Goal: Transaction & Acquisition: Download file/media

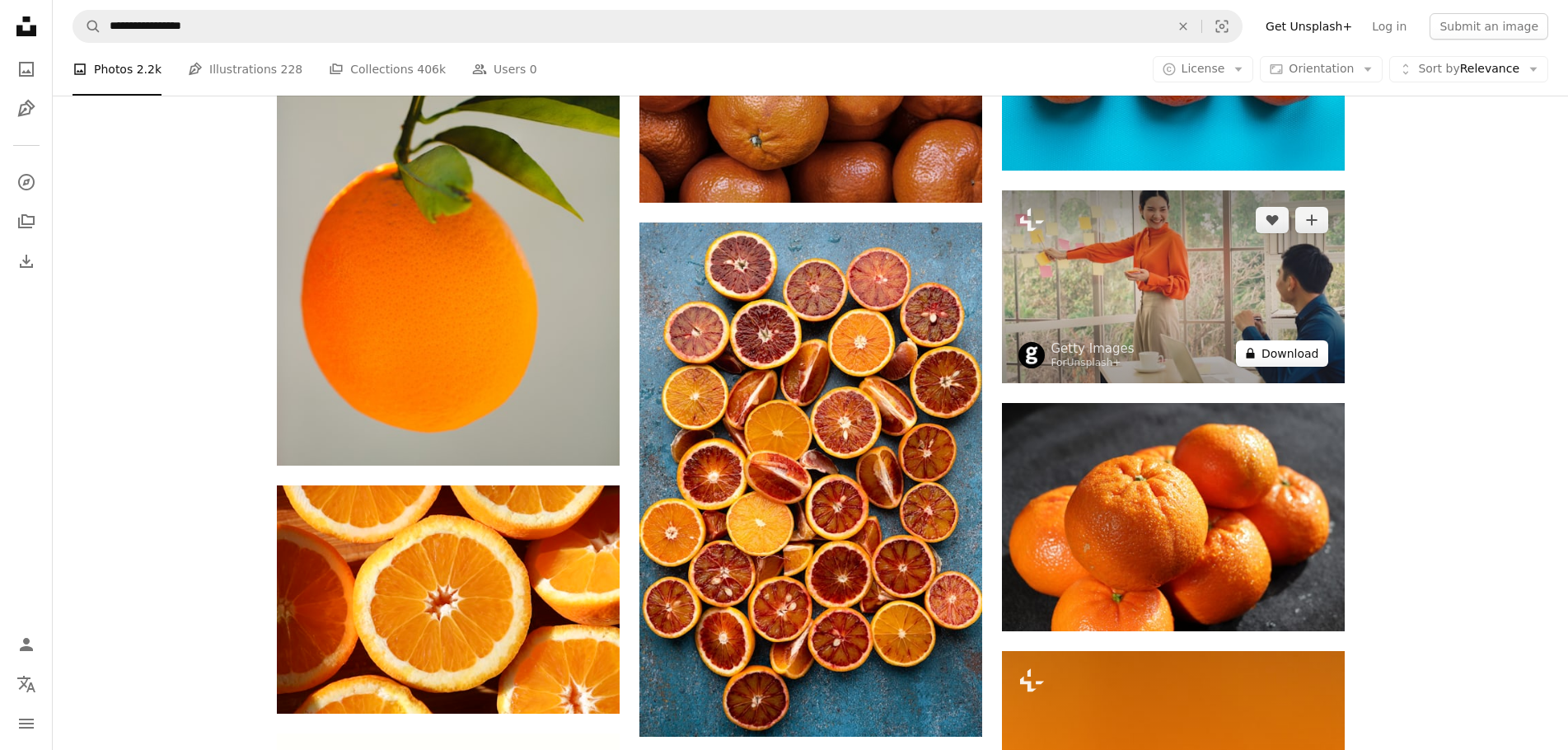
scroll to position [8194, 0]
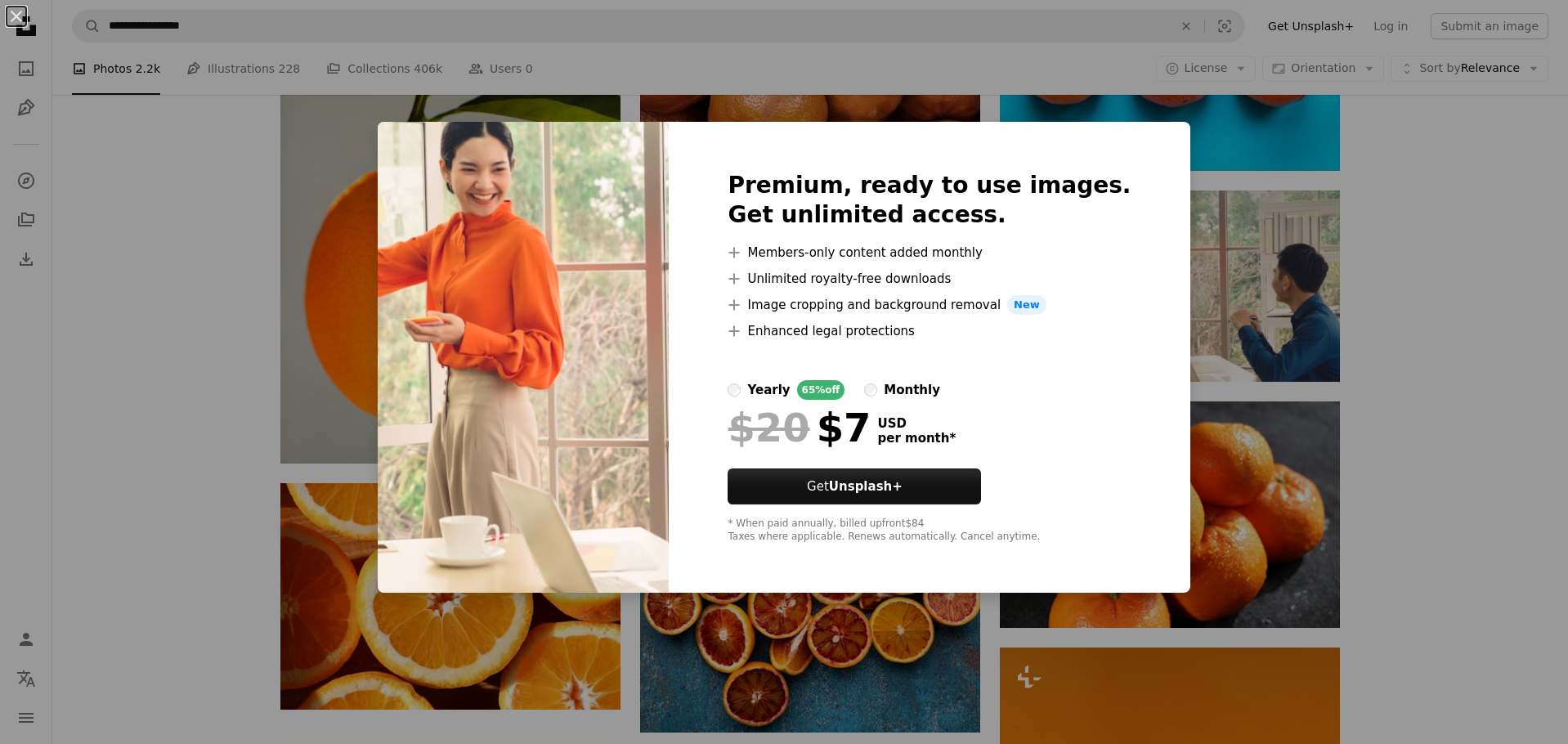
drag, startPoint x: 1407, startPoint y: 441, endPoint x: 1347, endPoint y: 461, distance: 63.2
click at [1403, 443] on div "An X shape Premium, ready to use images. Get unlimited access. A plus sign Memb…" at bounding box center [784, 372] width 1568 height 744
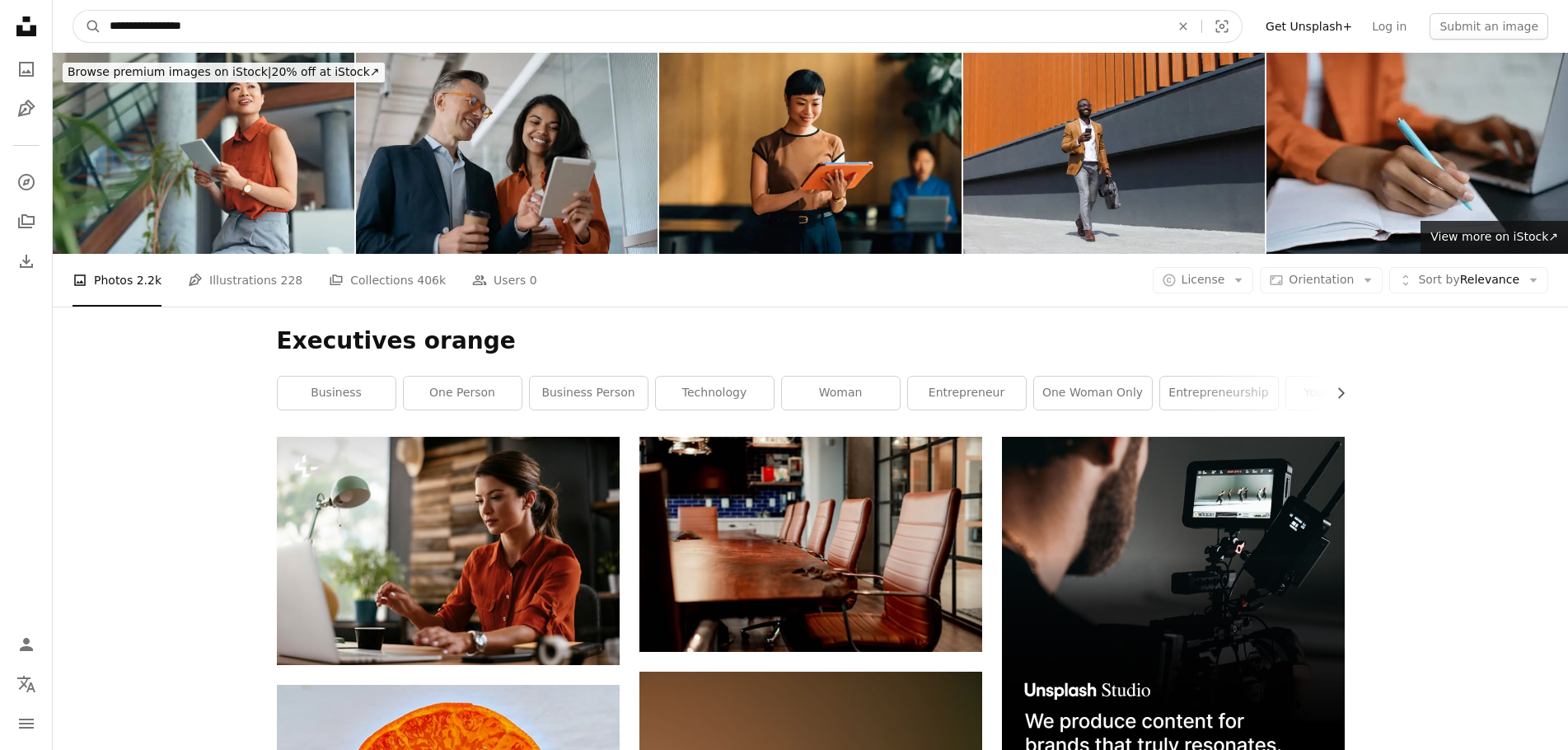
drag, startPoint x: 181, startPoint y: 25, endPoint x: 296, endPoint y: 40, distance: 116.0
click at [296, 40] on input "**********" at bounding box center [633, 26] width 1064 height 31
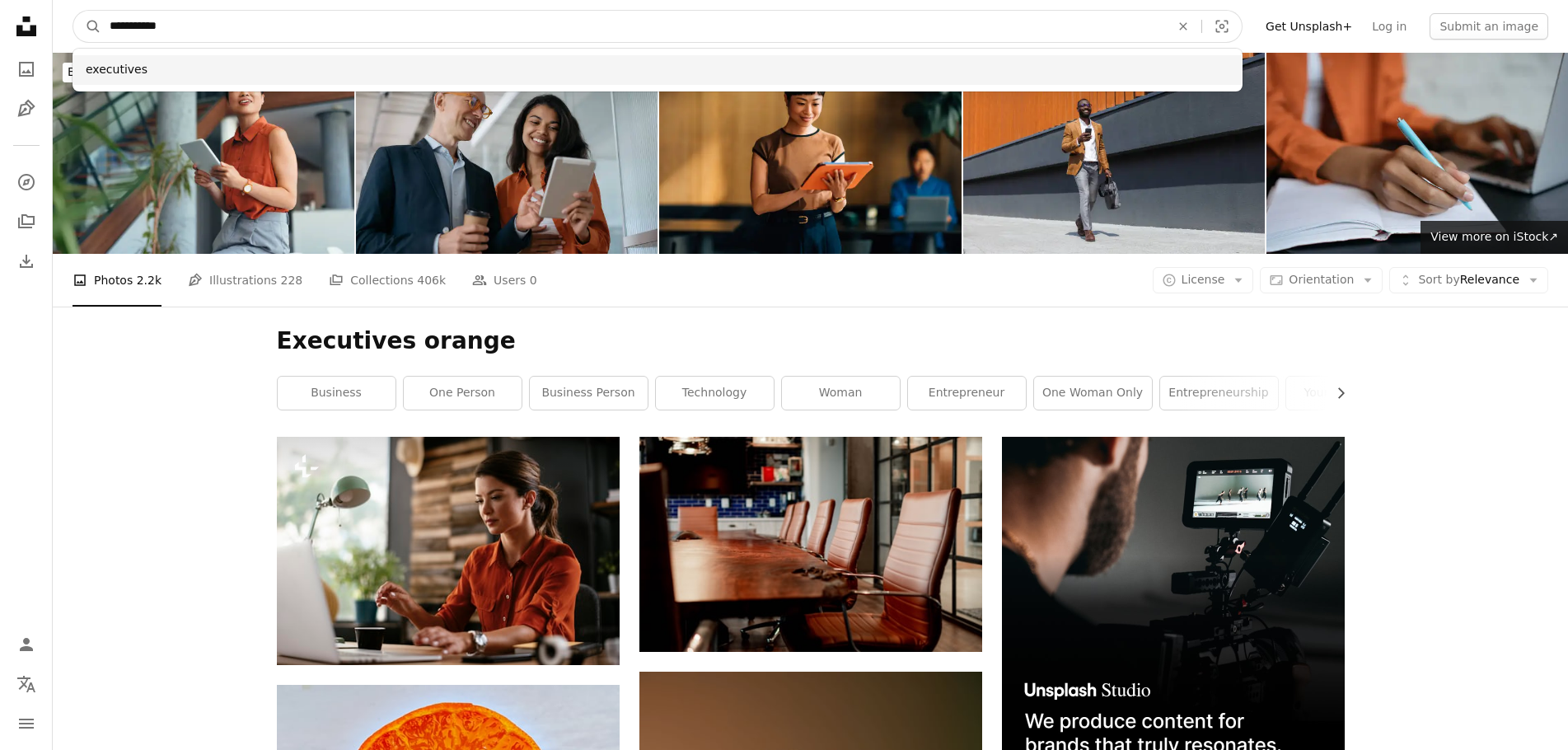
type input "**********"
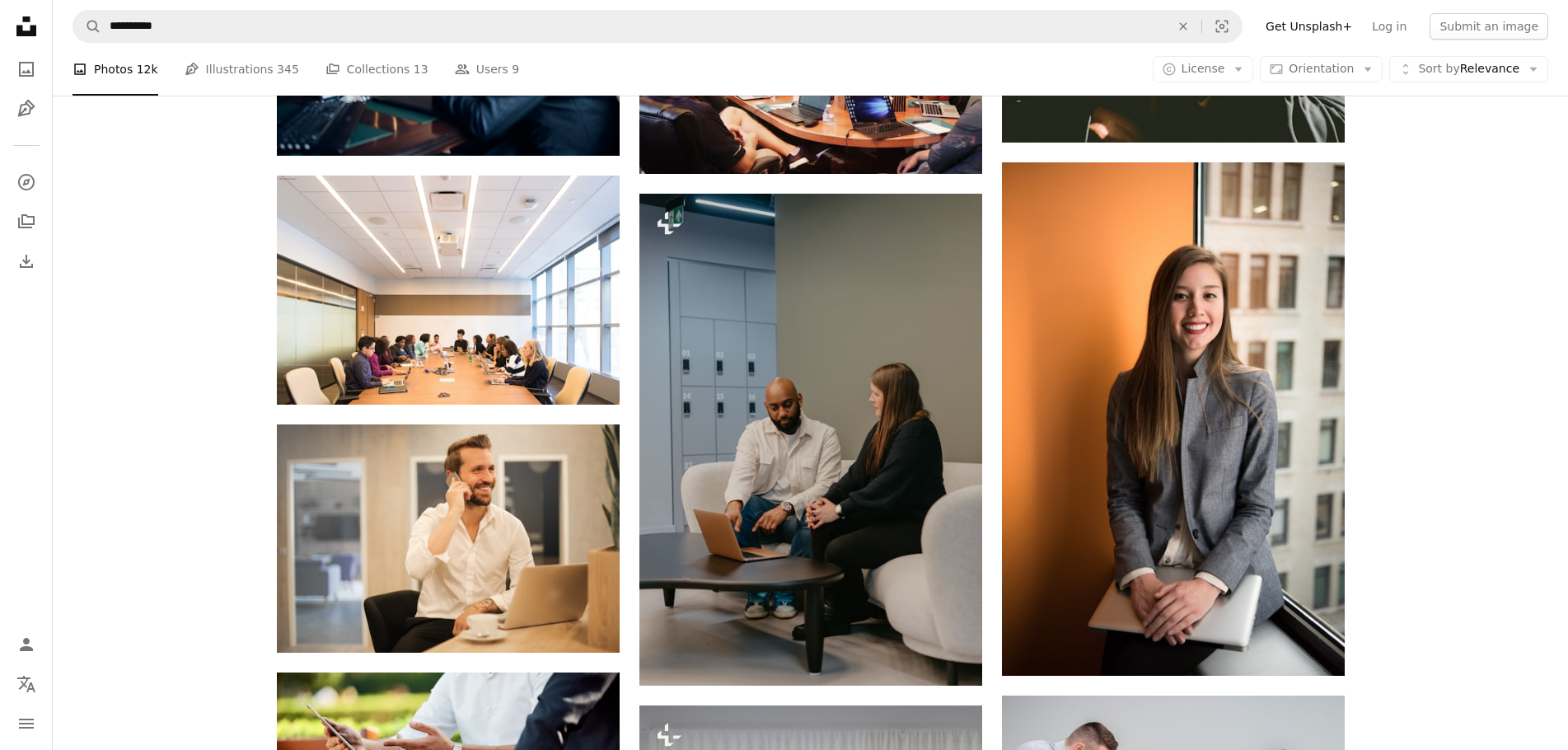
scroll to position [1035, 0]
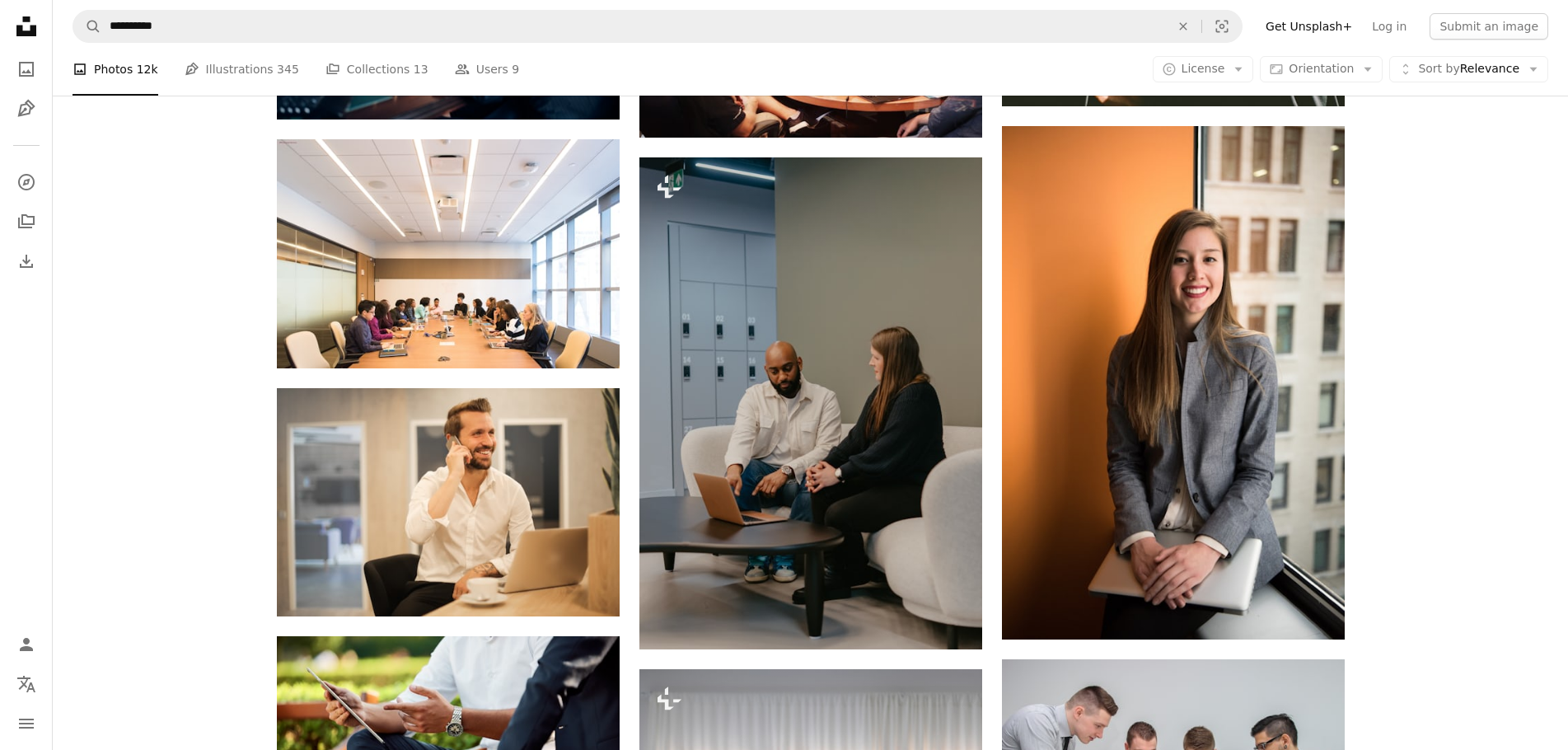
drag, startPoint x: 1479, startPoint y: 525, endPoint x: 1456, endPoint y: 590, distance: 68.9
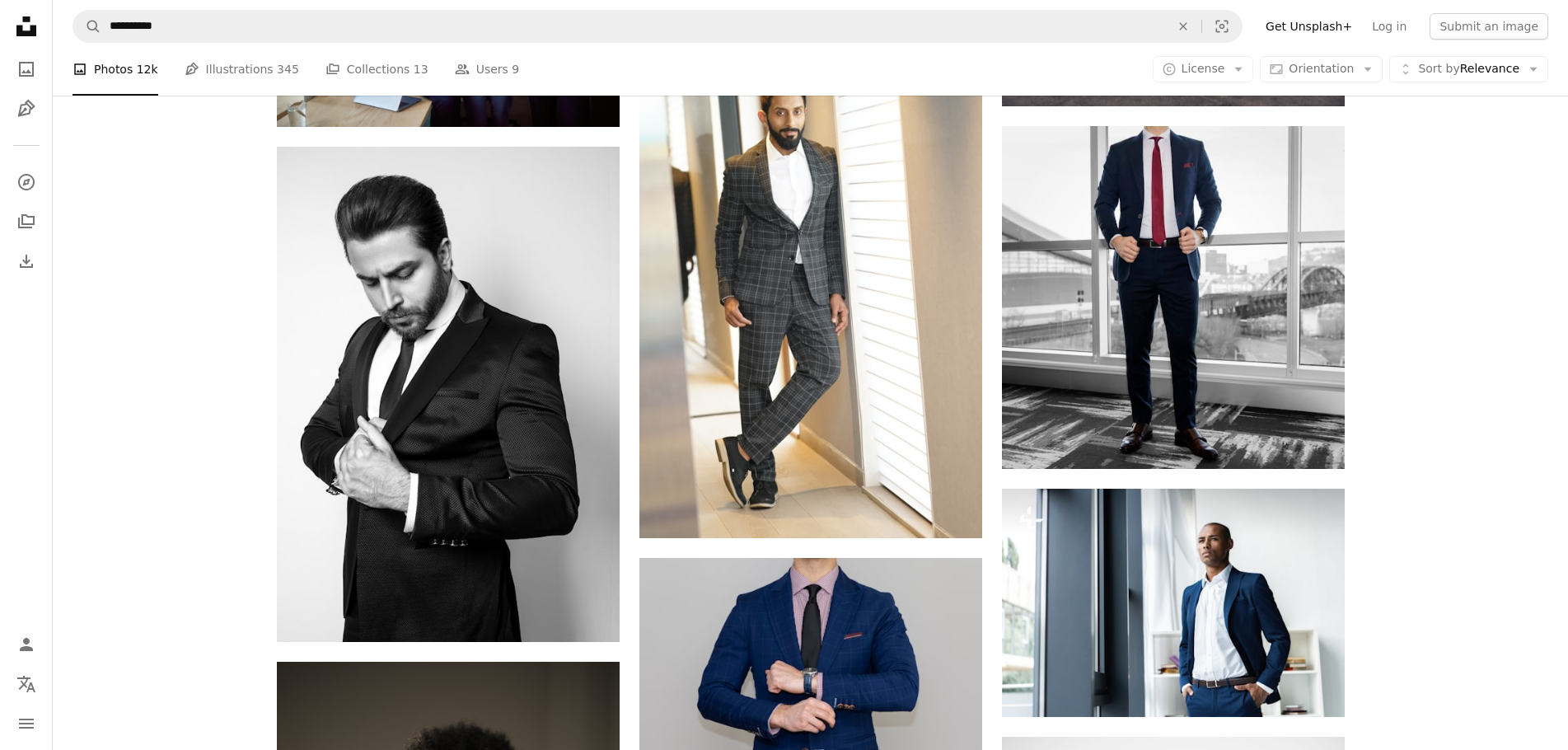
drag, startPoint x: 1406, startPoint y: 378, endPoint x: 1387, endPoint y: 459, distance: 83.2
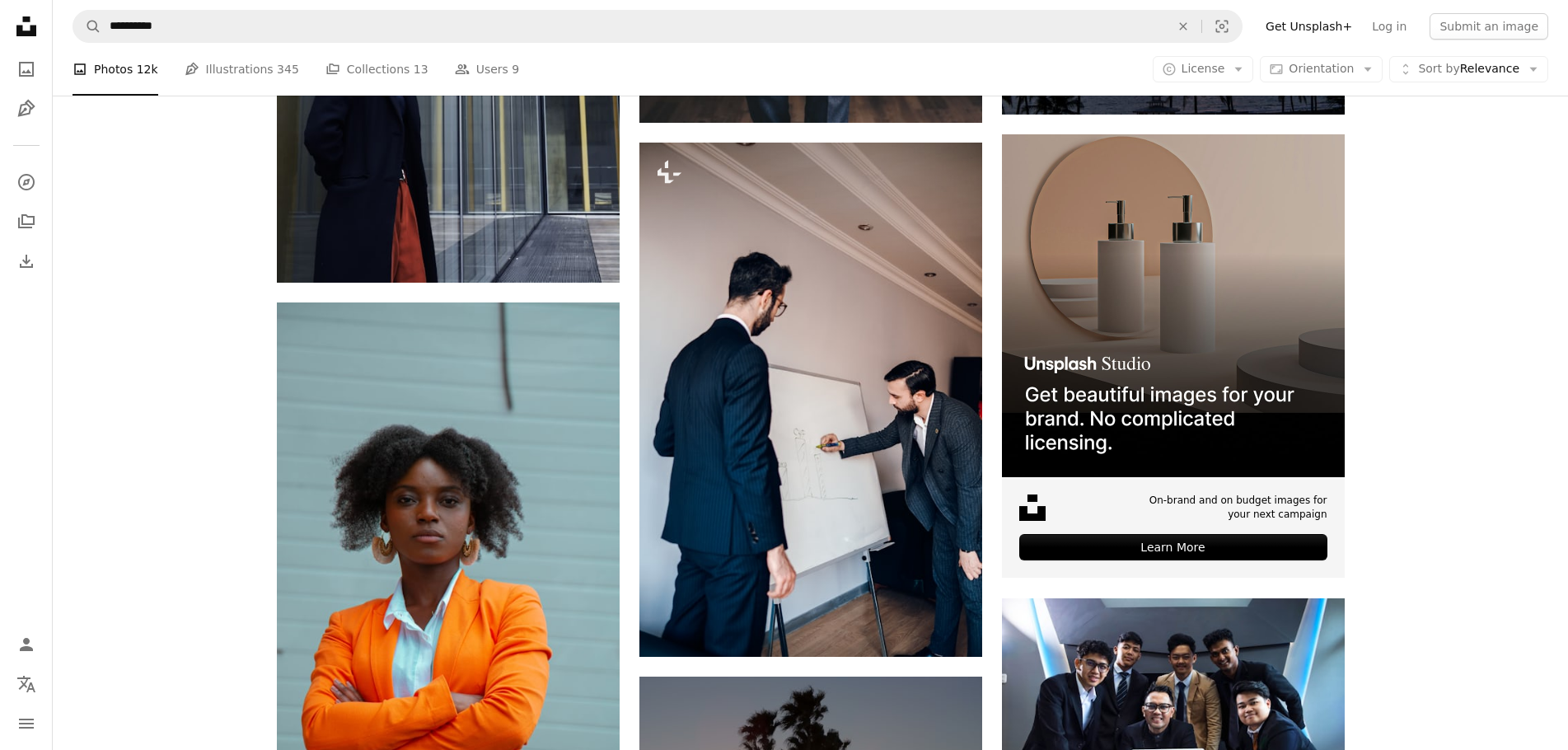
scroll to position [5961, 0]
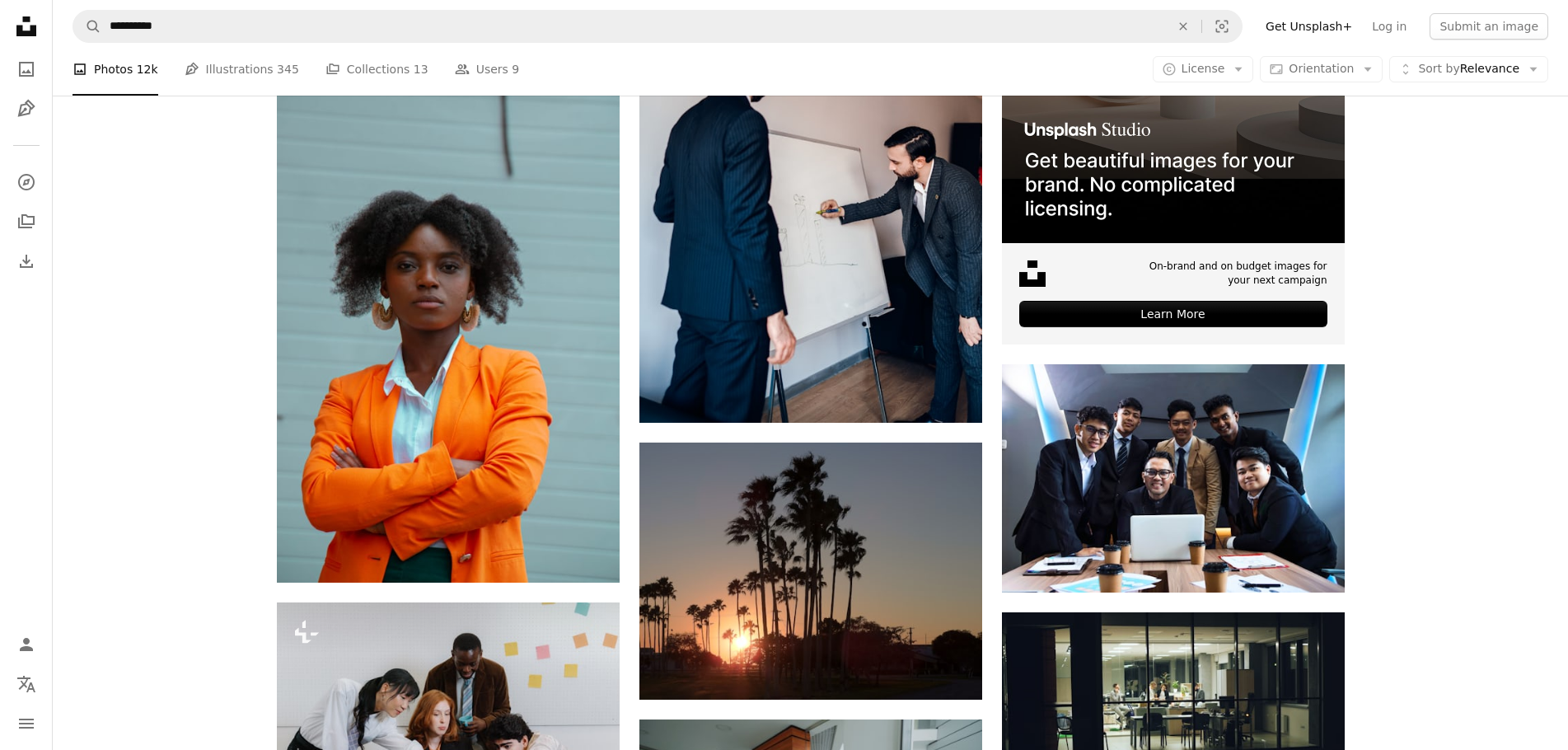
drag, startPoint x: 230, startPoint y: 360, endPoint x: 240, endPoint y: 431, distance: 71.7
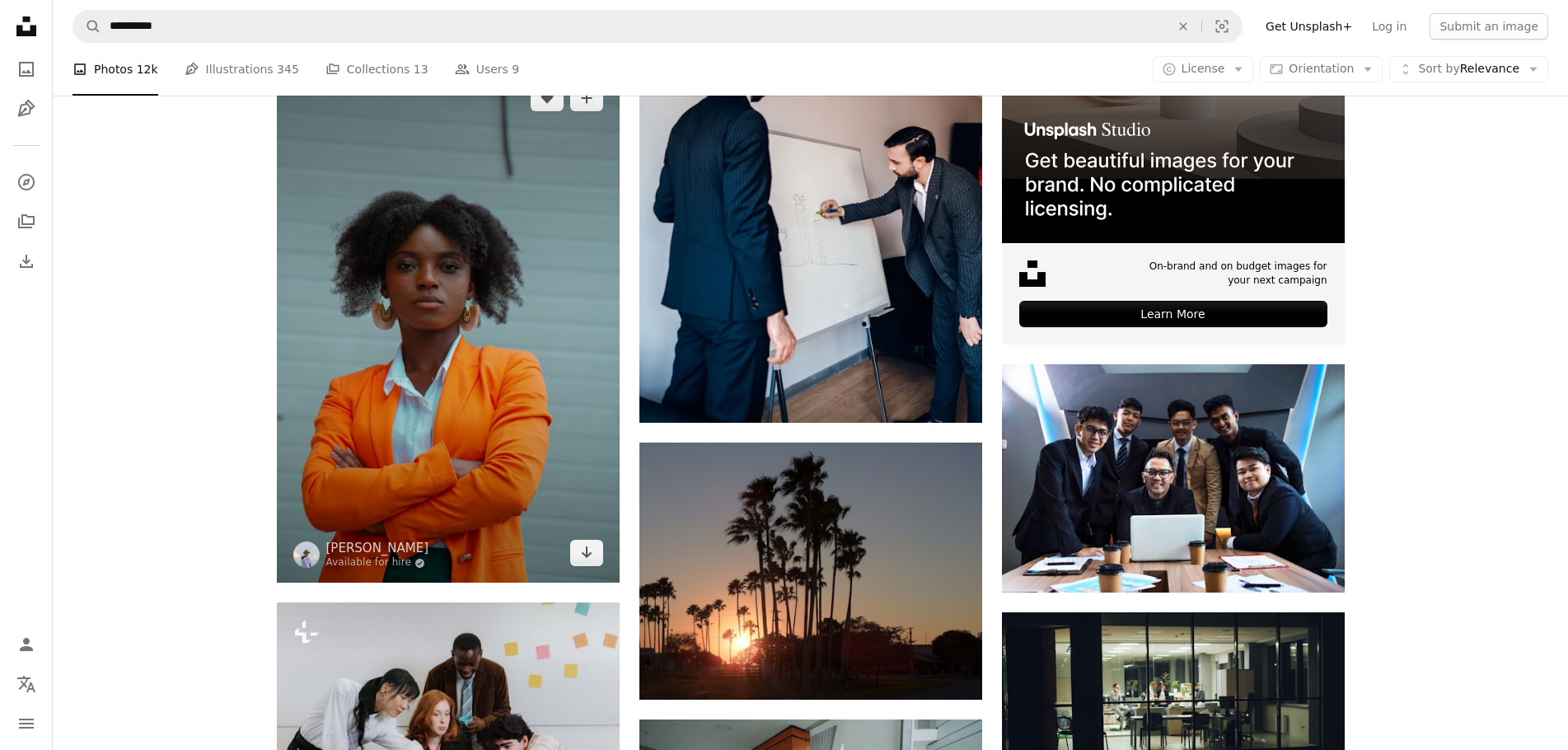
scroll to position [6160, 0]
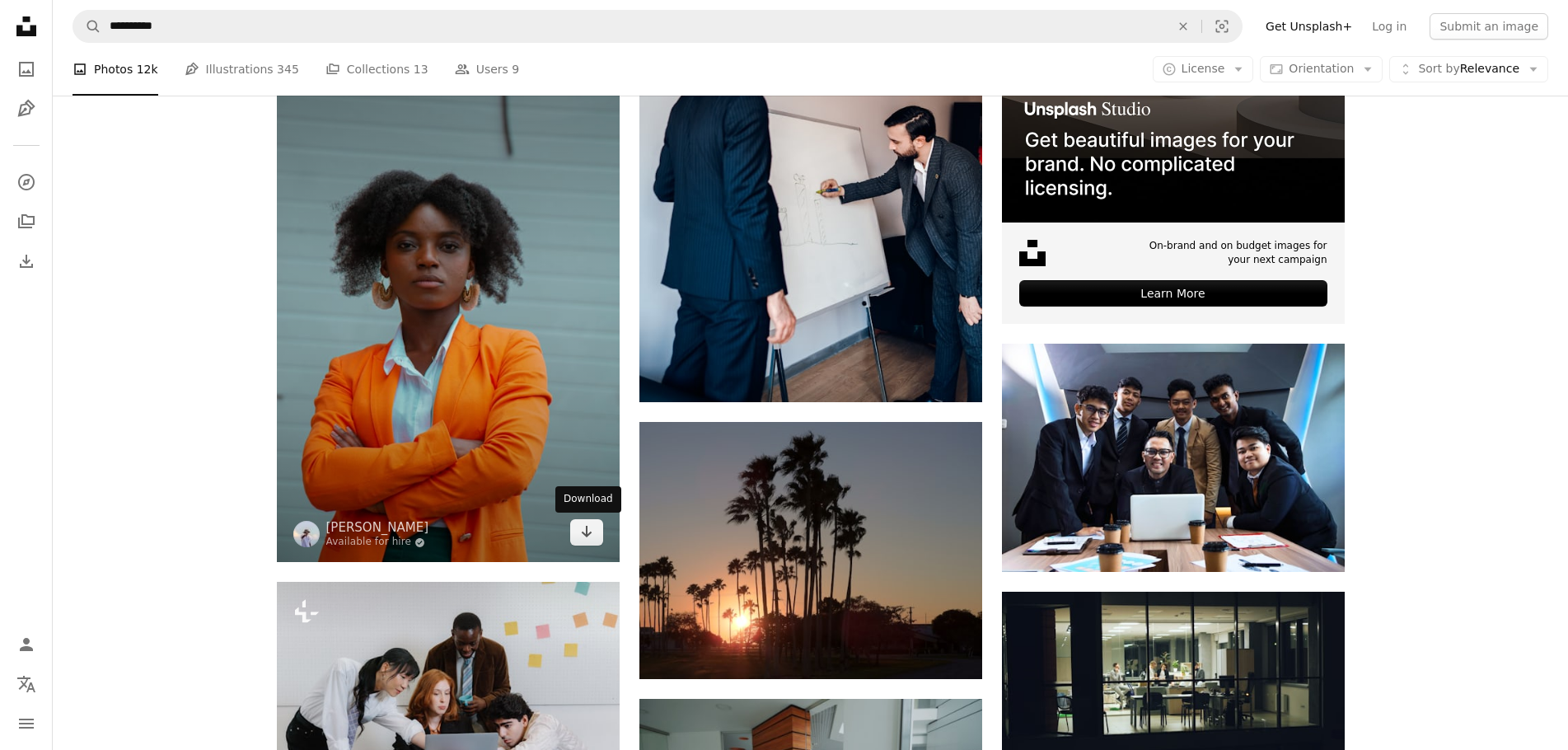
drag, startPoint x: 597, startPoint y: 535, endPoint x: 607, endPoint y: 536, distance: 10.0
click at [597, 535] on link "Arrow pointing down" at bounding box center [587, 532] width 33 height 27
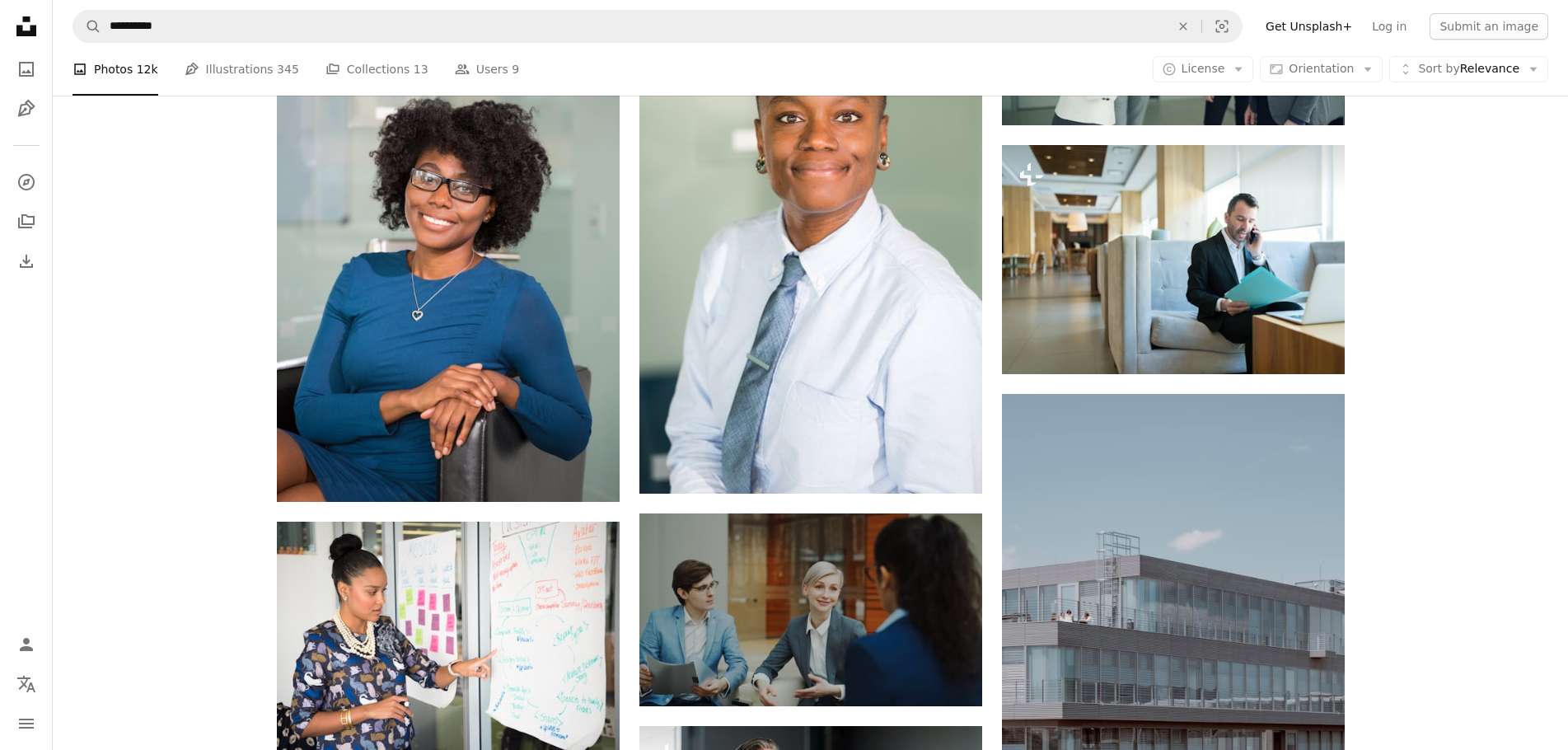
scroll to position [8044, 0]
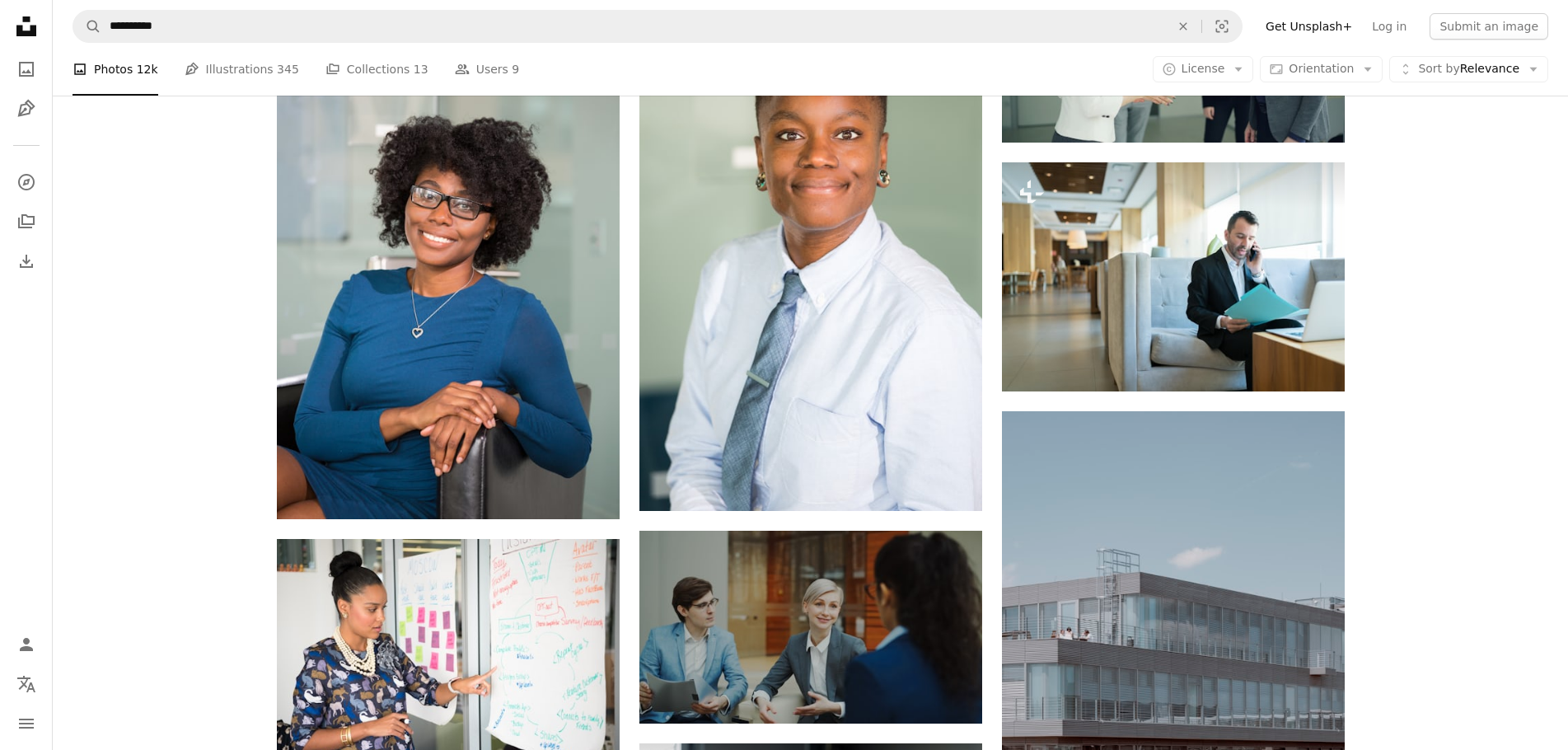
drag, startPoint x: 1367, startPoint y: 307, endPoint x: 1368, endPoint y: 273, distance: 34.0
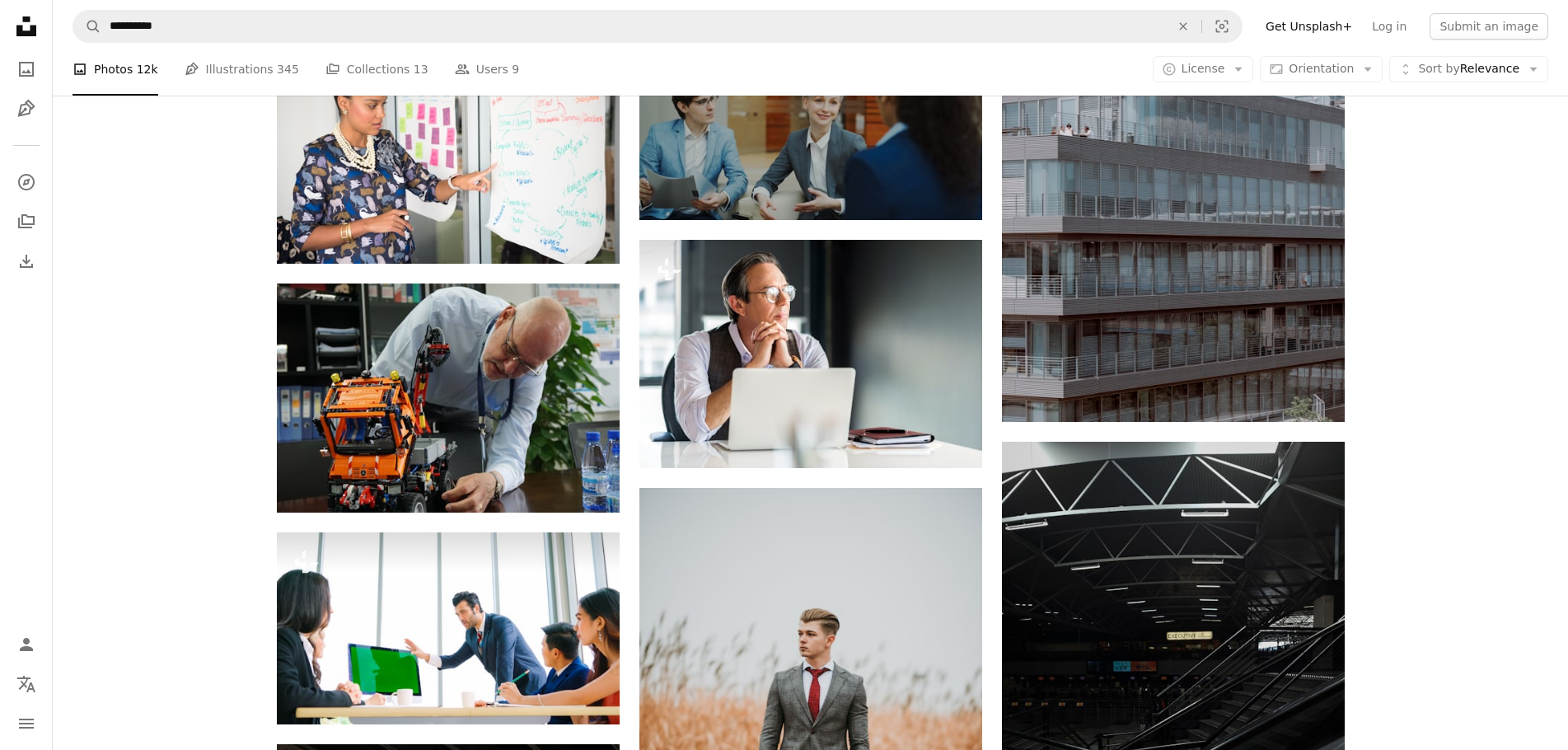
drag, startPoint x: 1387, startPoint y: 275, endPoint x: 1384, endPoint y: 325, distance: 50.1
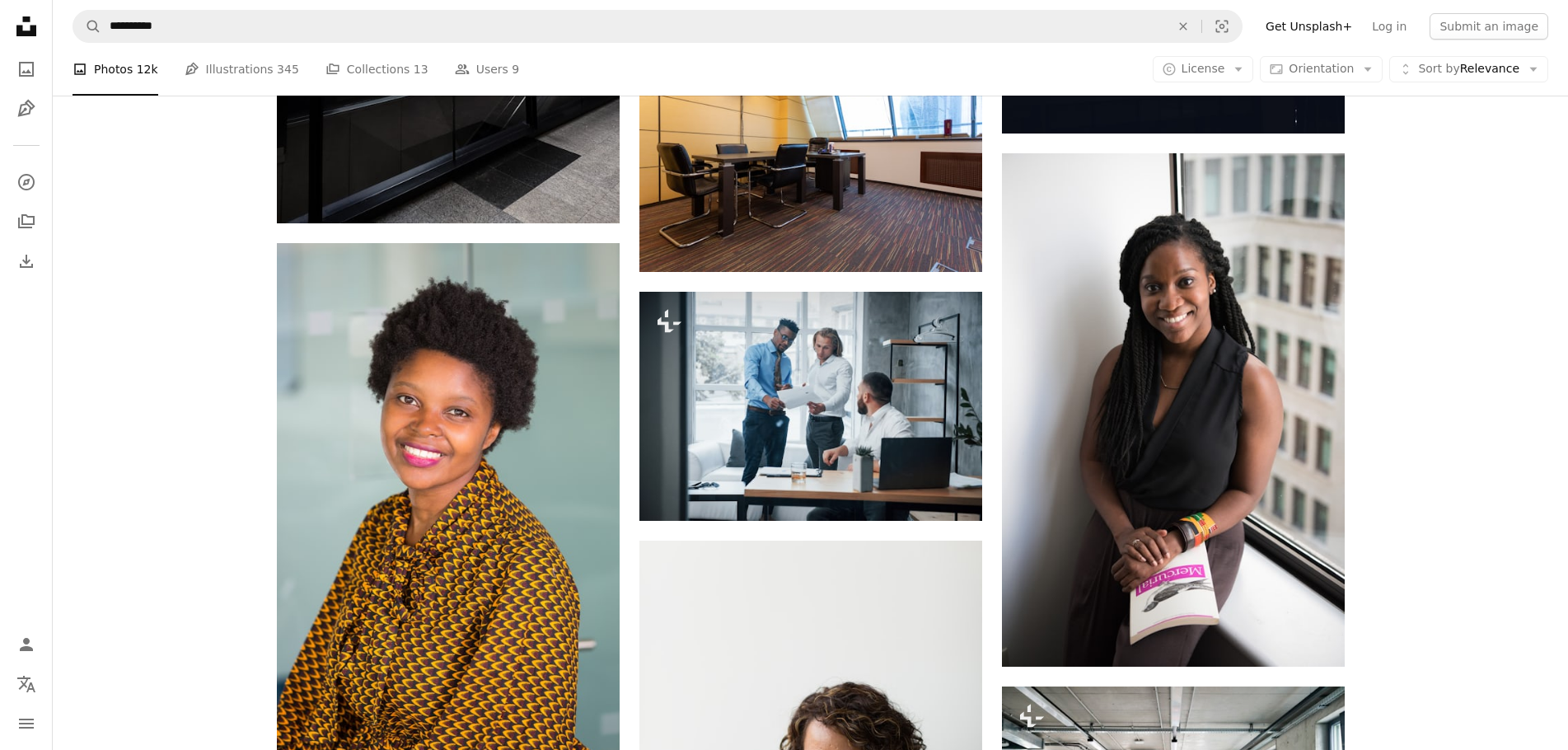
scroll to position [9585, 0]
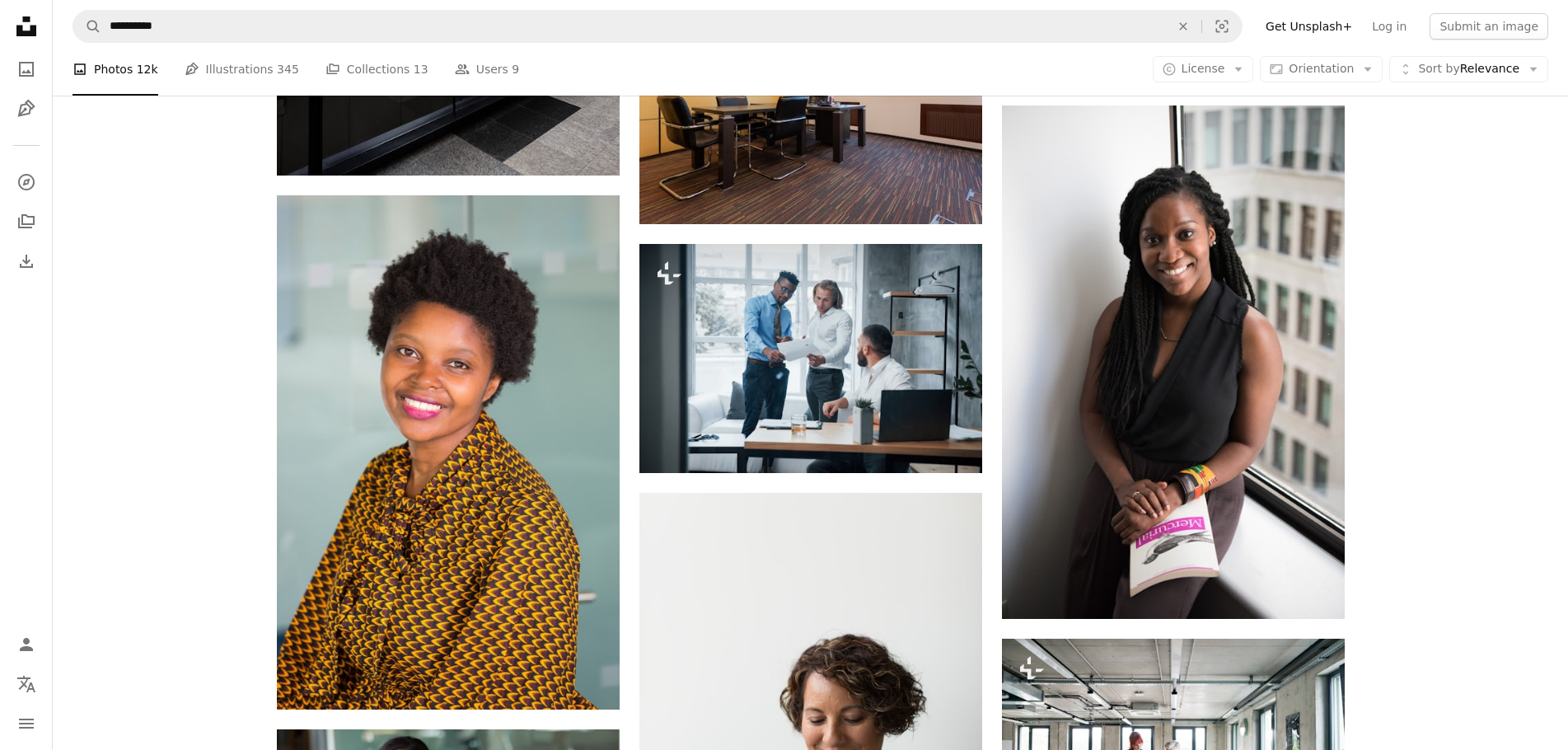
drag, startPoint x: 1388, startPoint y: 324, endPoint x: 1390, endPoint y: 393, distance: 69.0
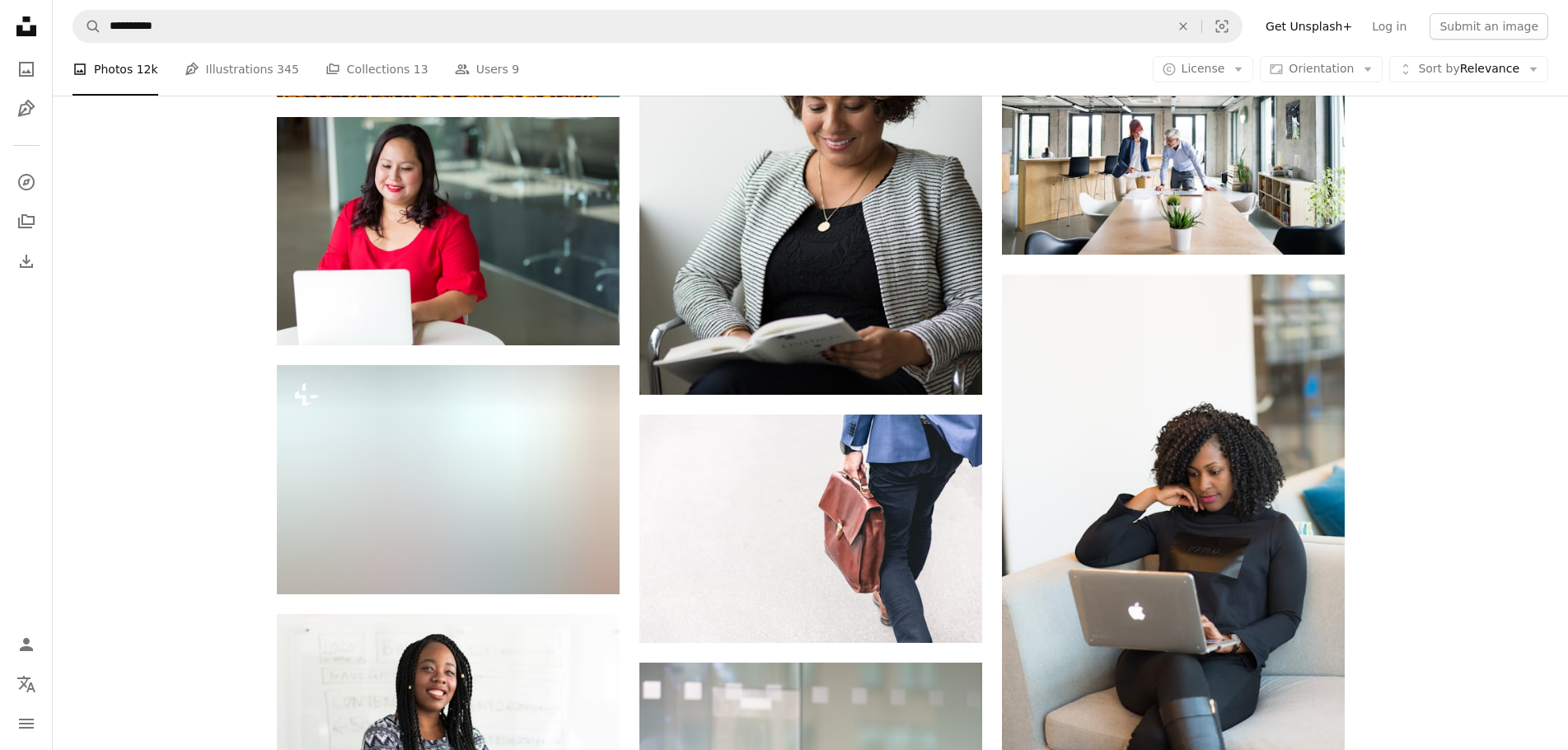
drag, startPoint x: 1419, startPoint y: 313, endPoint x: 1408, endPoint y: 378, distance: 65.9
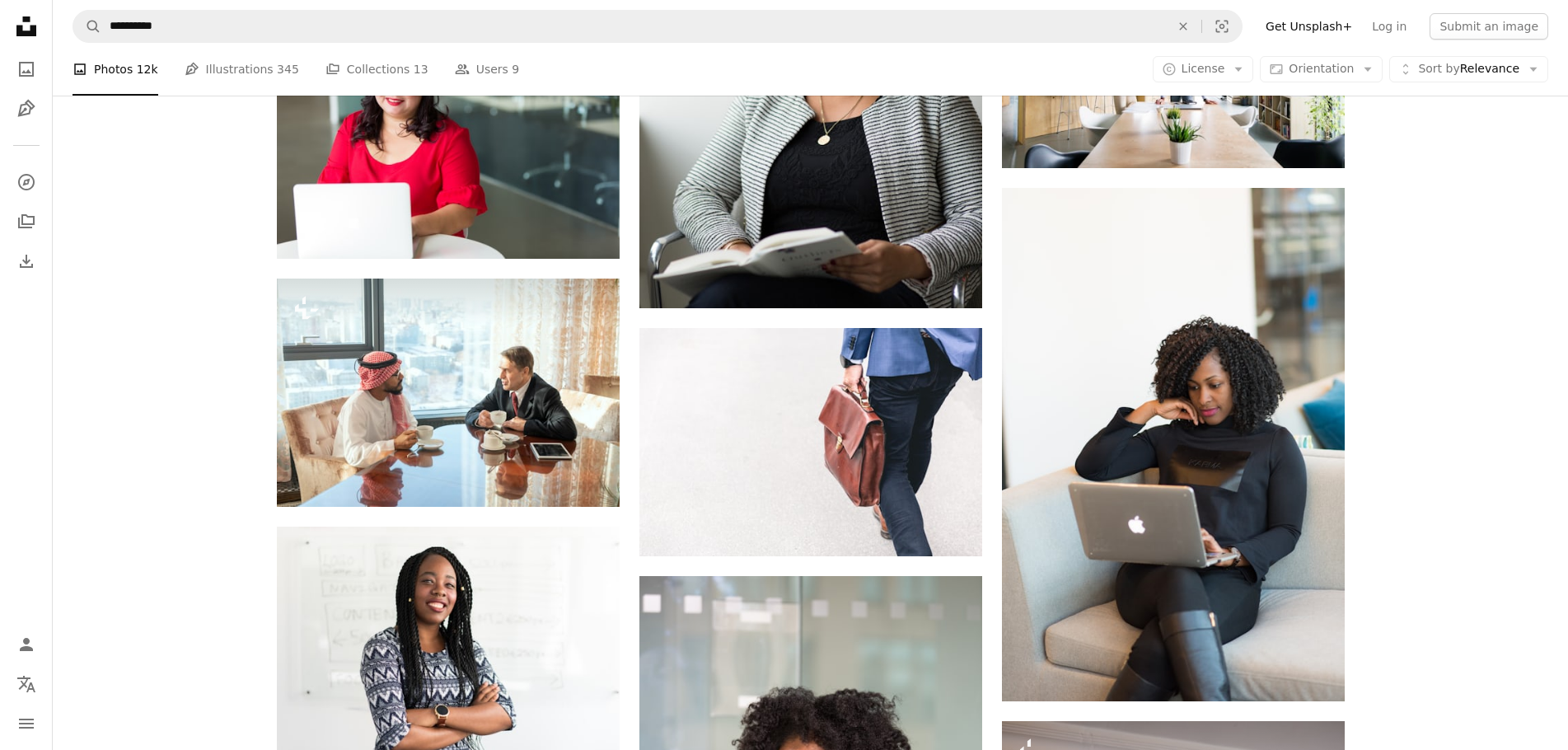
drag, startPoint x: 1429, startPoint y: 348, endPoint x: 1430, endPoint y: 380, distance: 32.0
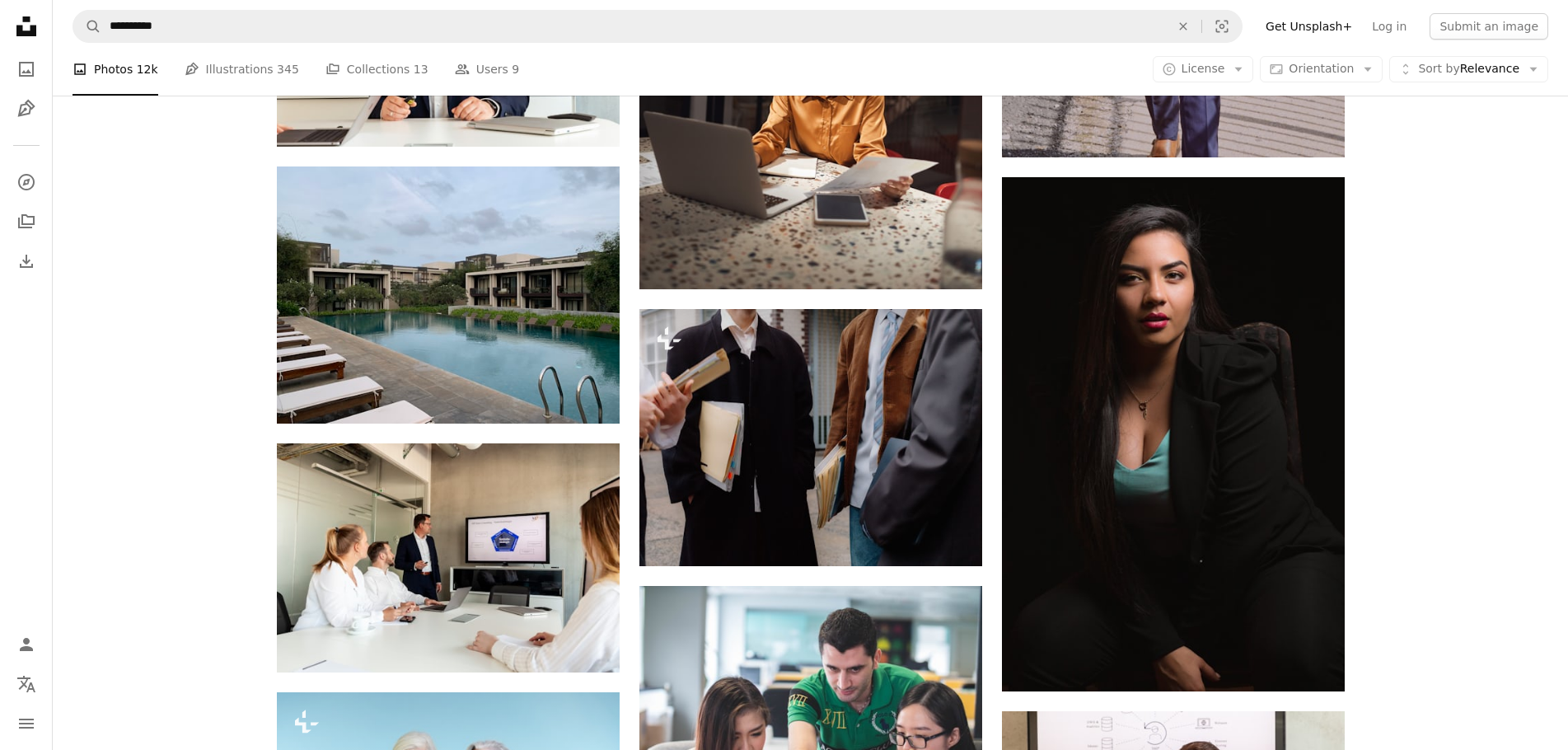
drag, startPoint x: 1430, startPoint y: 380, endPoint x: 1410, endPoint y: 456, distance: 78.6
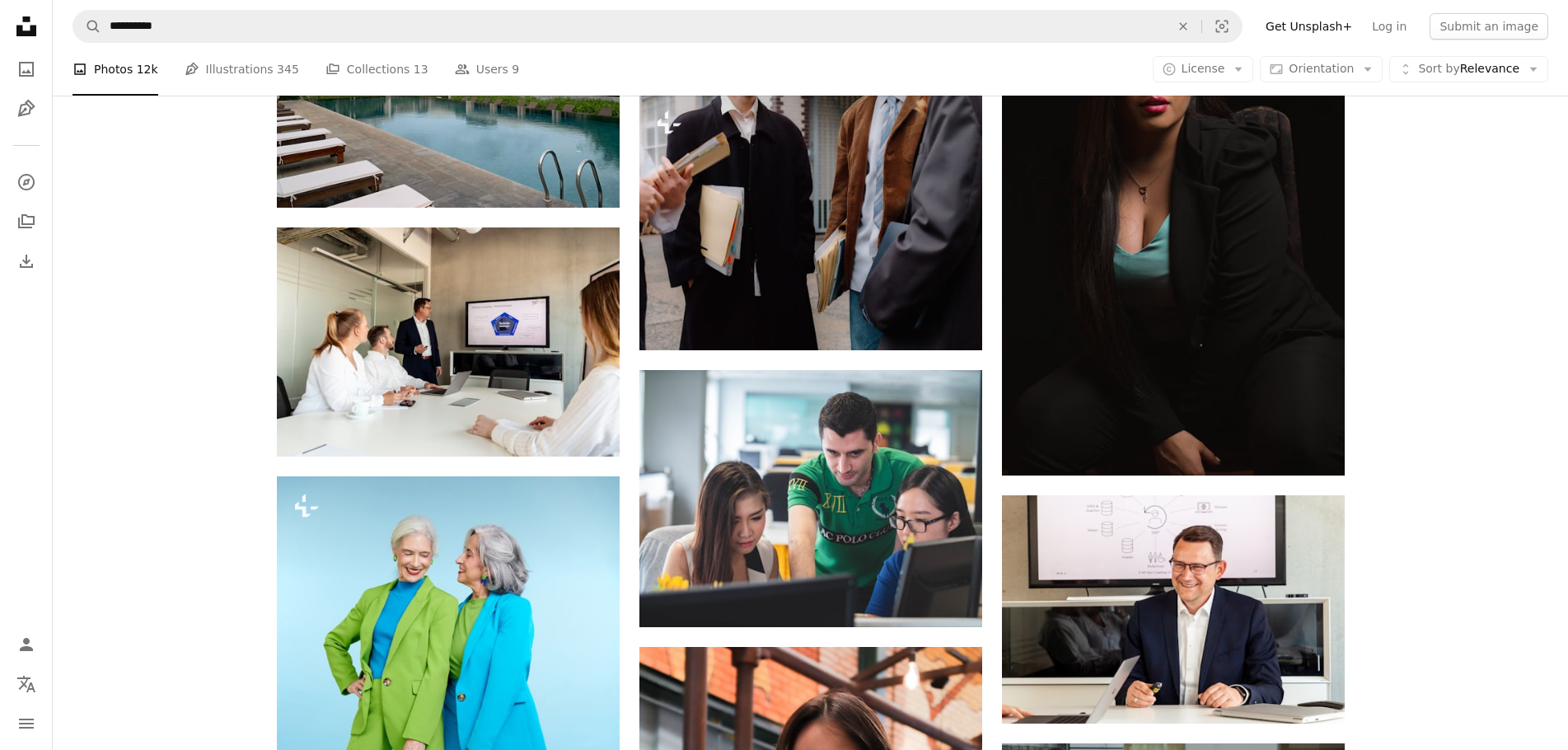
drag, startPoint x: 1390, startPoint y: 425, endPoint x: 1399, endPoint y: 453, distance: 29.4
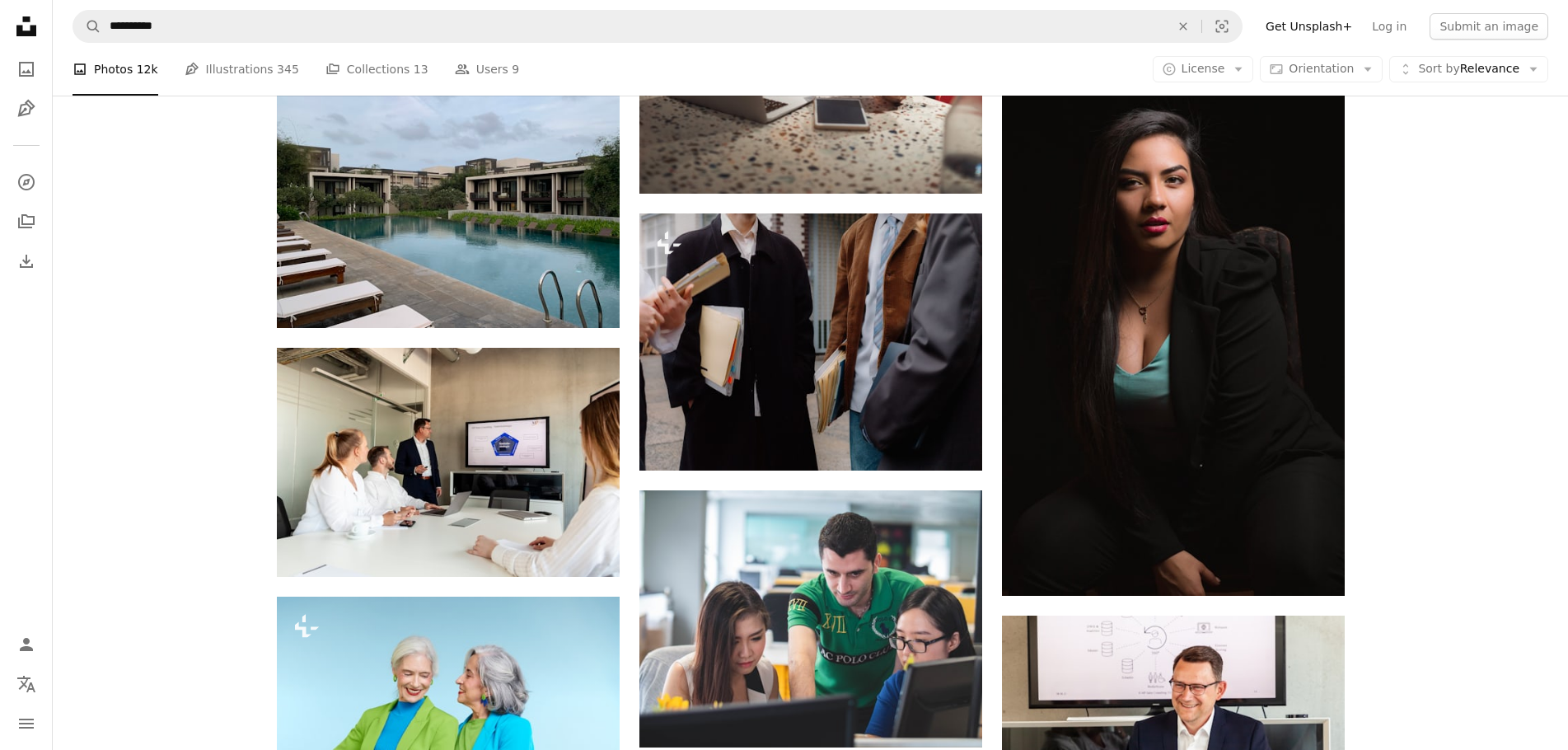
scroll to position [13217, 0]
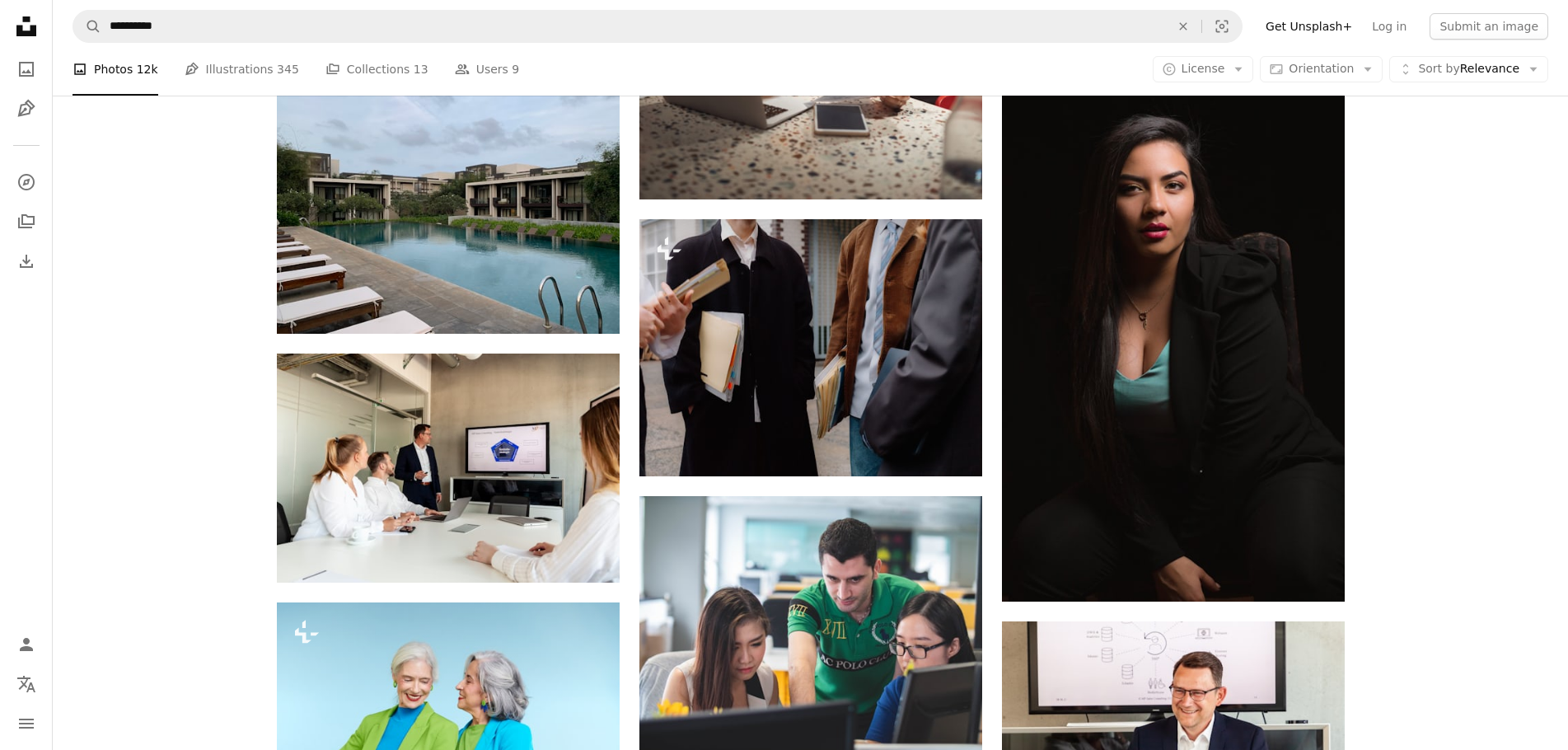
drag, startPoint x: 1399, startPoint y: 453, endPoint x: 1404, endPoint y: 414, distance: 39.3
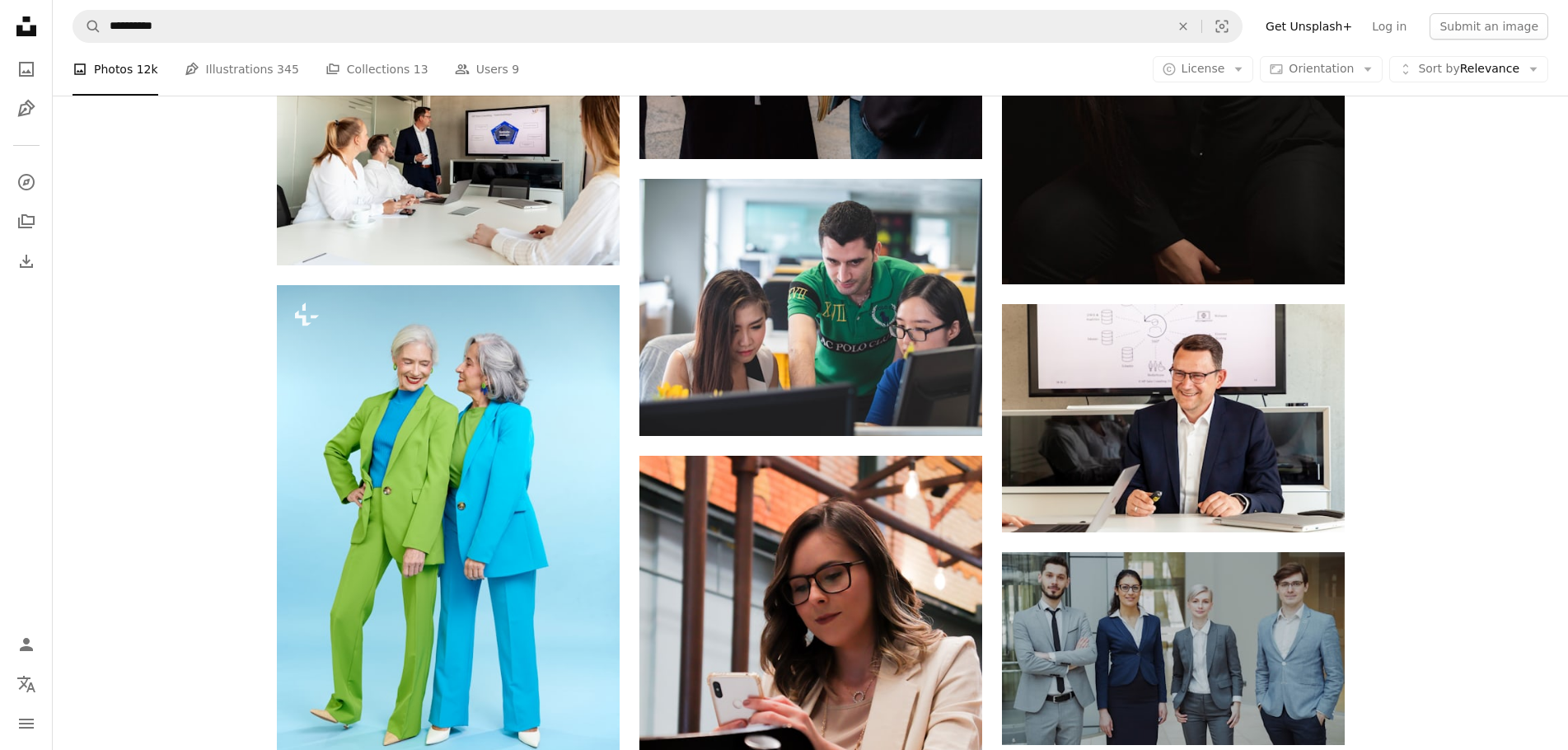
scroll to position [13609, 0]
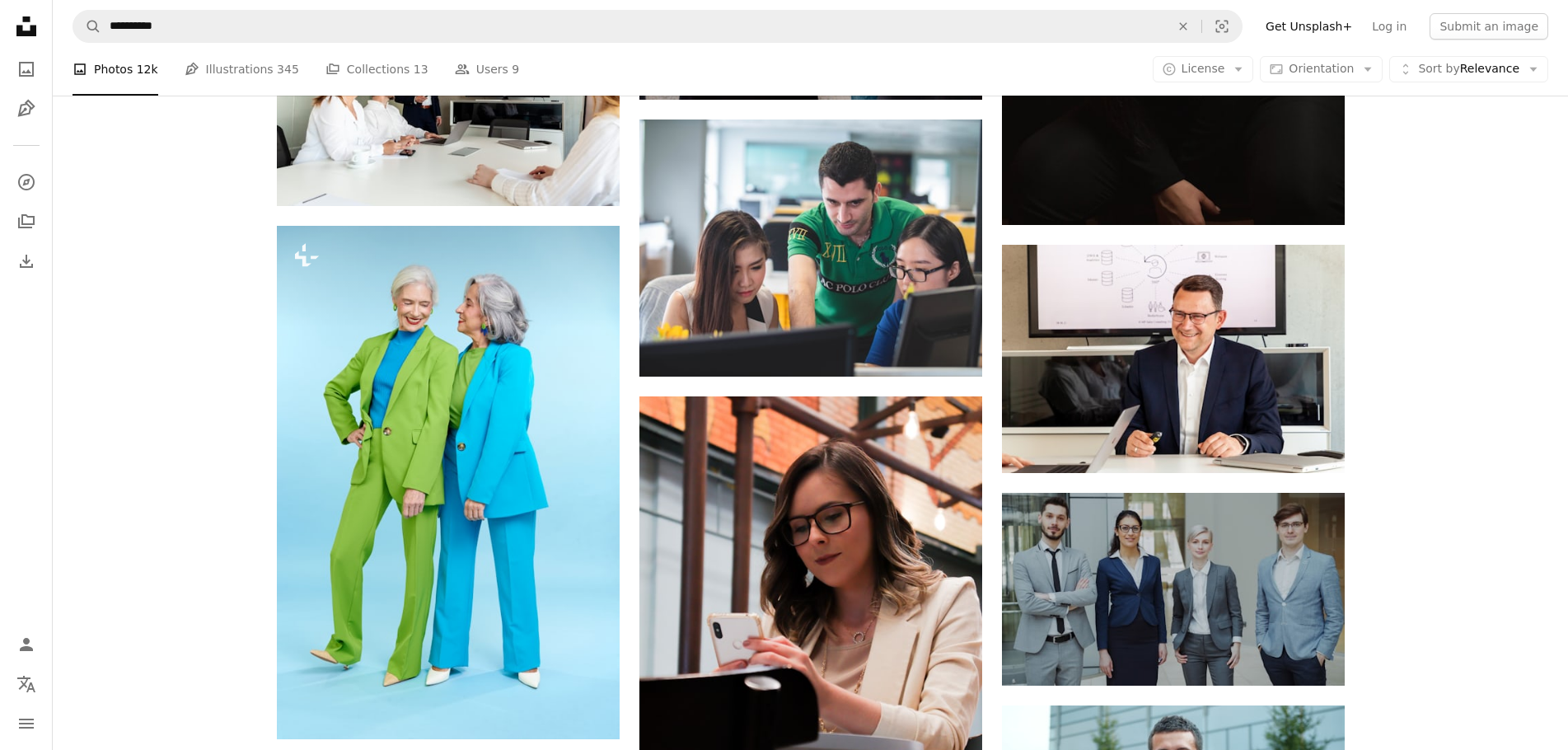
drag, startPoint x: 1423, startPoint y: 381, endPoint x: 1423, endPoint y: 449, distance: 68.0
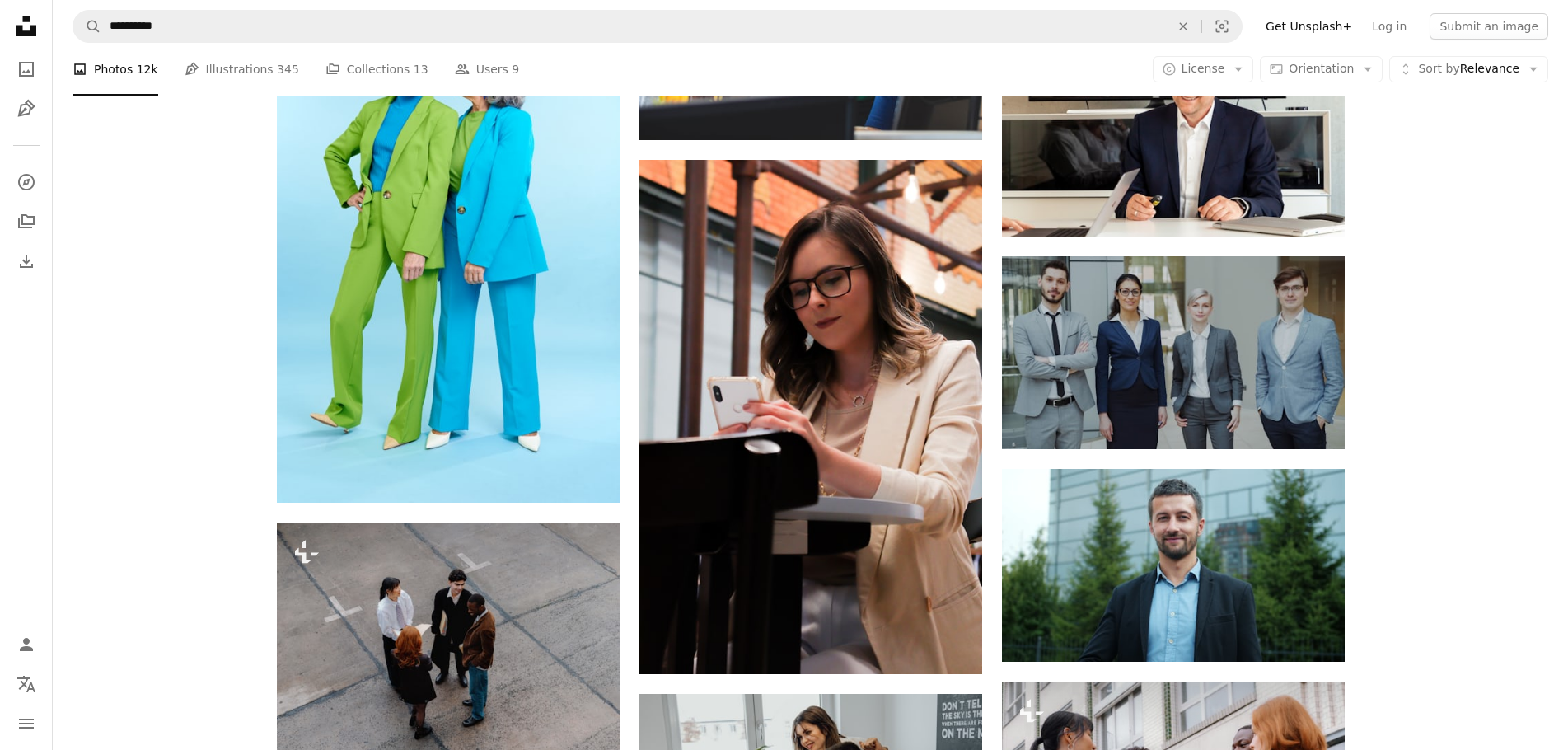
drag, startPoint x: 1400, startPoint y: 341, endPoint x: 1398, endPoint y: 372, distance: 31.1
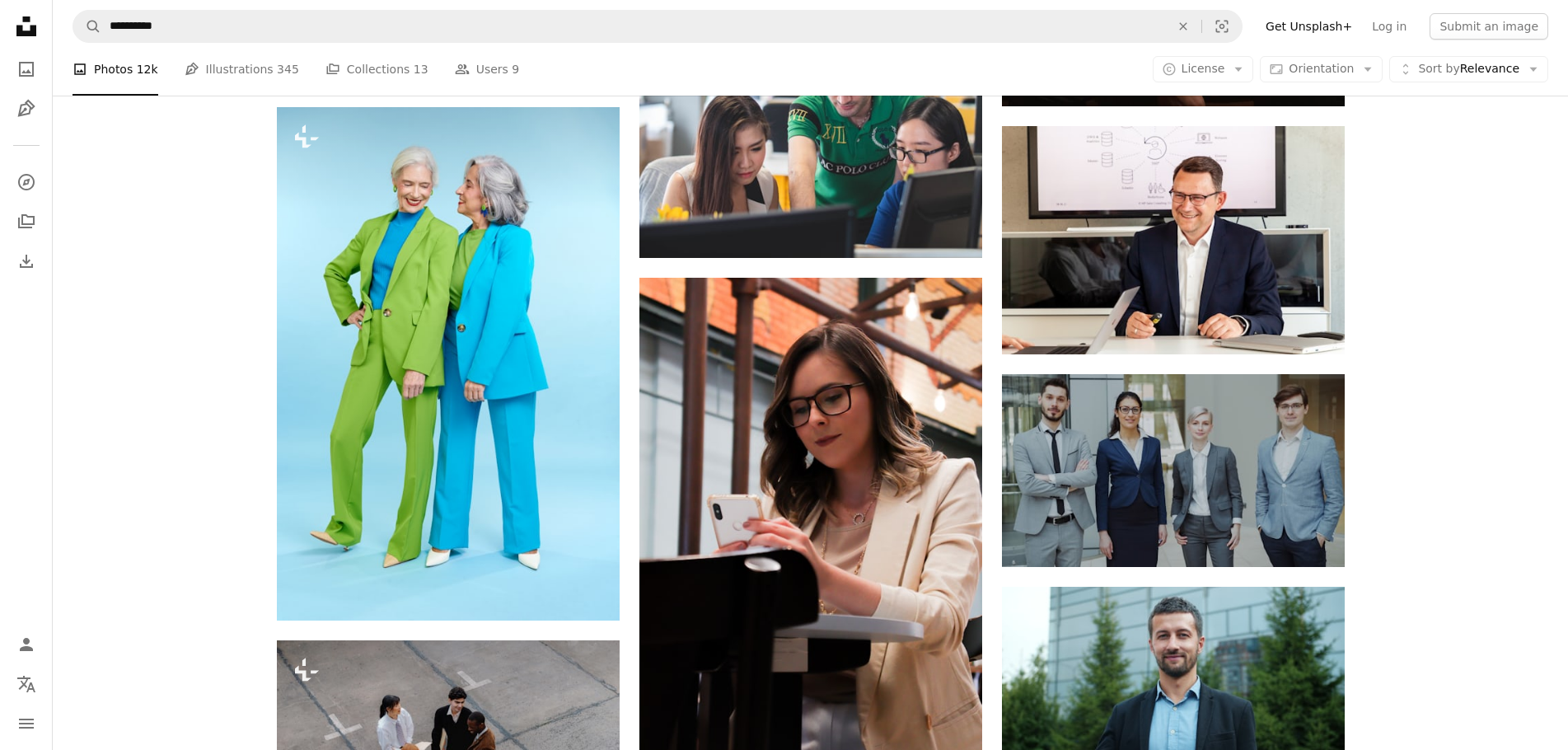
drag, startPoint x: 1397, startPoint y: 339, endPoint x: 1409, endPoint y: 287, distance: 53.4
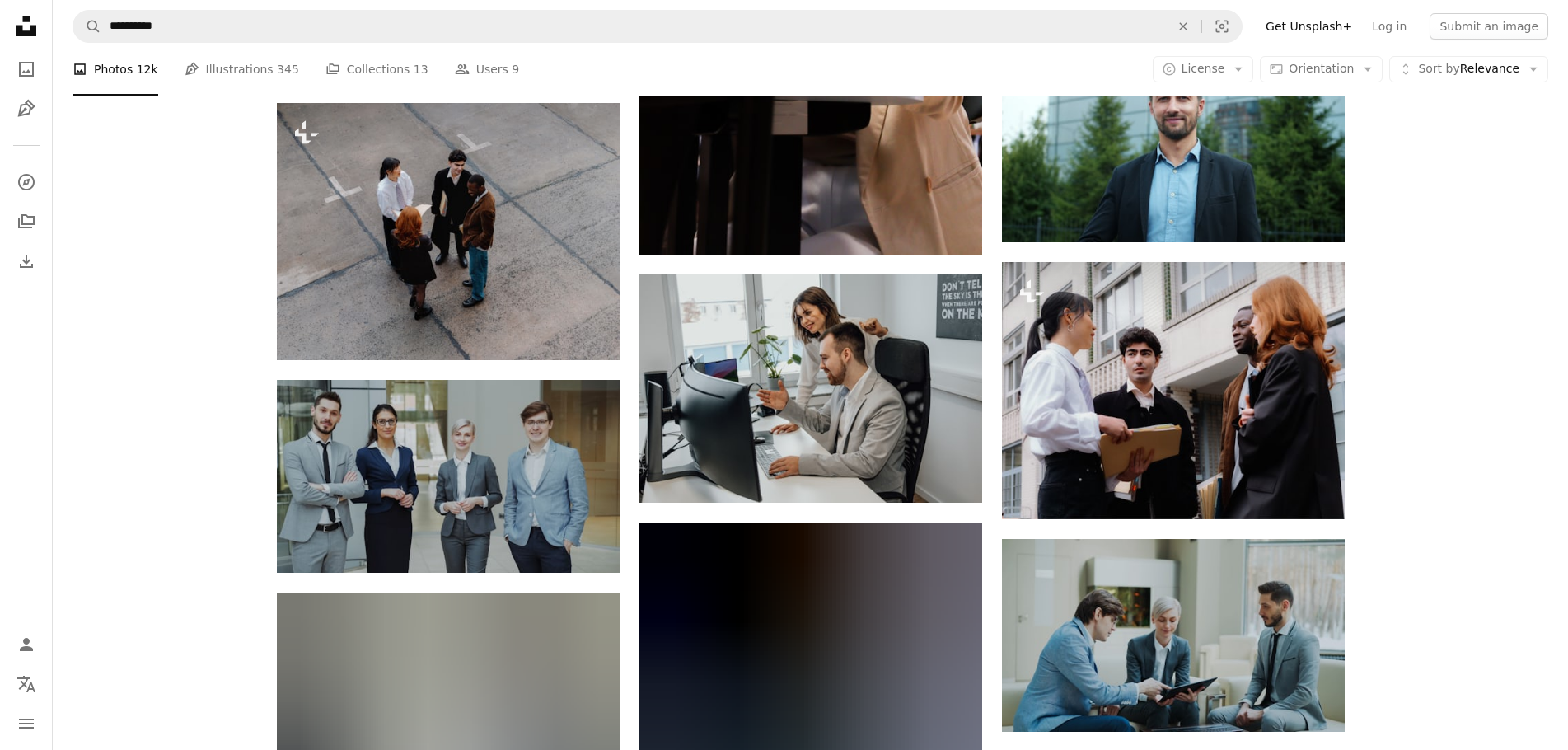
drag, startPoint x: 1413, startPoint y: 284, endPoint x: 1410, endPoint y: 376, distance: 92.0
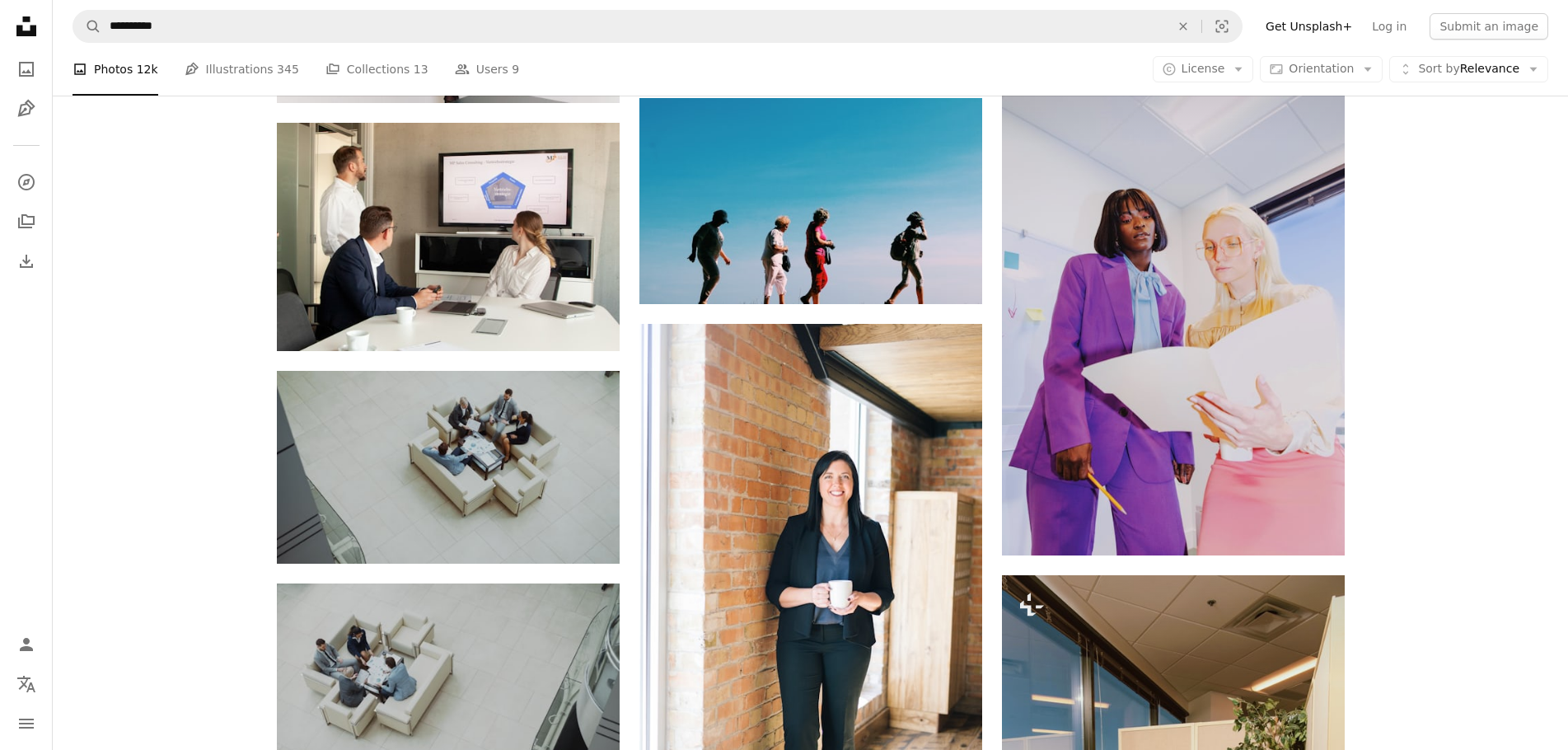
drag, startPoint x: 1475, startPoint y: 366, endPoint x: 1480, endPoint y: 437, distance: 71.2
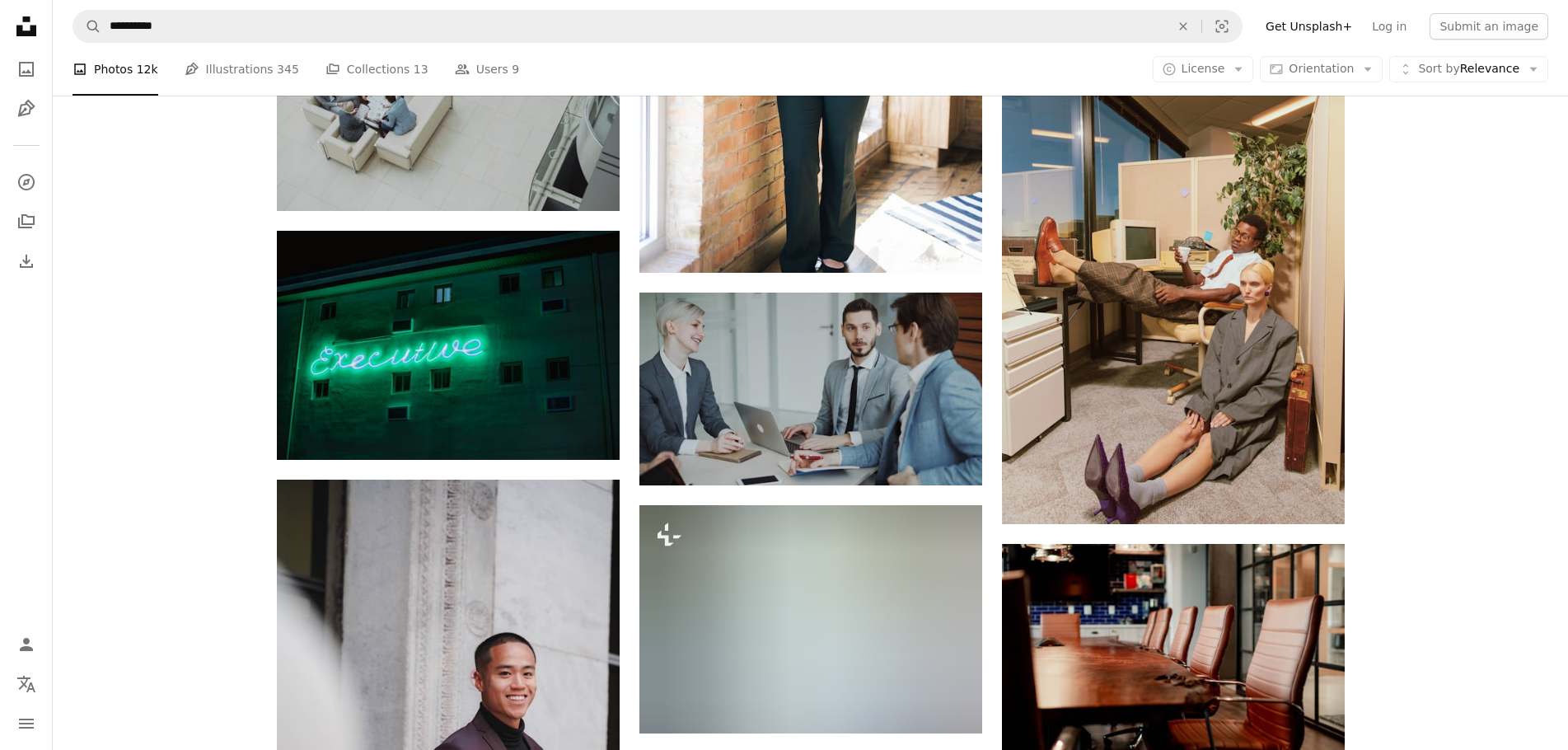
drag, startPoint x: 1473, startPoint y: 381, endPoint x: 1472, endPoint y: 402, distance: 21.0
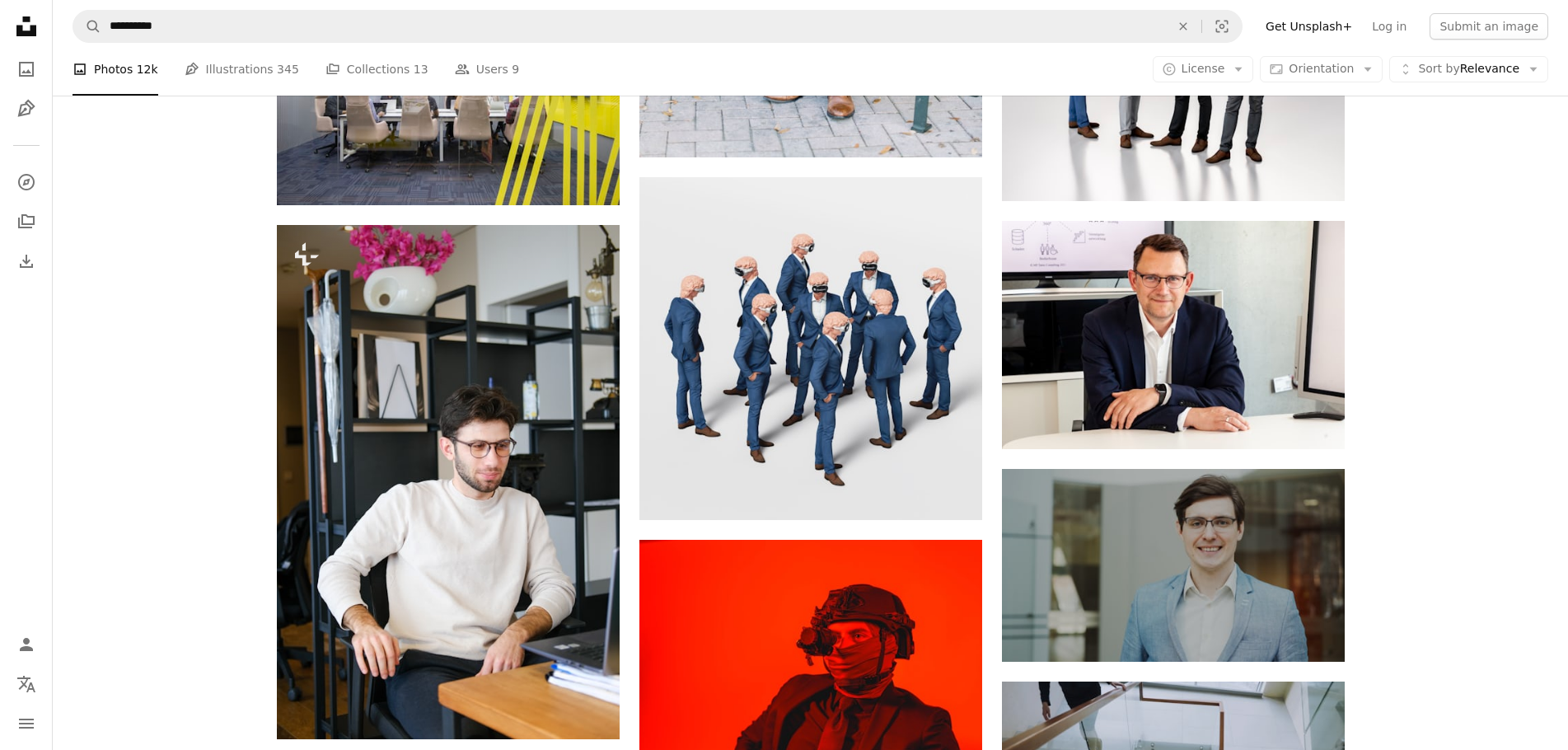
drag, startPoint x: 1476, startPoint y: 383, endPoint x: 1475, endPoint y: 448, distance: 65.0
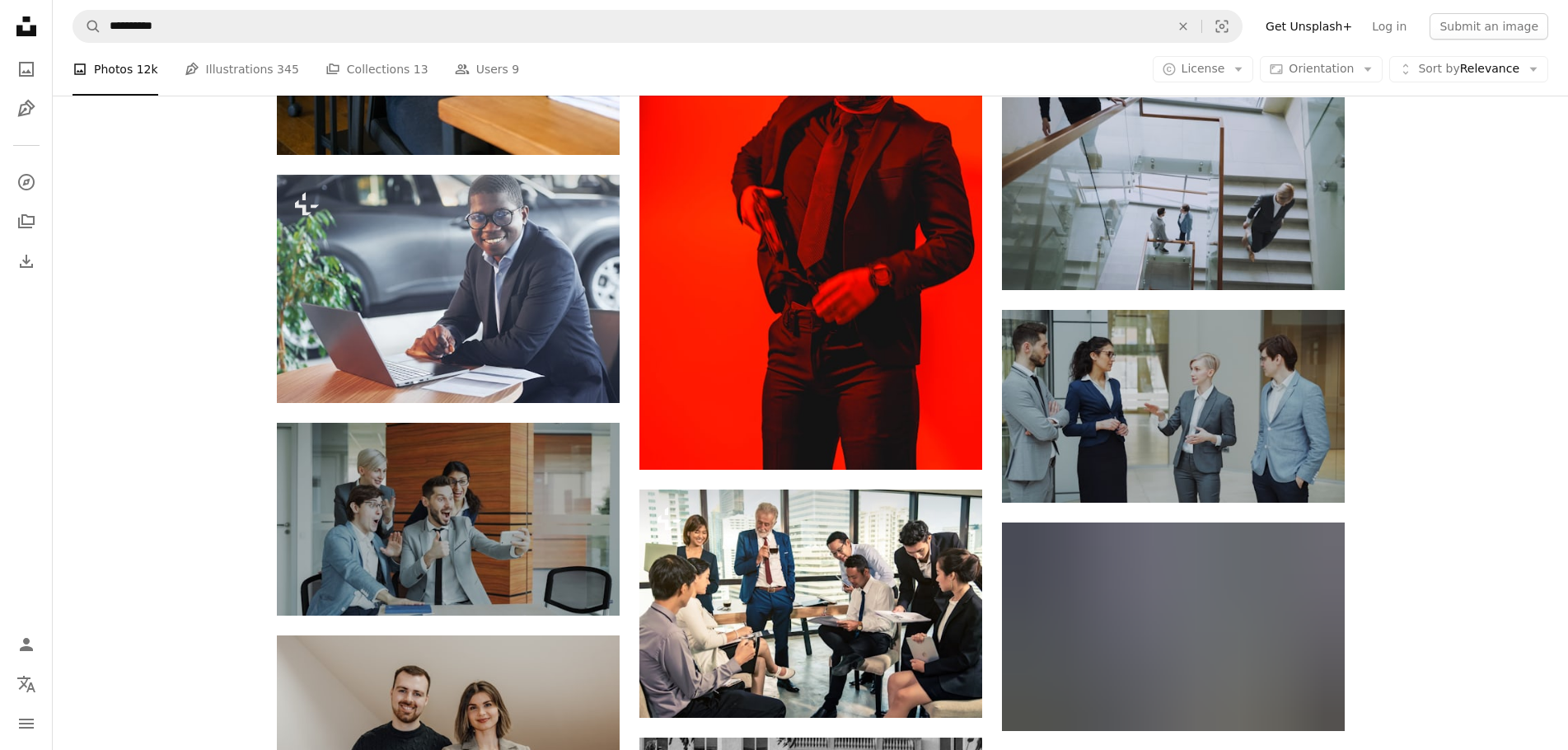
drag, startPoint x: 1468, startPoint y: 352, endPoint x: 1469, endPoint y: 420, distance: 68.0
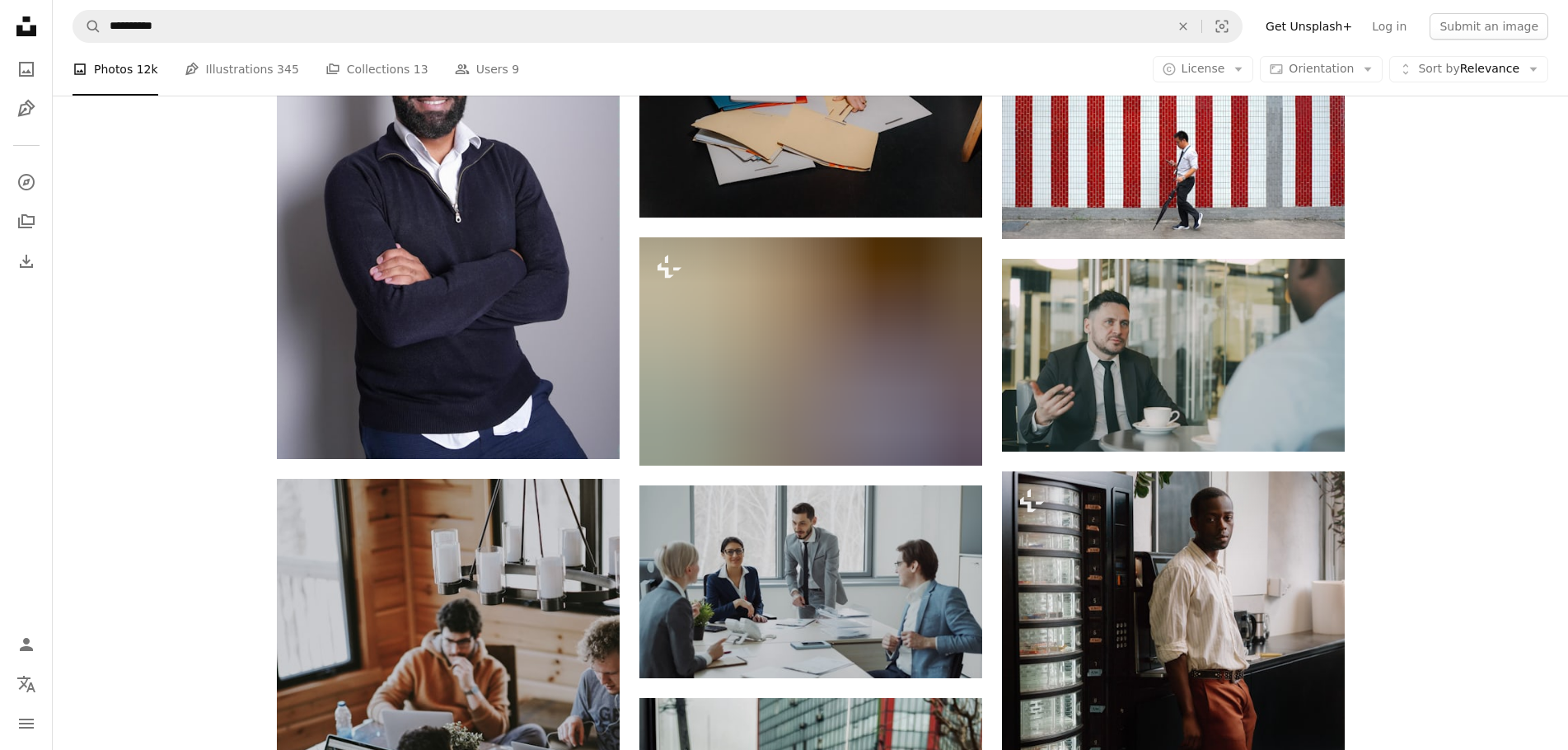
drag, startPoint x: 1454, startPoint y: 381, endPoint x: 1452, endPoint y: 434, distance: 53.0
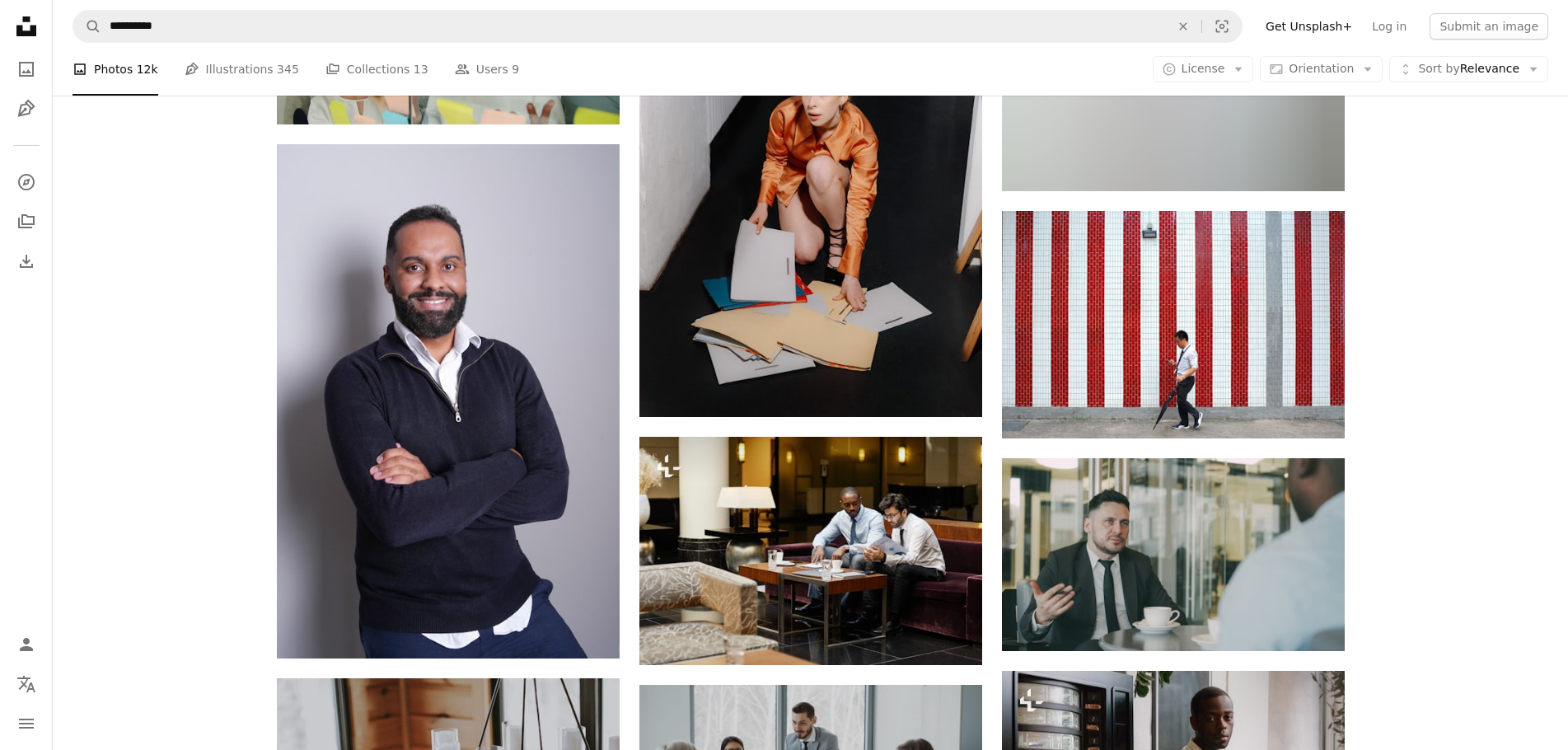
drag, startPoint x: 1451, startPoint y: 426, endPoint x: 1450, endPoint y: 366, distance: 60.0
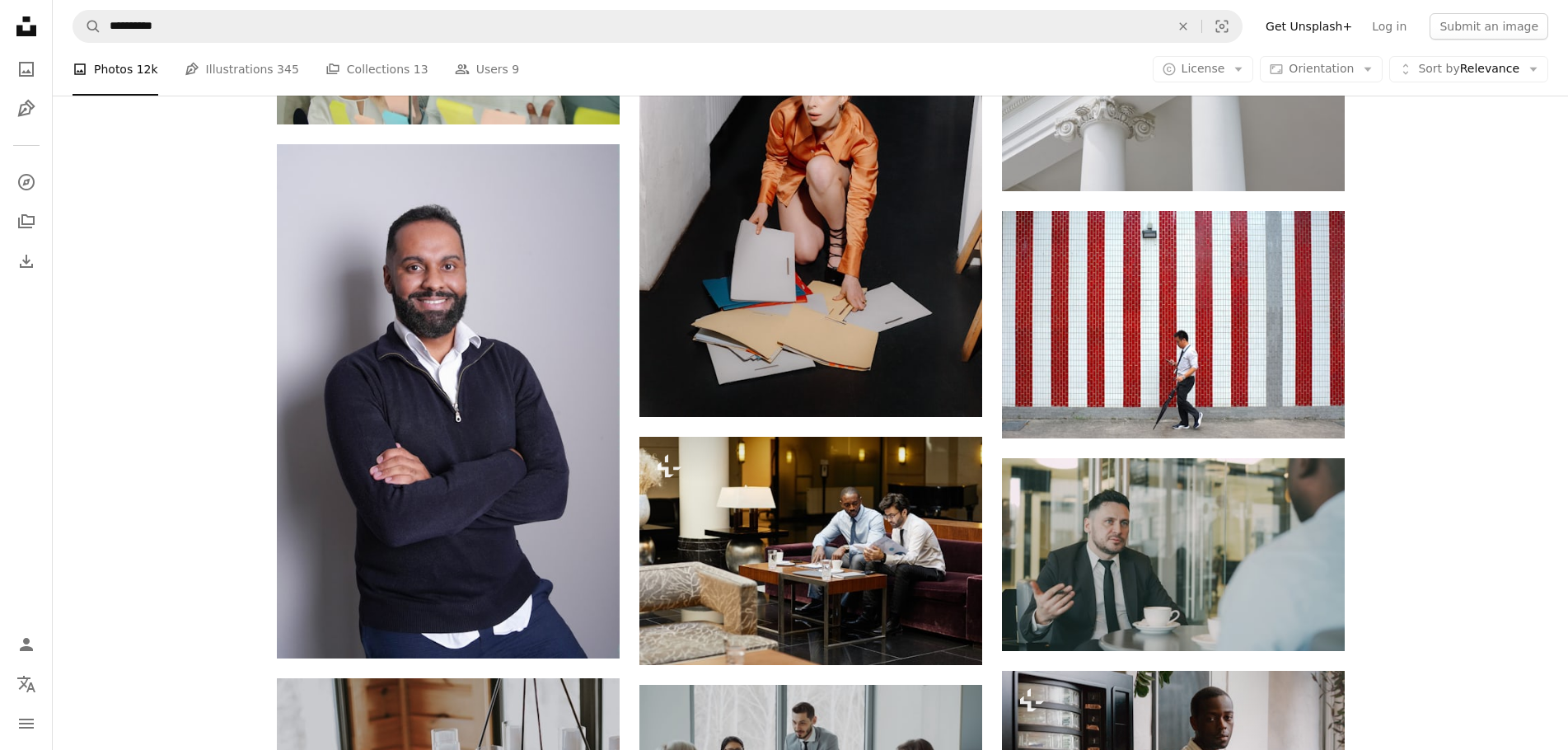
scroll to position [20196, 0]
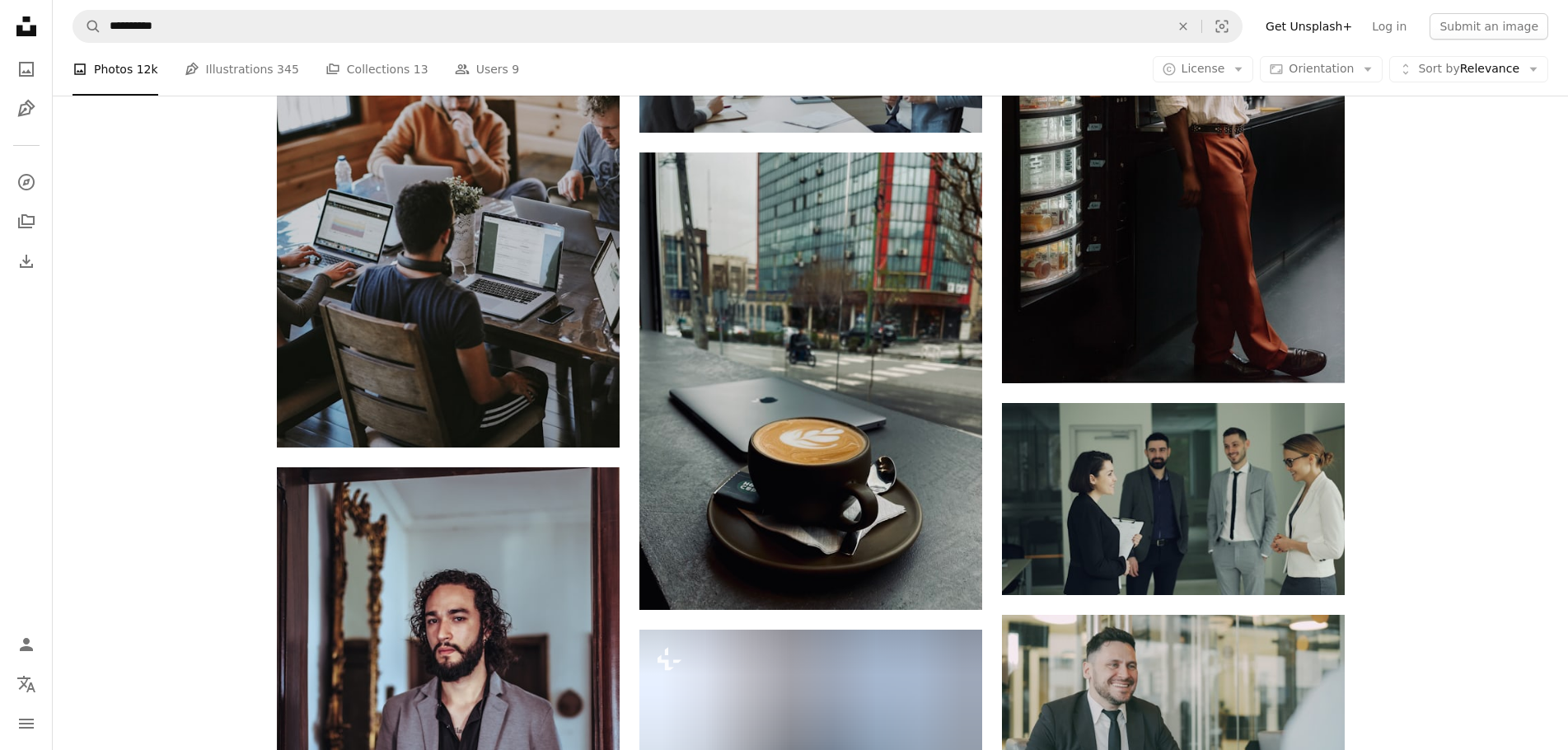
drag, startPoint x: 1450, startPoint y: 366, endPoint x: 1450, endPoint y: 435, distance: 69.0
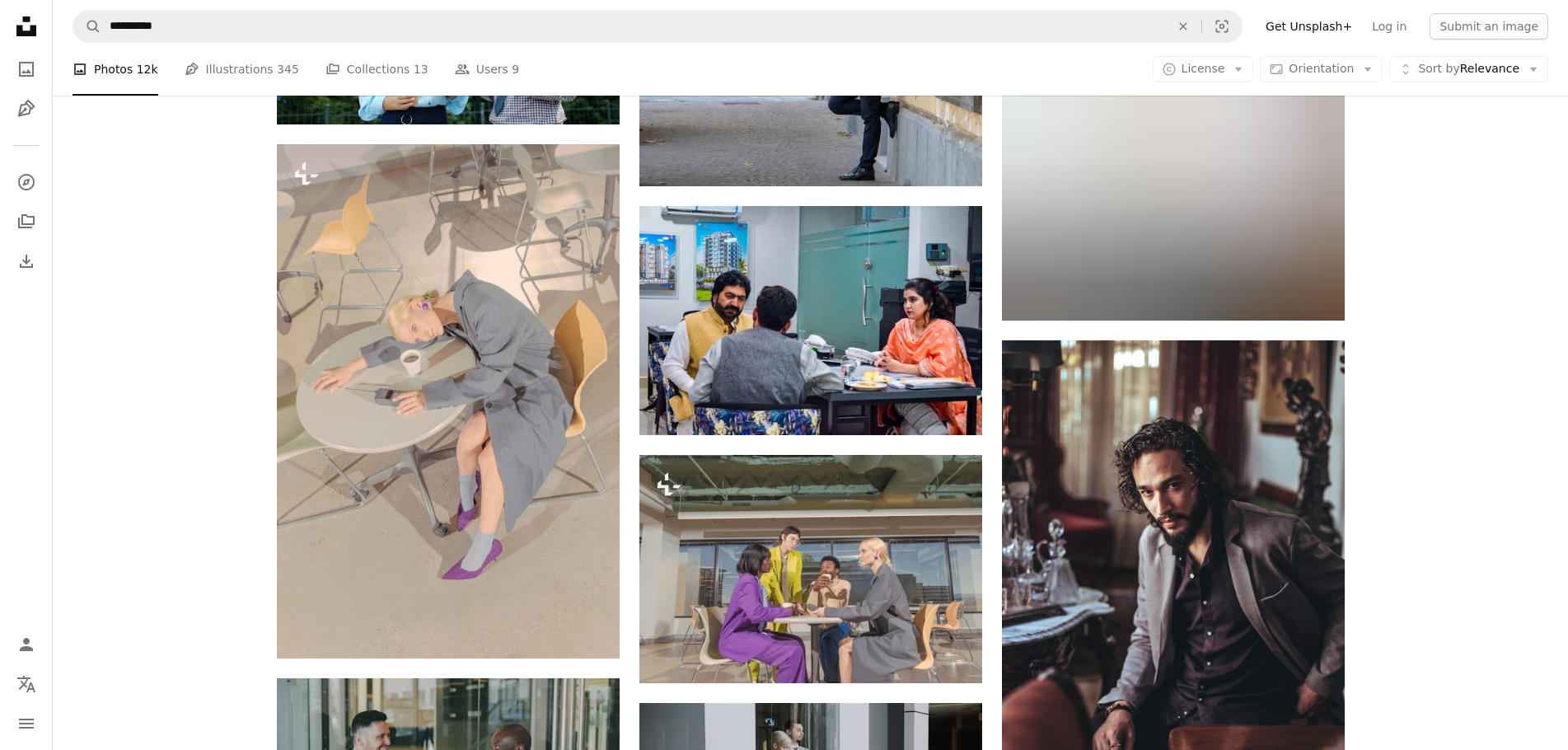
drag, startPoint x: 1451, startPoint y: 420, endPoint x: 1450, endPoint y: 499, distance: 79.0
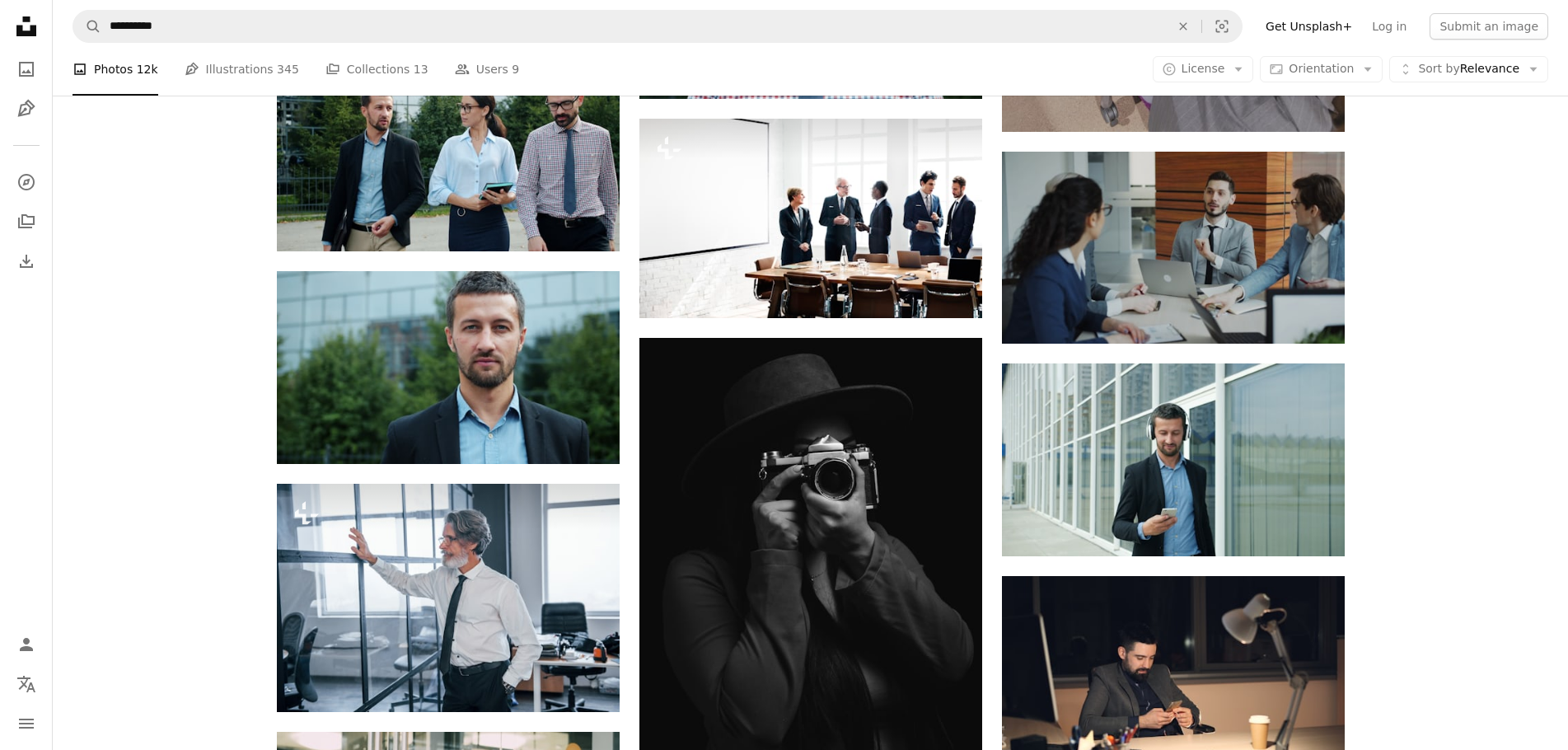
drag, startPoint x: 1437, startPoint y: 388, endPoint x: 1423, endPoint y: 529, distance: 141.7
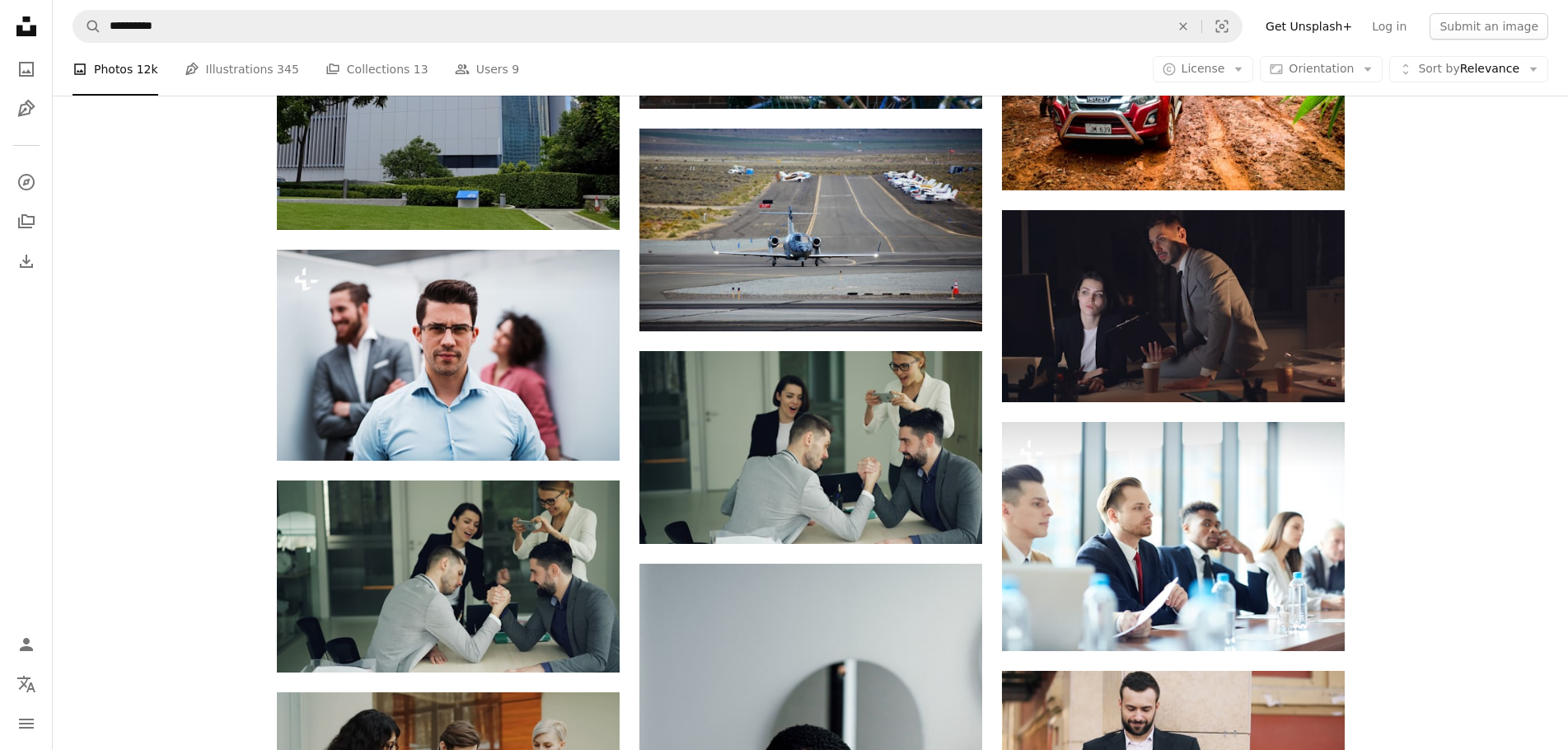
drag, startPoint x: 1411, startPoint y: 404, endPoint x: 1435, endPoint y: 445, distance: 47.5
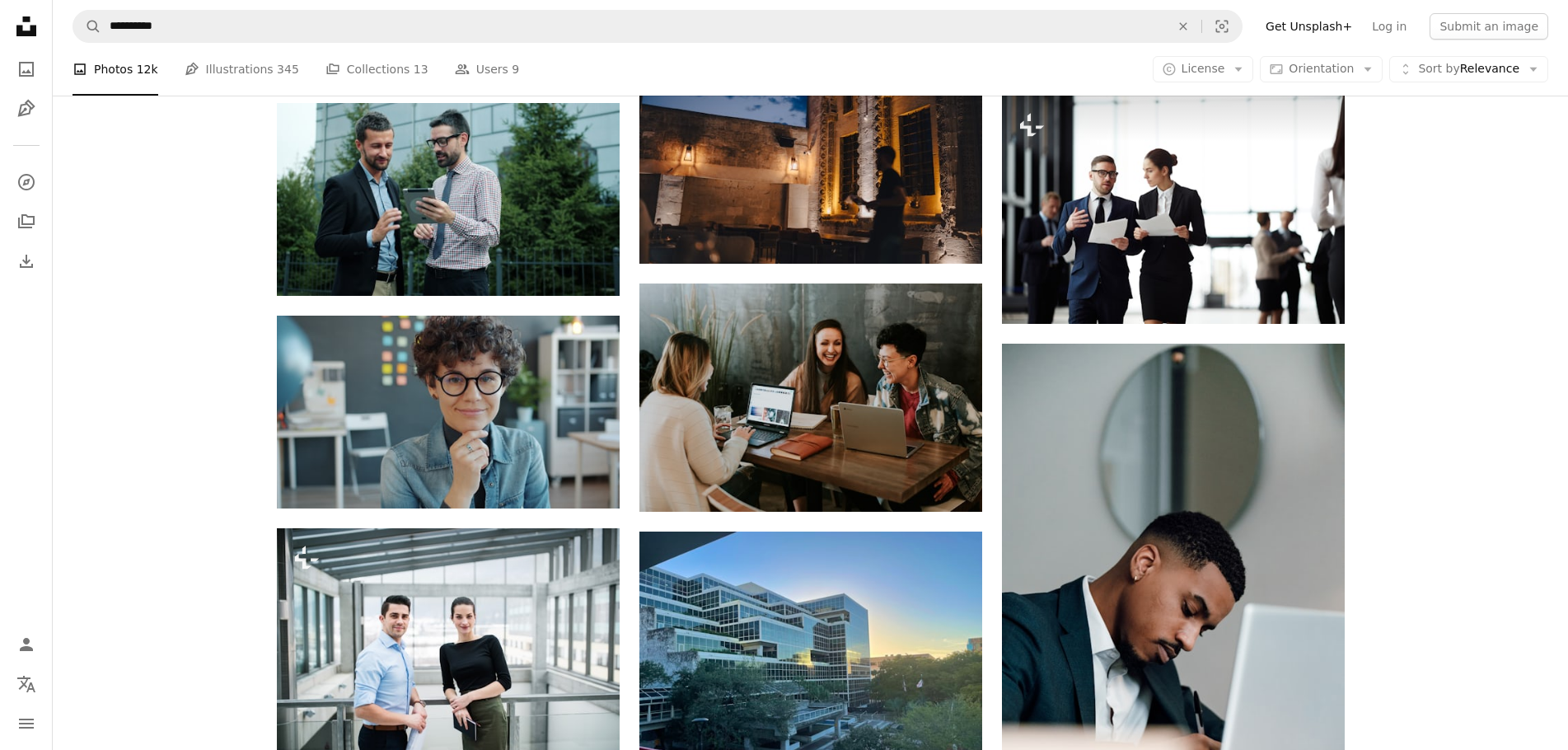
drag, startPoint x: 1470, startPoint y: 342, endPoint x: 1476, endPoint y: 421, distance: 79.2
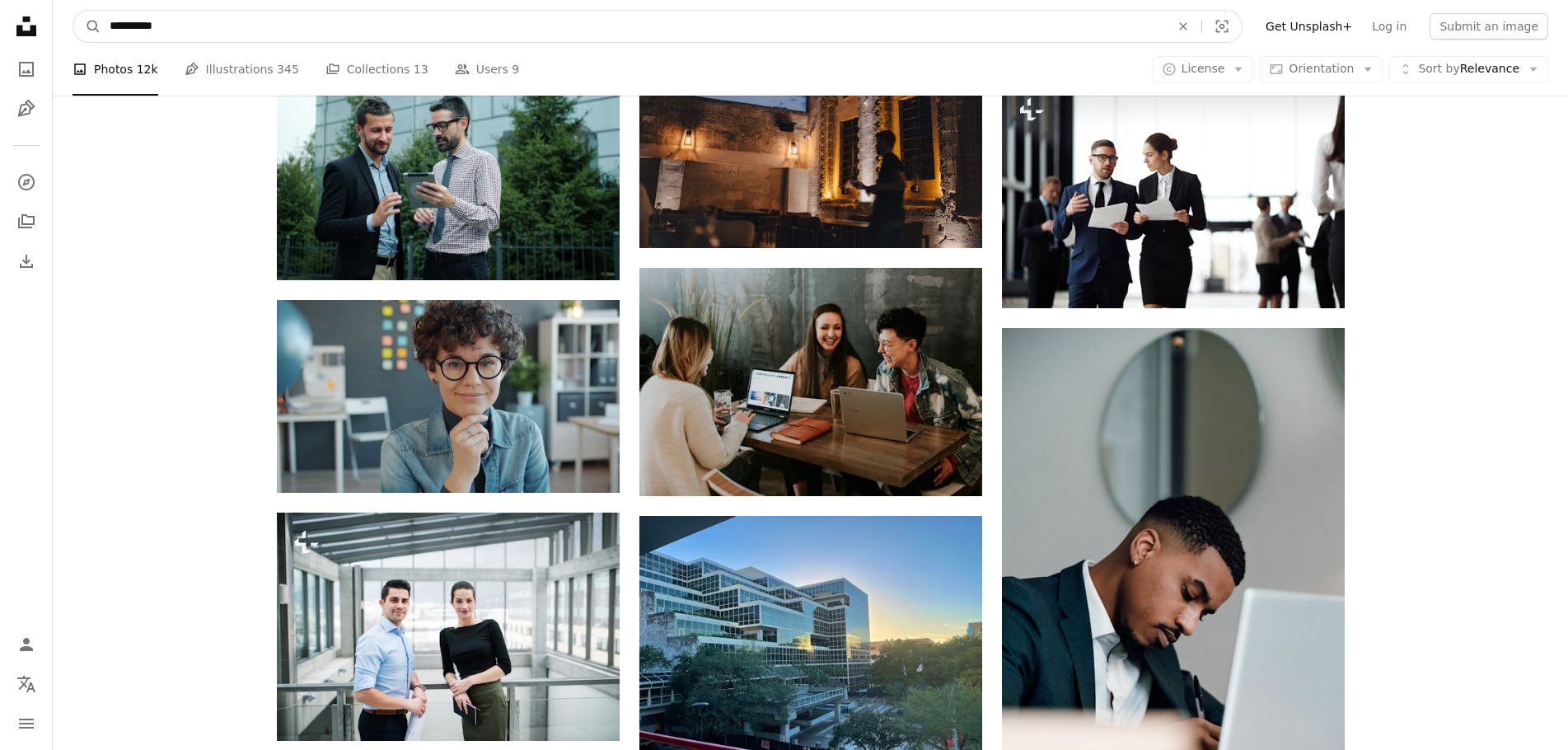
click at [271, 26] on input "**********" at bounding box center [633, 26] width 1064 height 31
type input "**********"
click button "A magnifying glass" at bounding box center [87, 26] width 28 height 31
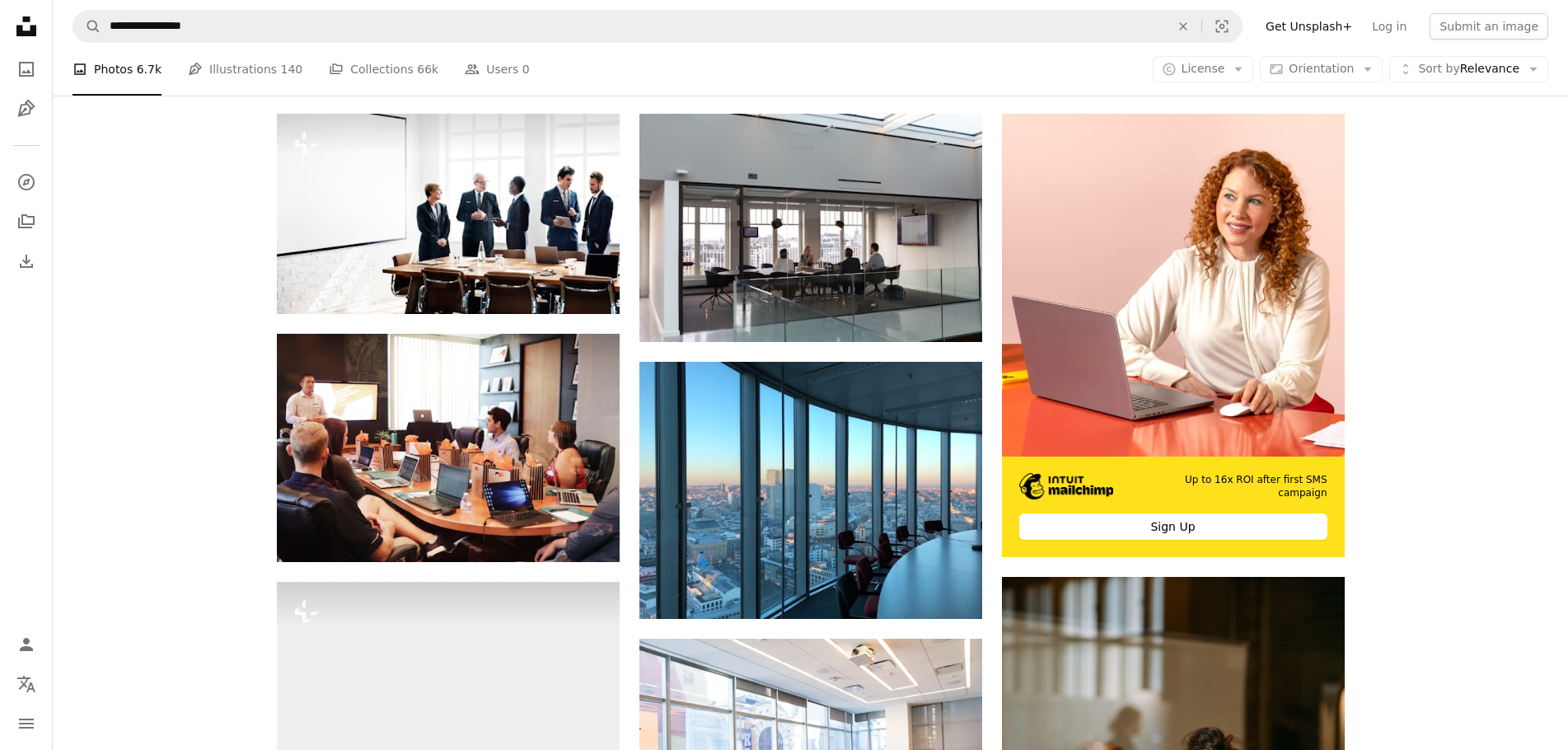
drag, startPoint x: 1407, startPoint y: 496, endPoint x: 1406, endPoint y: 566, distance: 70.0
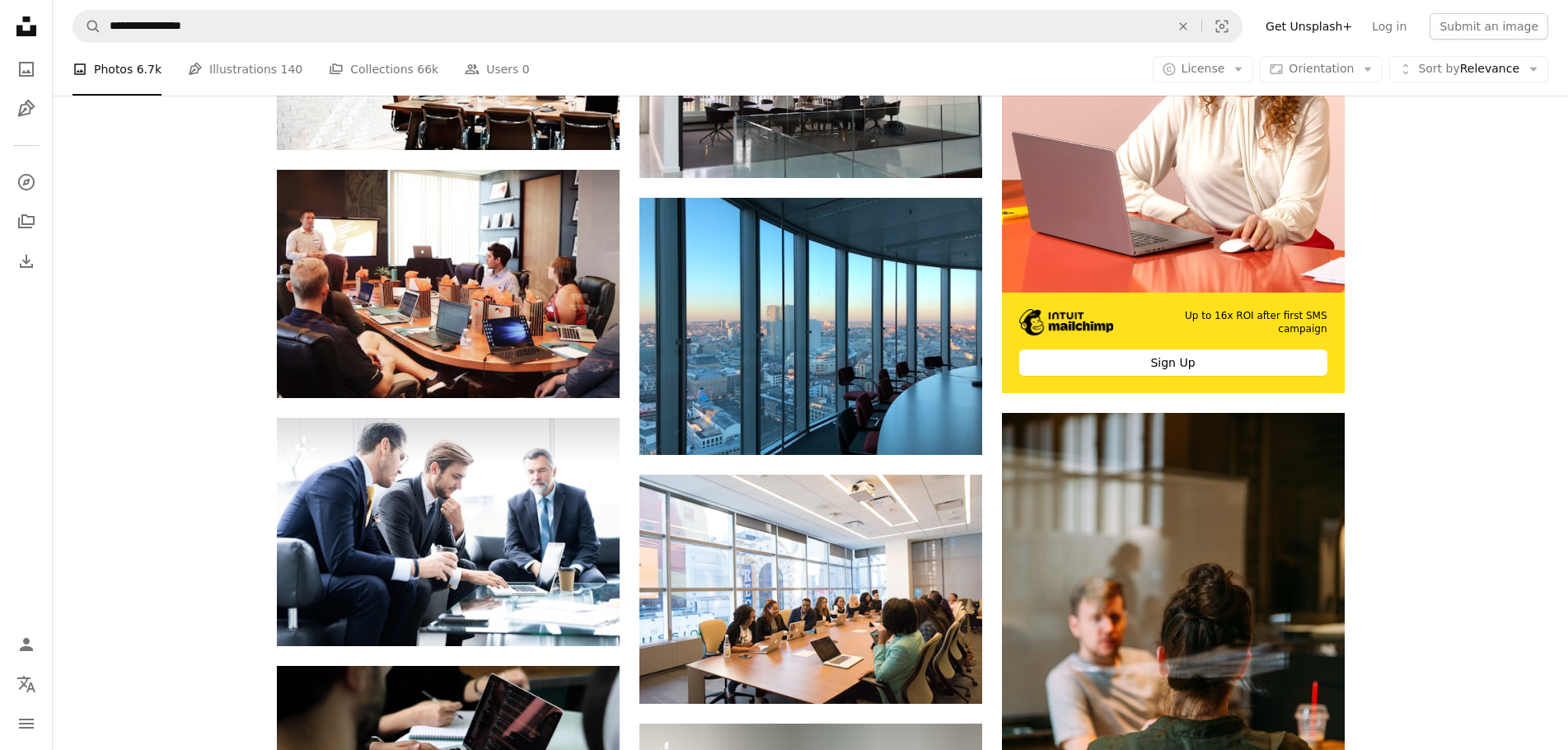
drag, startPoint x: 1411, startPoint y: 463, endPoint x: 1408, endPoint y: 493, distance: 30.1
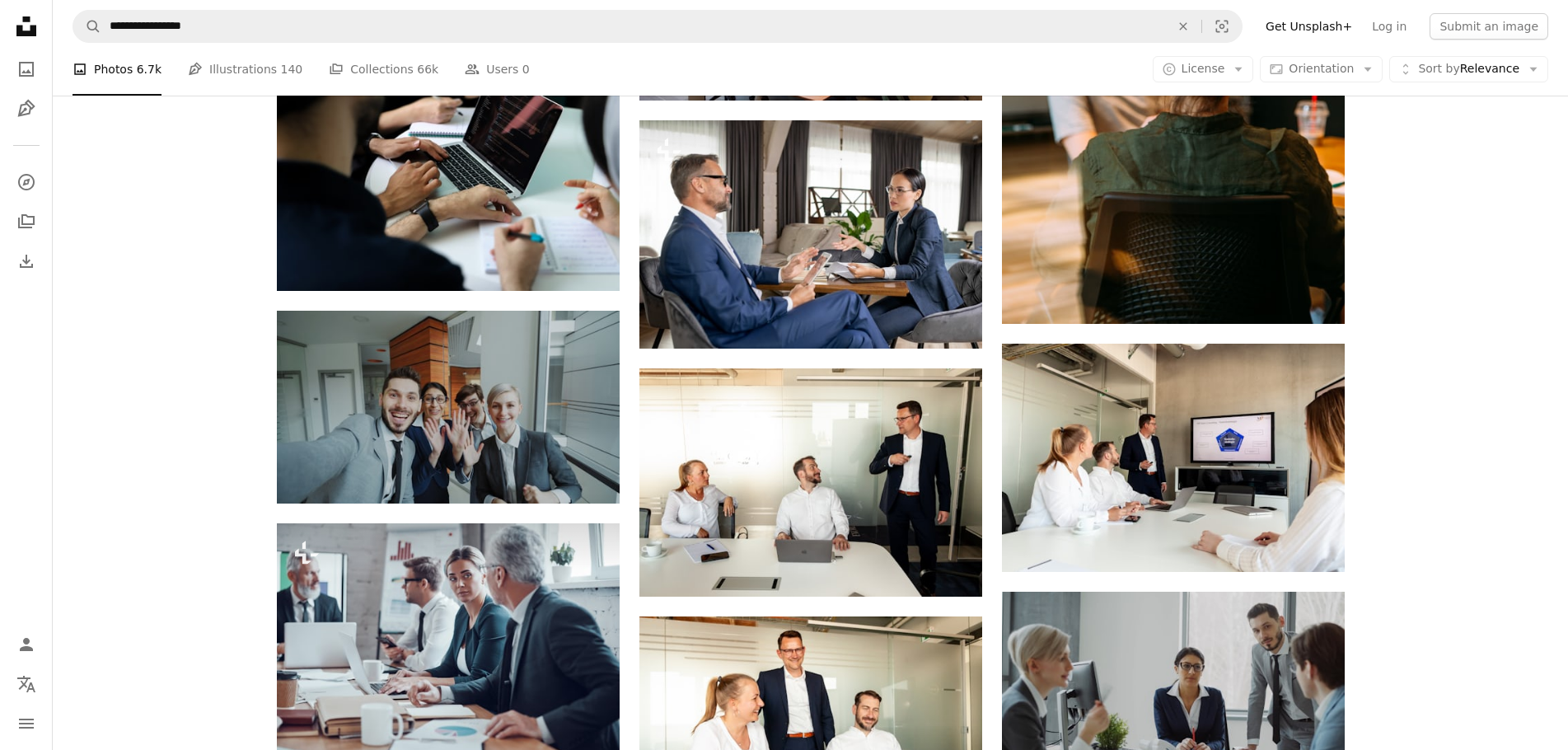
drag, startPoint x: 1408, startPoint y: 463, endPoint x: 1409, endPoint y: 536, distance: 73.0
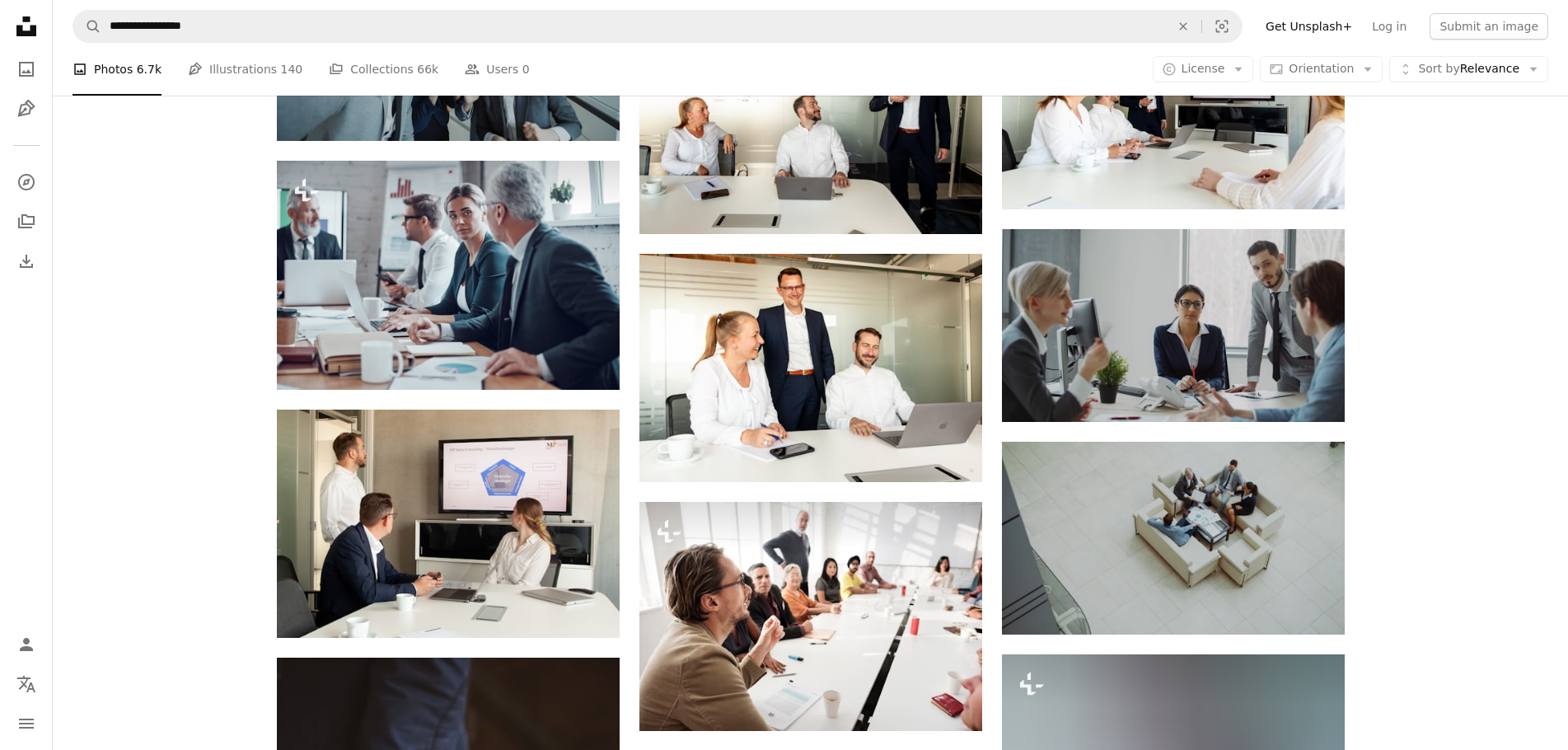
drag, startPoint x: 1411, startPoint y: 447, endPoint x: 1419, endPoint y: 516, distance: 69.5
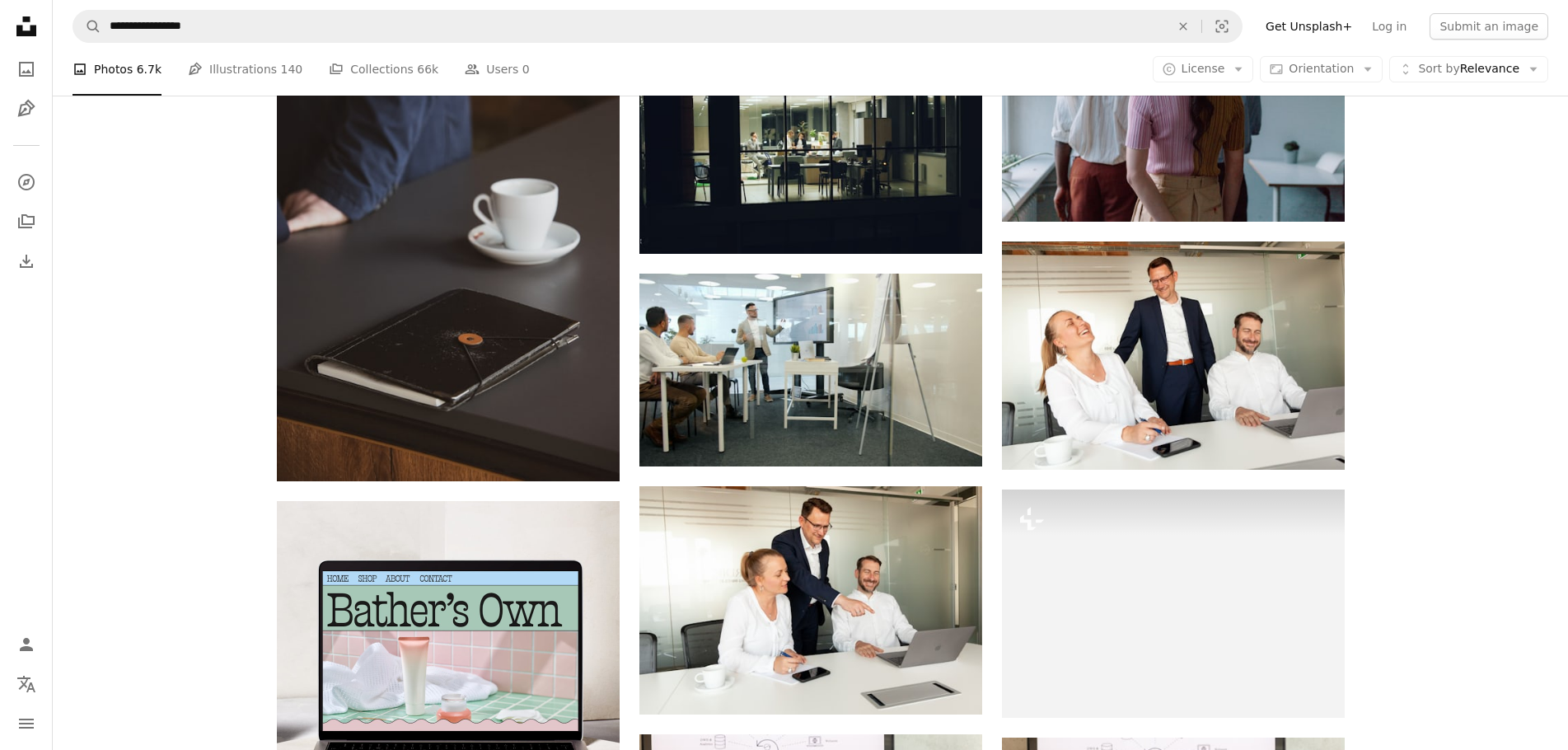
drag, startPoint x: 1414, startPoint y: 498, endPoint x: 1408, endPoint y: 560, distance: 62.3
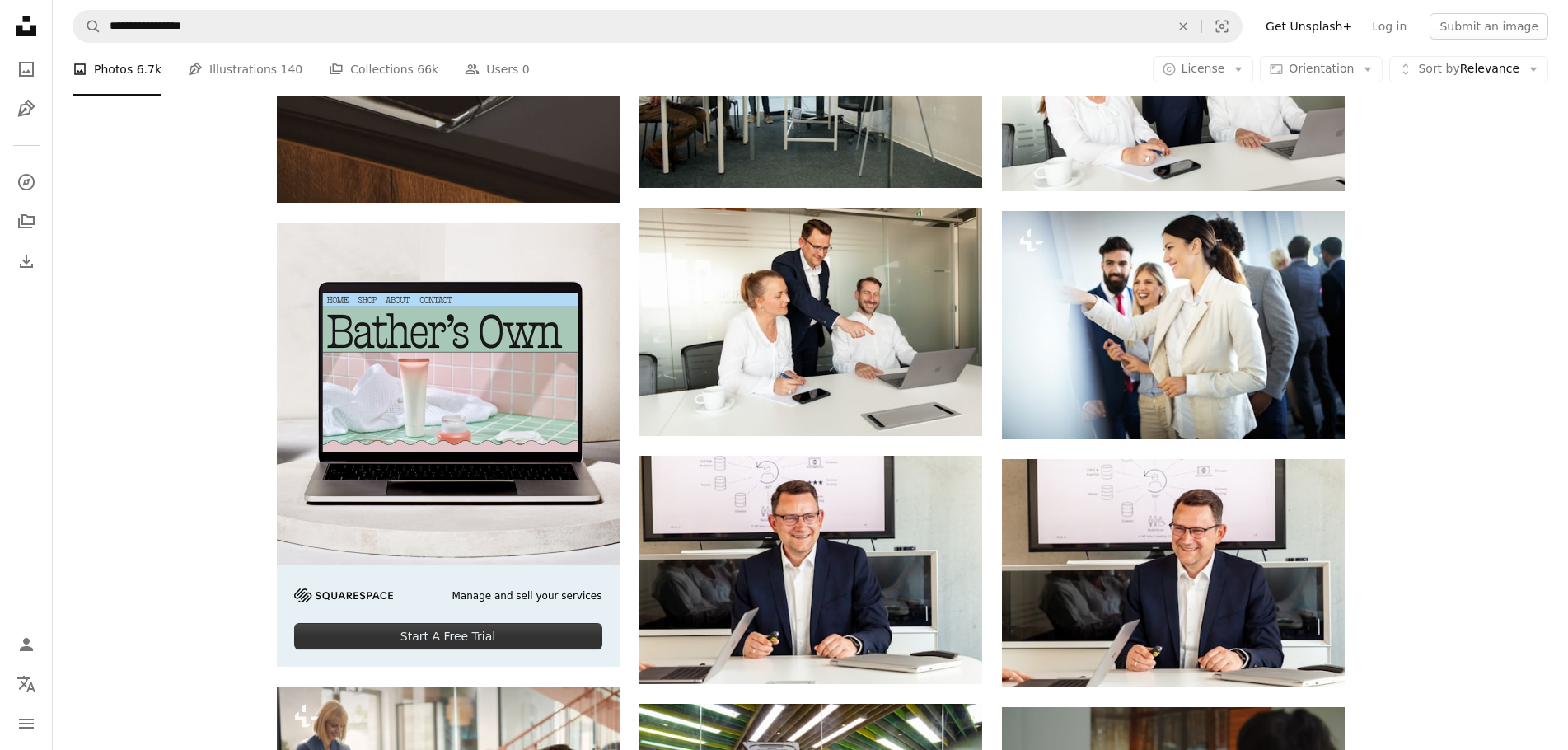
drag, startPoint x: 1408, startPoint y: 480, endPoint x: 1401, endPoint y: 550, distance: 70.3
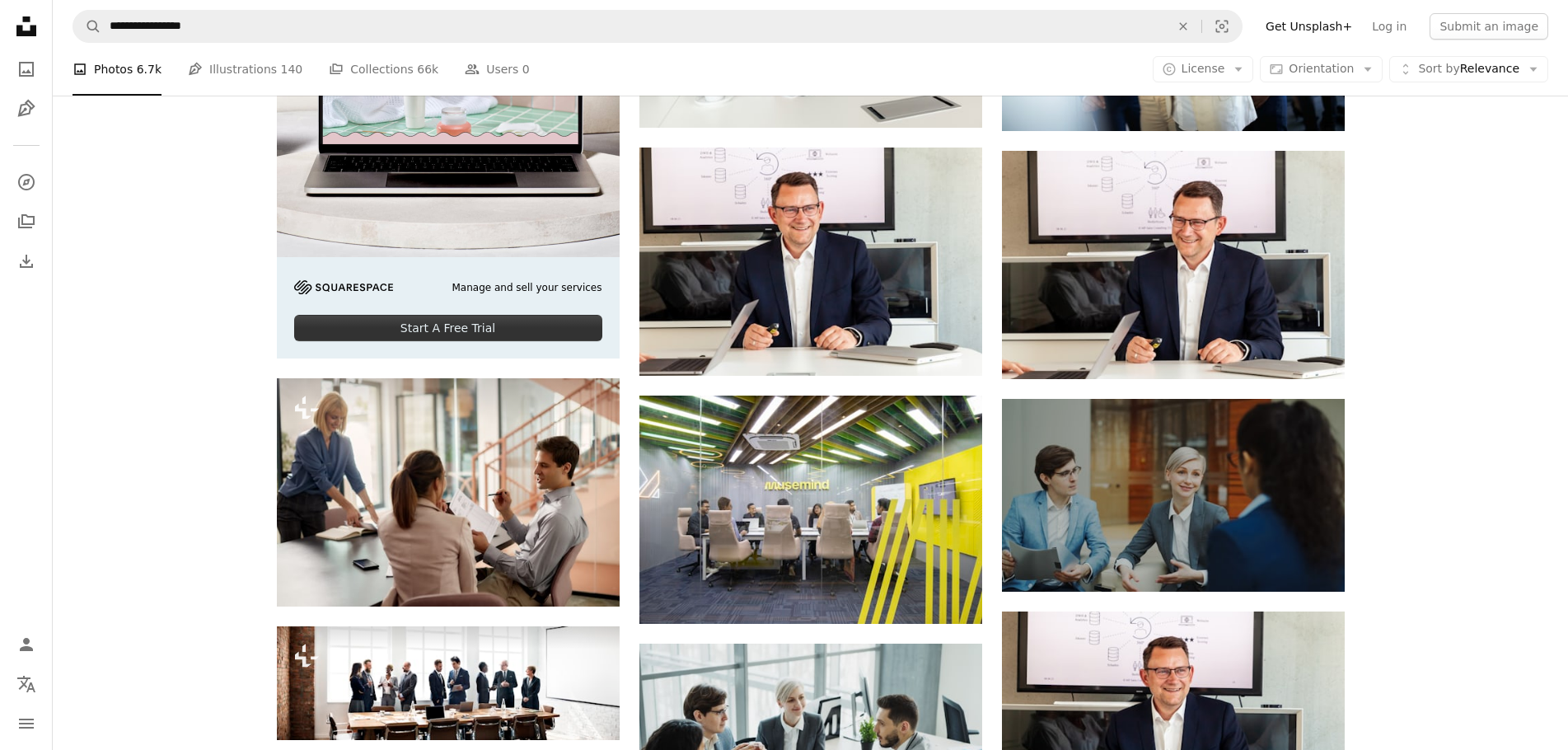
scroll to position [2789, 0]
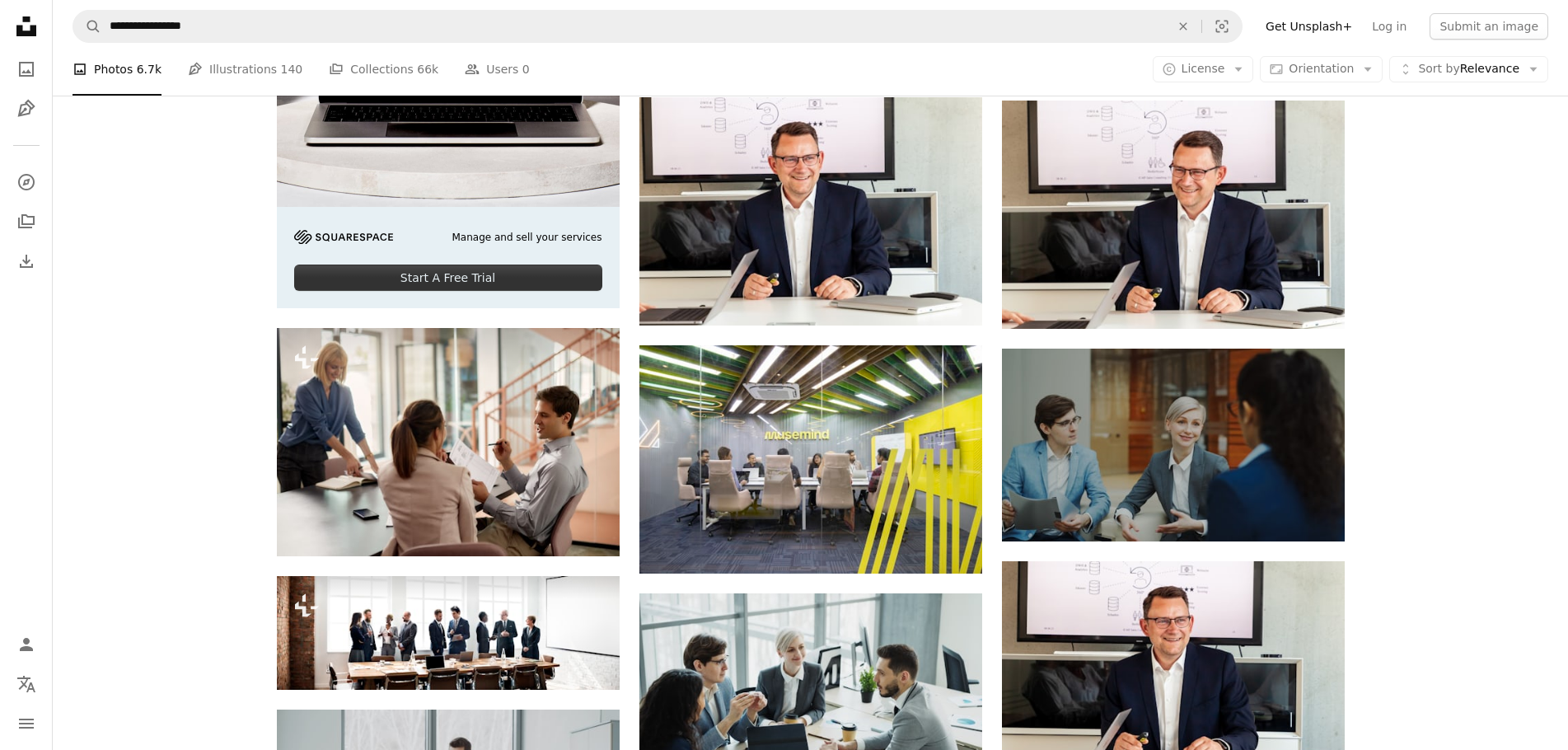
drag, startPoint x: 1403, startPoint y: 523, endPoint x: 1403, endPoint y: 543, distance: 20.0
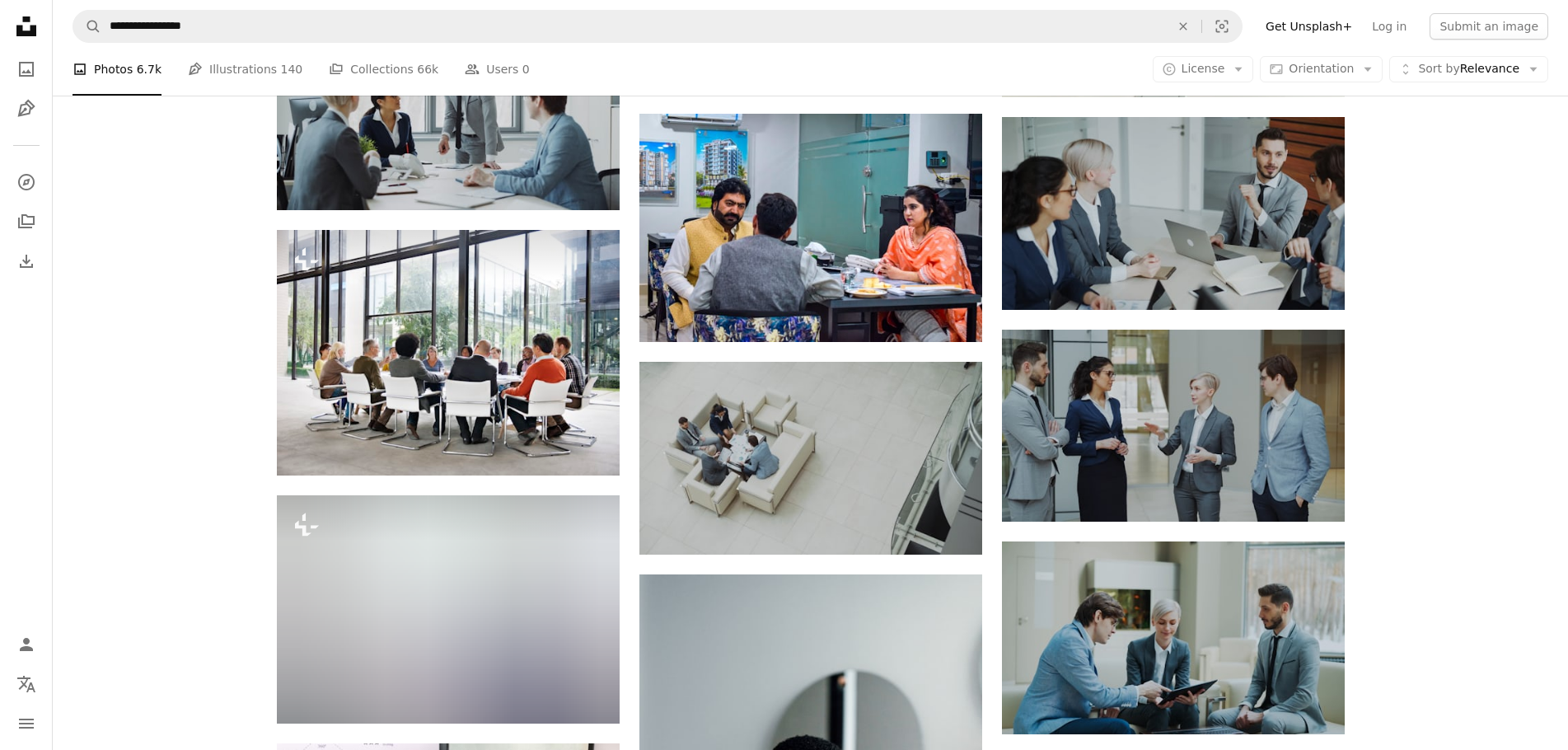
scroll to position [3493, 0]
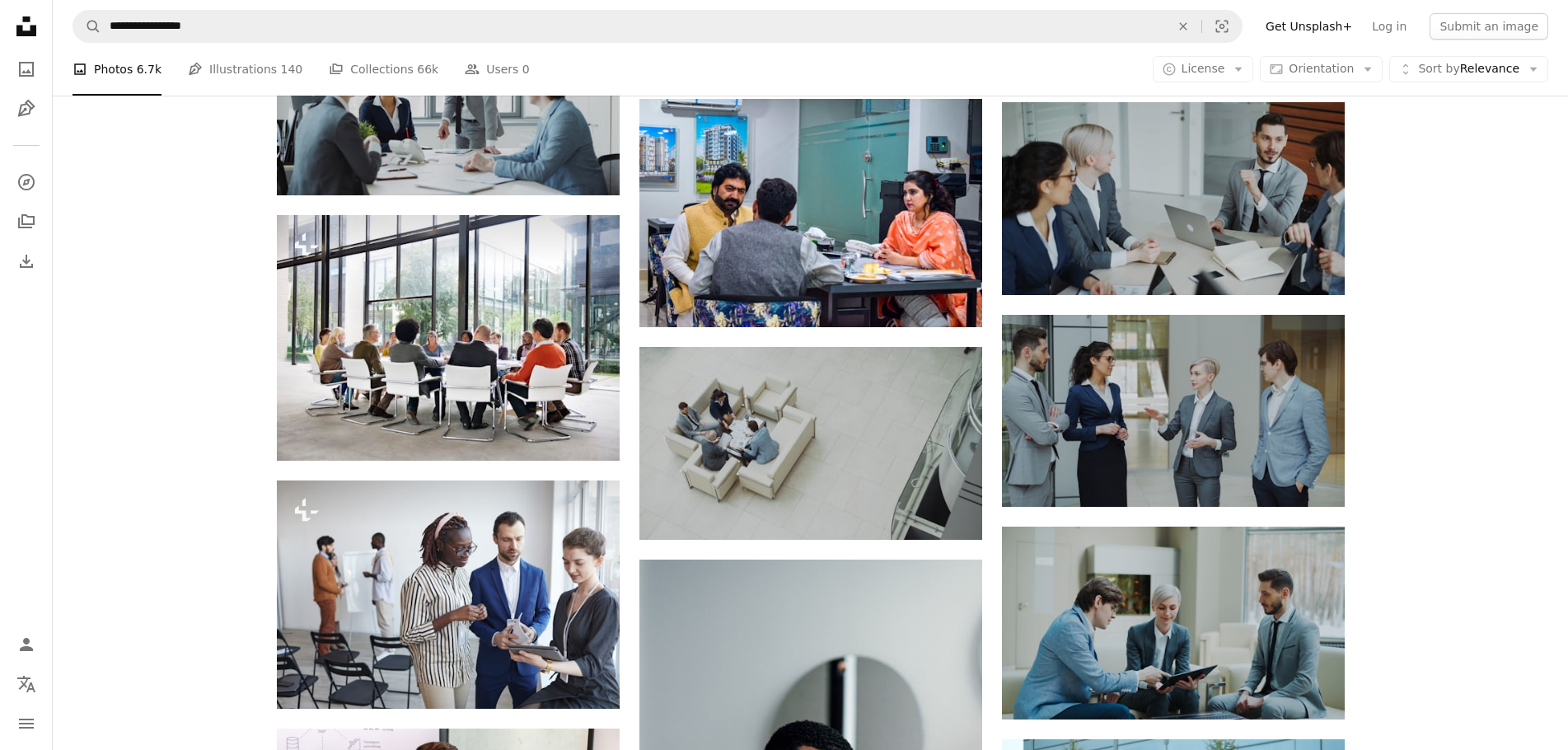
drag, startPoint x: 1398, startPoint y: 483, endPoint x: 1403, endPoint y: 536, distance: 53.2
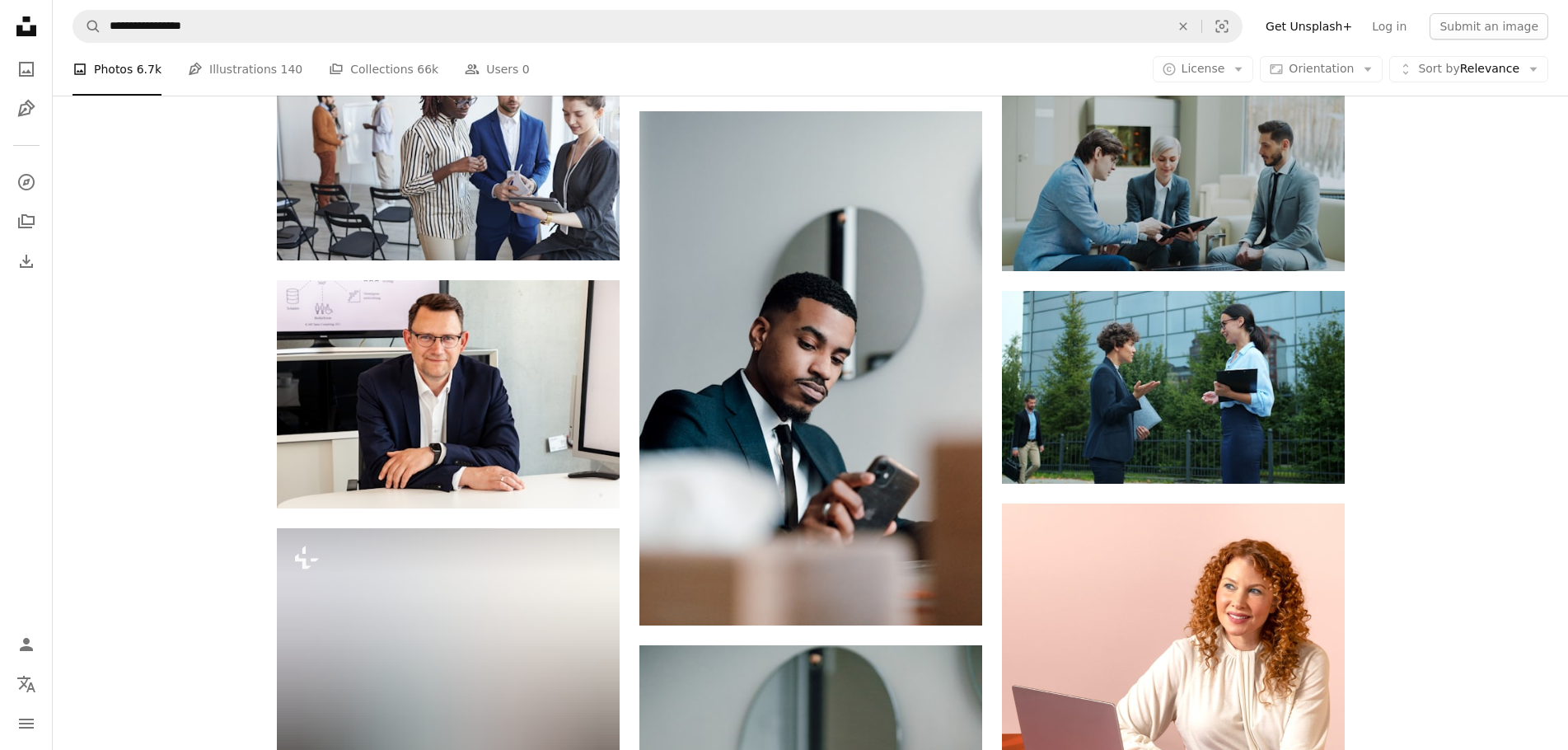
drag, startPoint x: 1406, startPoint y: 315, endPoint x: 1420, endPoint y: 416, distance: 102.0
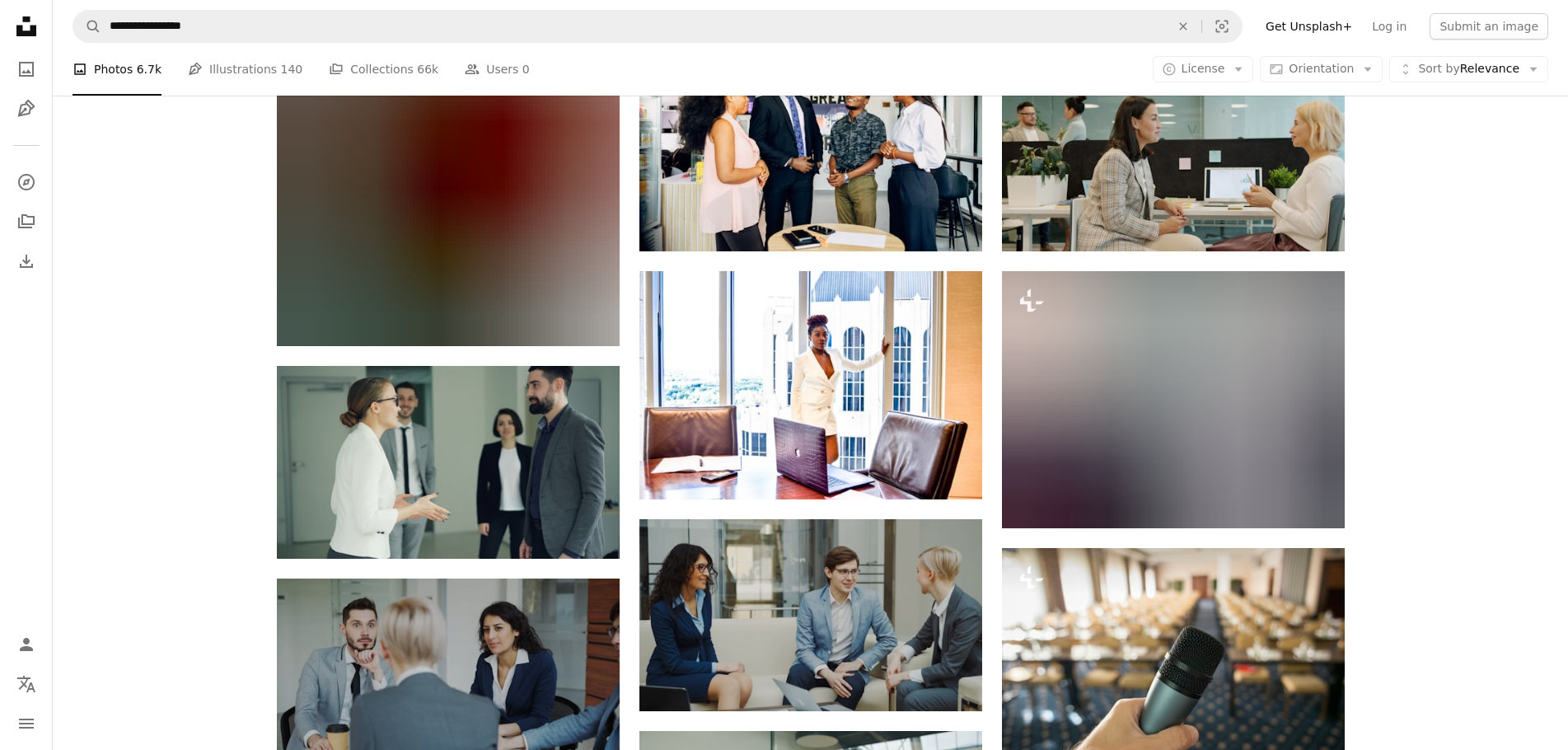
drag, startPoint x: 1412, startPoint y: 414, endPoint x: 1392, endPoint y: 501, distance: 89.3
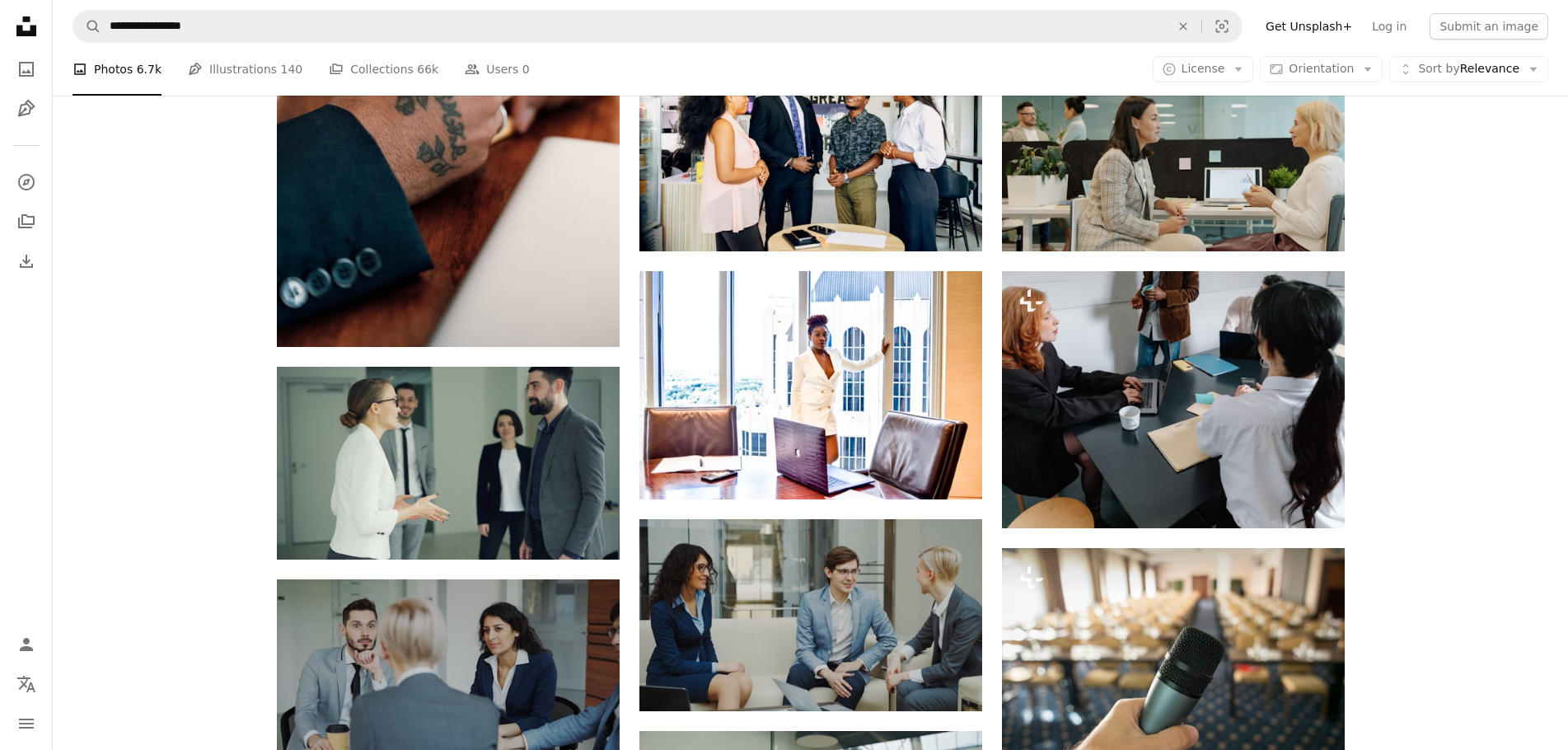
scroll to position [5118, 0]
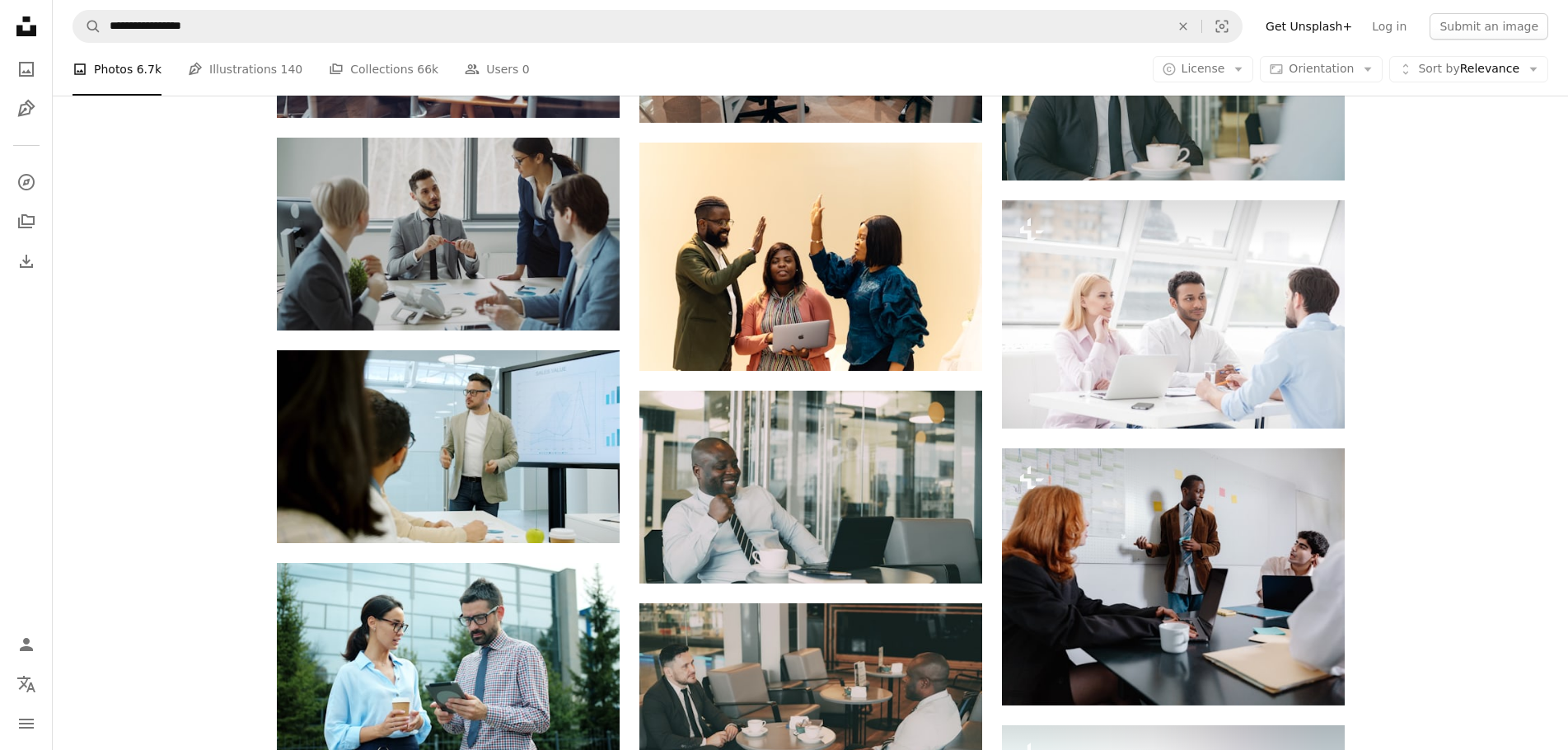
drag, startPoint x: 1442, startPoint y: 432, endPoint x: 1420, endPoint y: 505, distance: 76.2
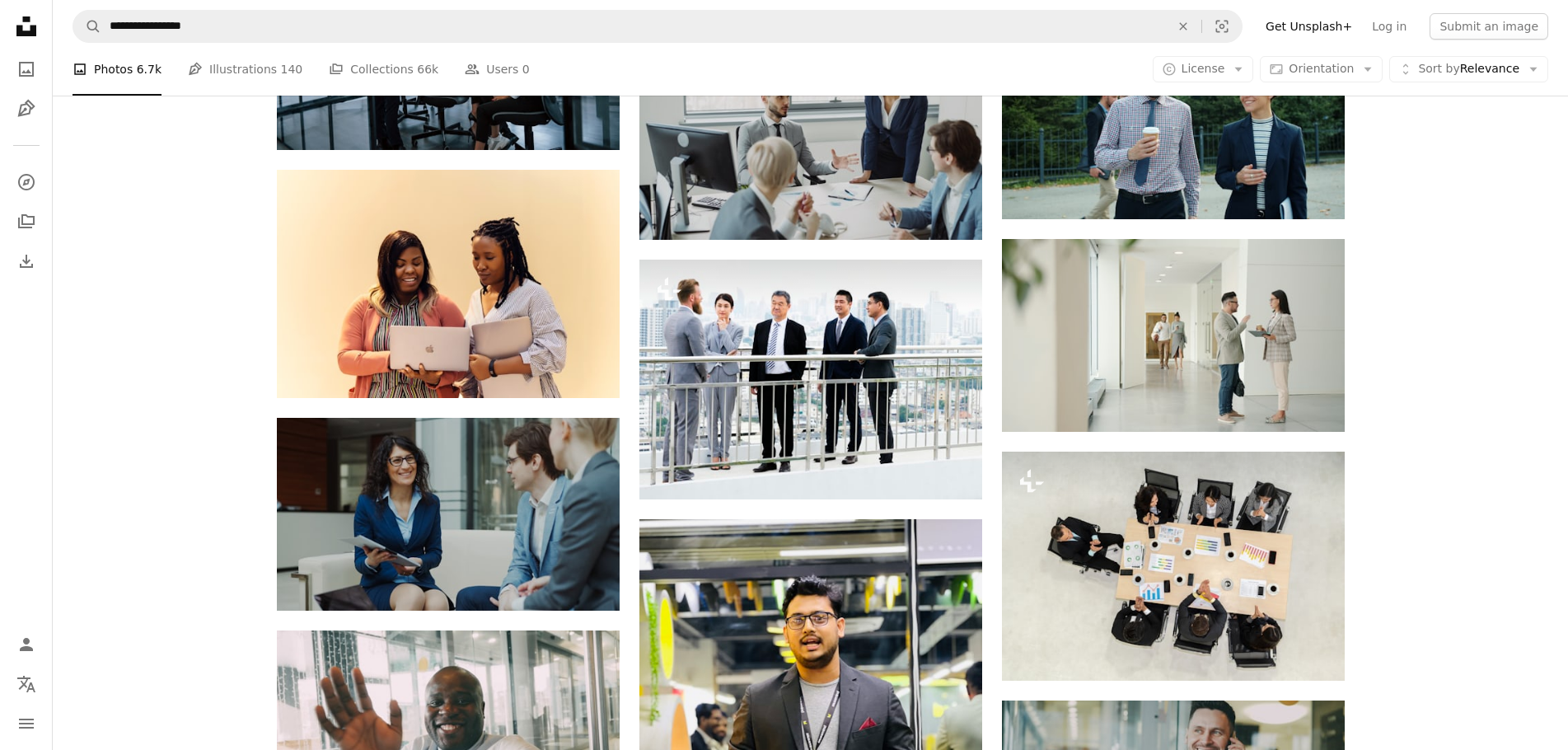
scroll to position [10285, 0]
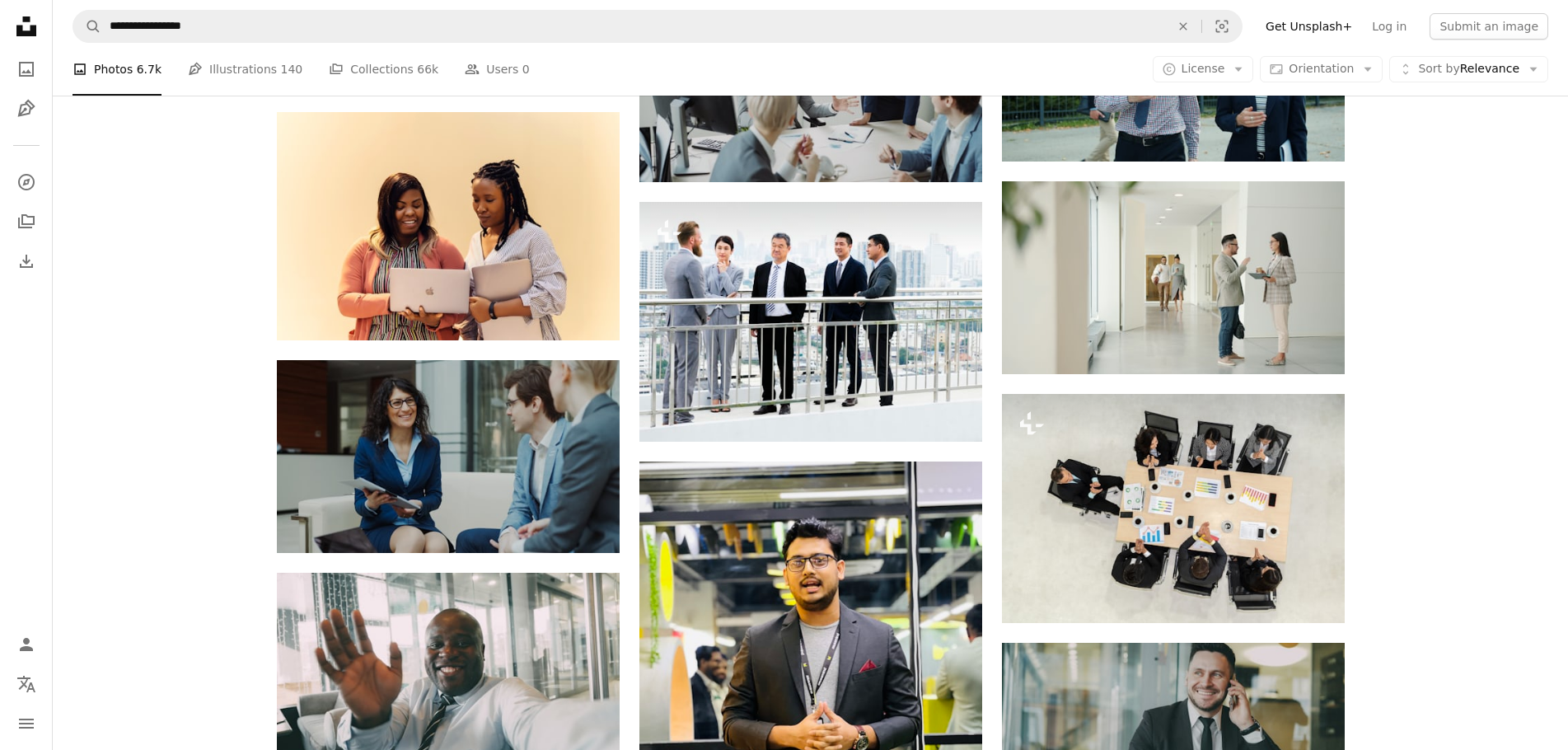
drag, startPoint x: 1419, startPoint y: 487, endPoint x: 1405, endPoint y: 551, distance: 65.5
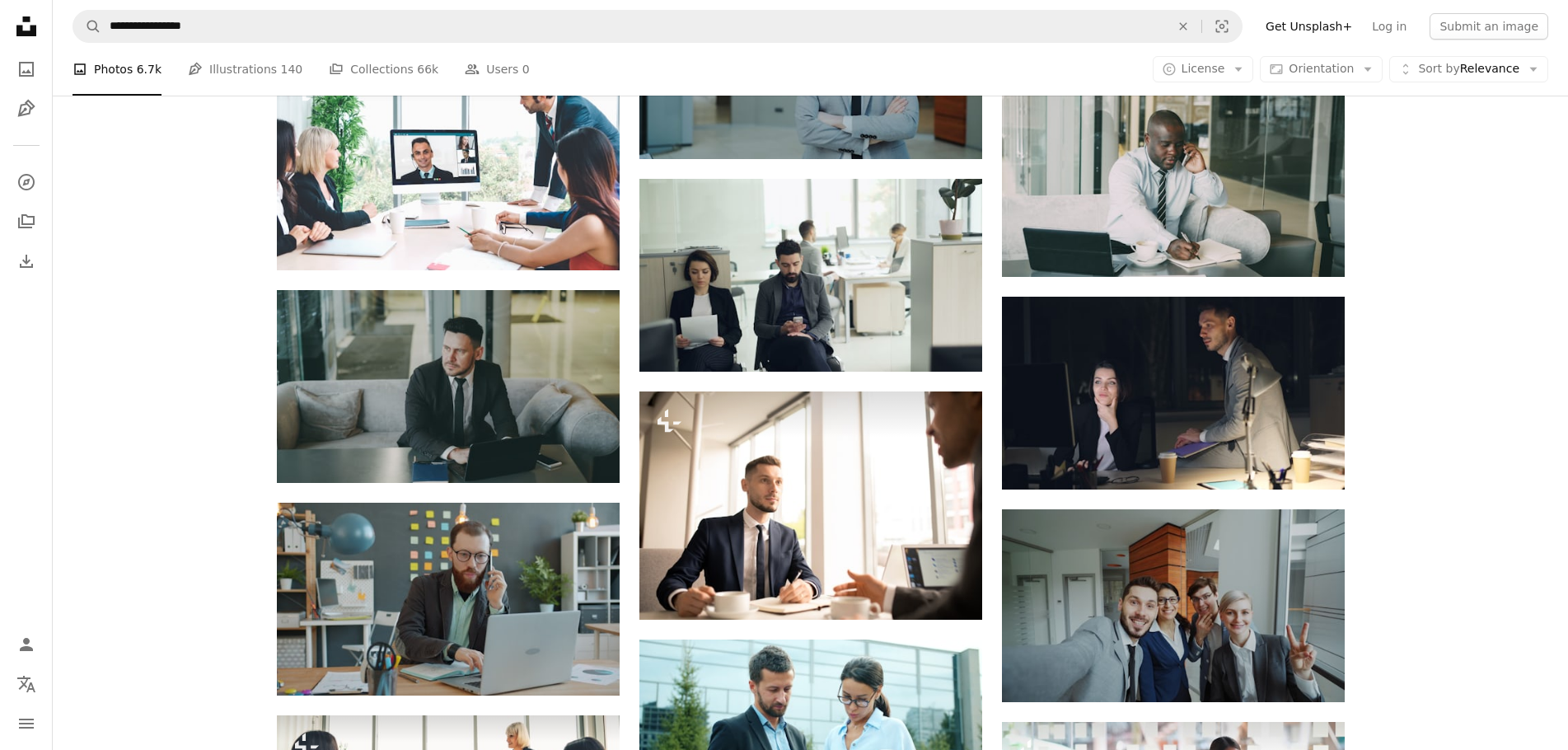
drag, startPoint x: 1397, startPoint y: 545, endPoint x: 1397, endPoint y: 652, distance: 107.0
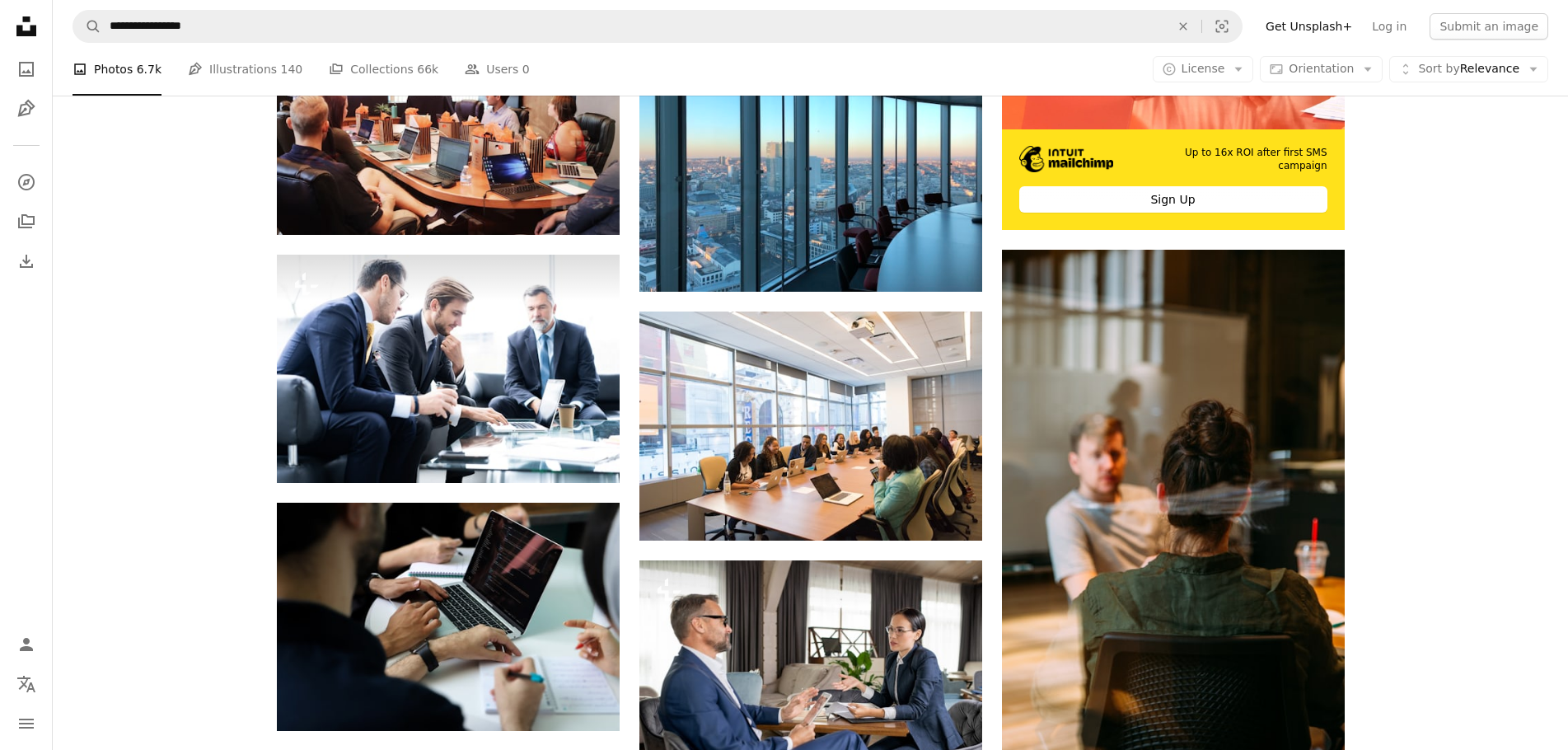
scroll to position [0, 0]
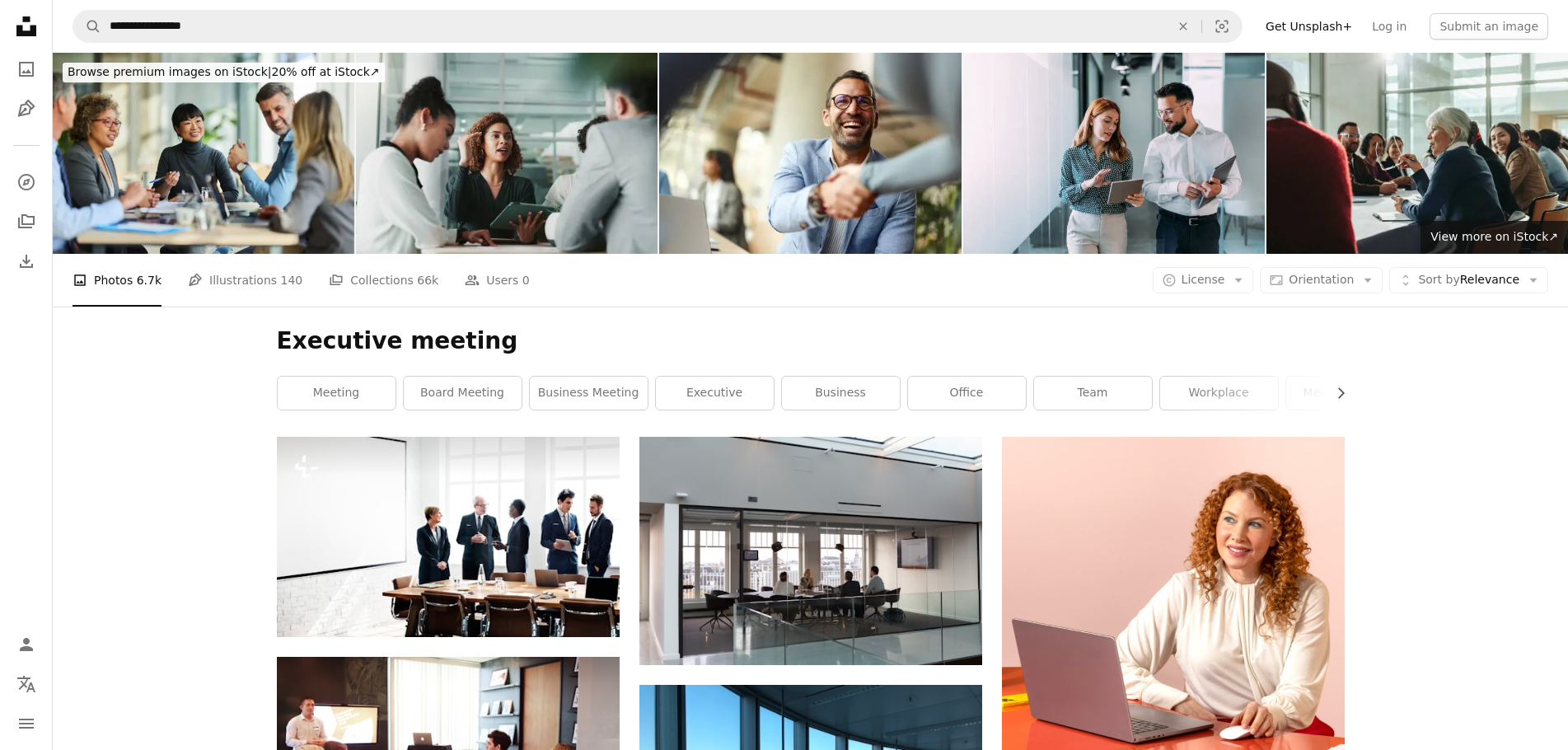
drag, startPoint x: 1373, startPoint y: 591, endPoint x: 1445, endPoint y: 153, distance: 443.9
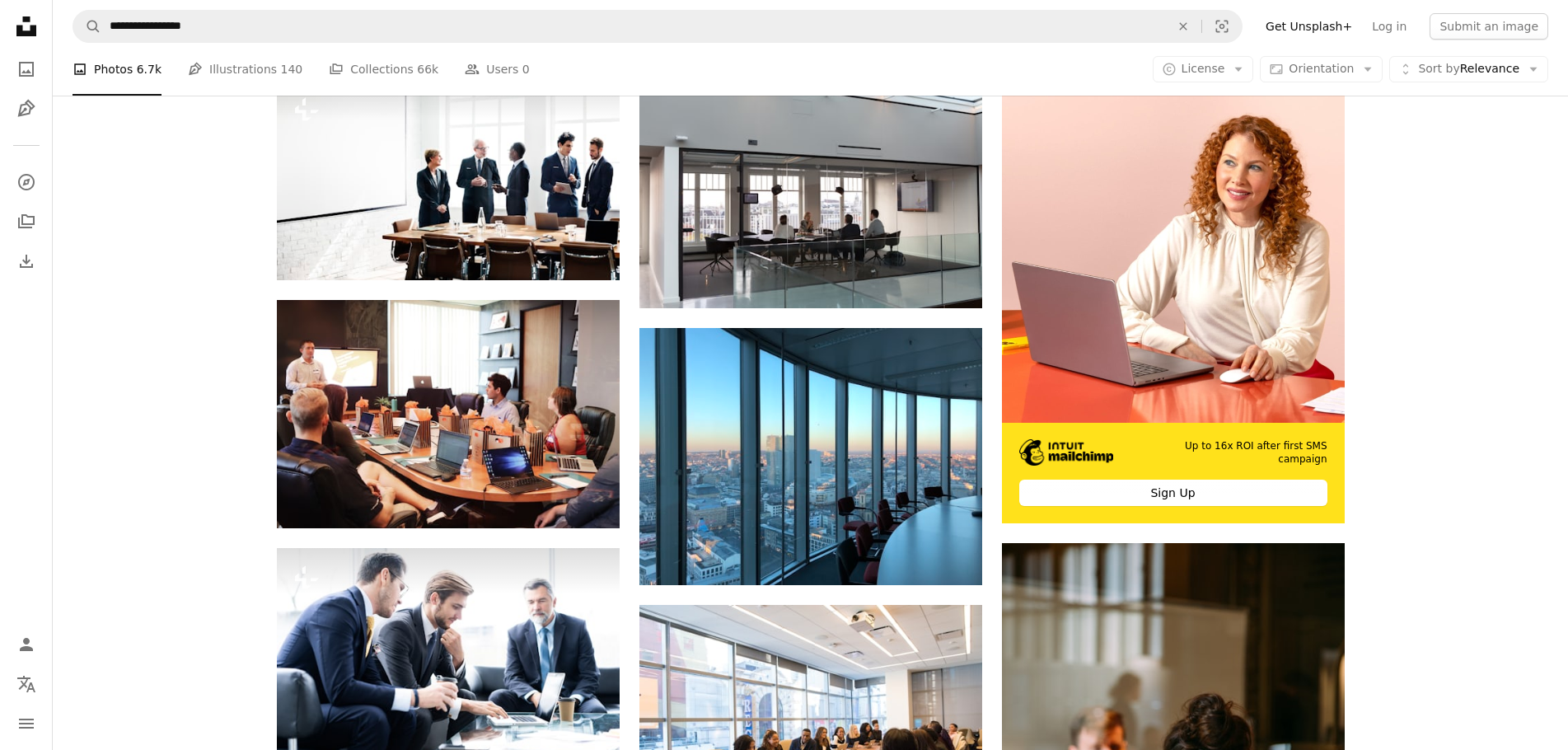
scroll to position [458, 0]
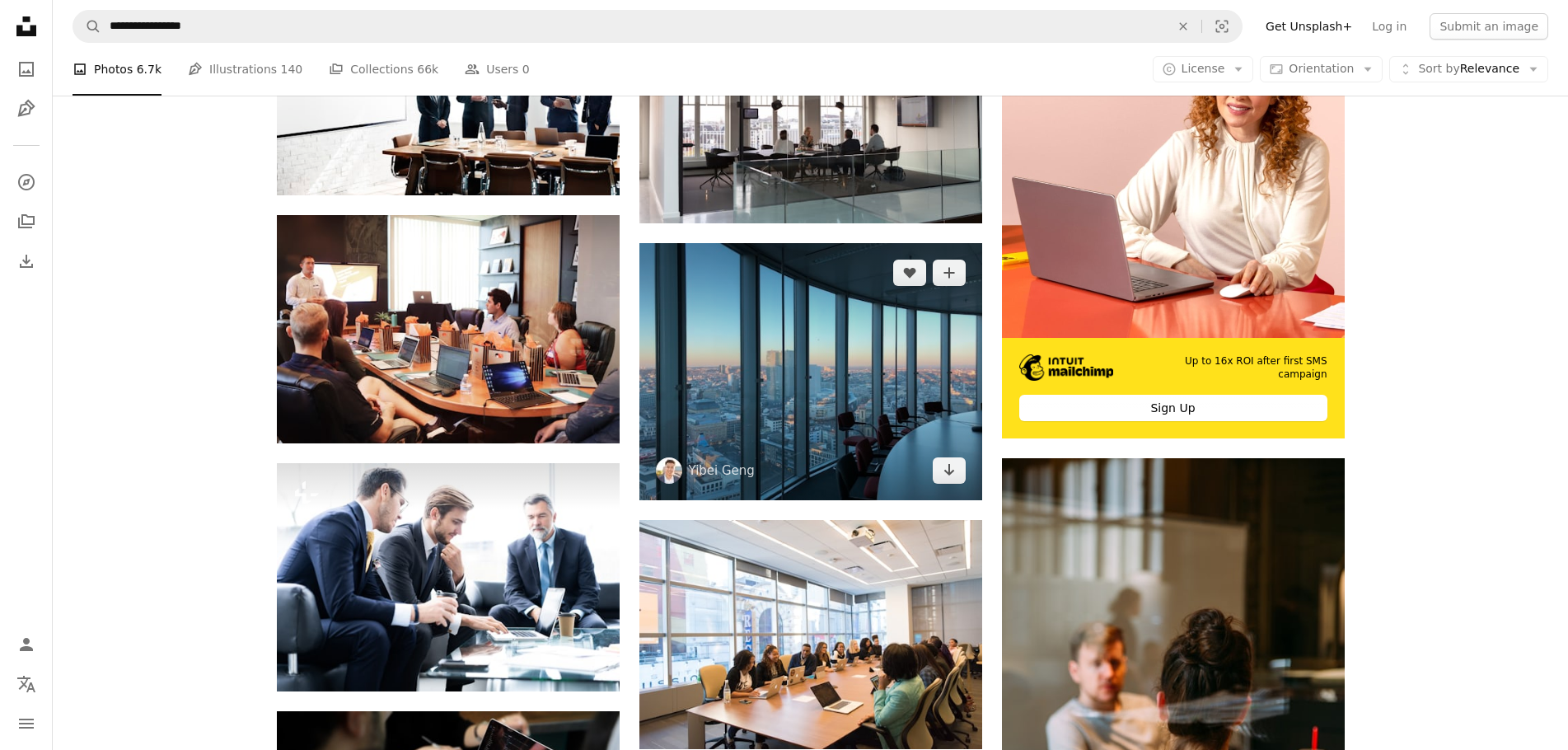
drag, startPoint x: 1511, startPoint y: 309, endPoint x: 974, endPoint y: 259, distance: 539.3
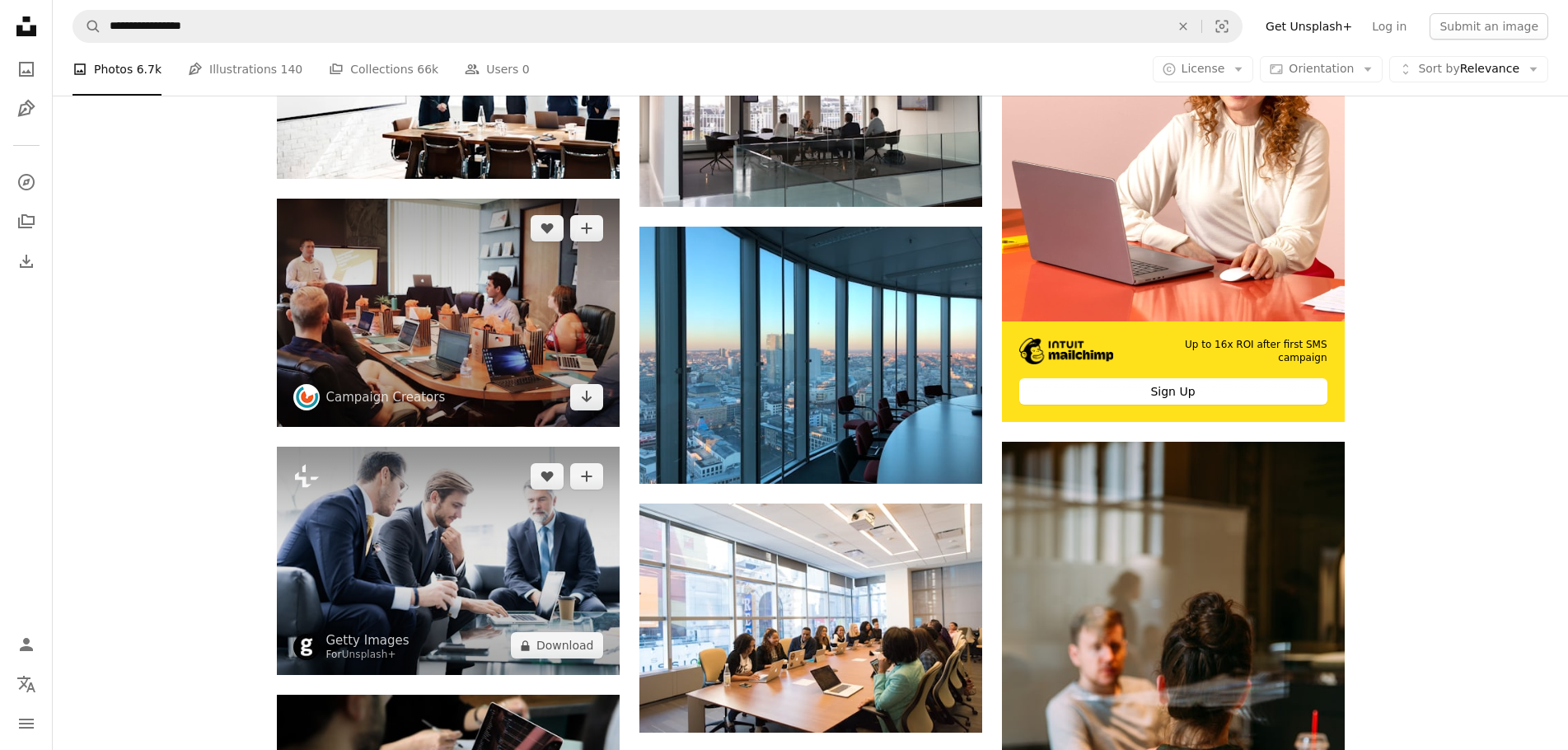
drag, startPoint x: 303, startPoint y: 432, endPoint x: 355, endPoint y: 514, distance: 97.1
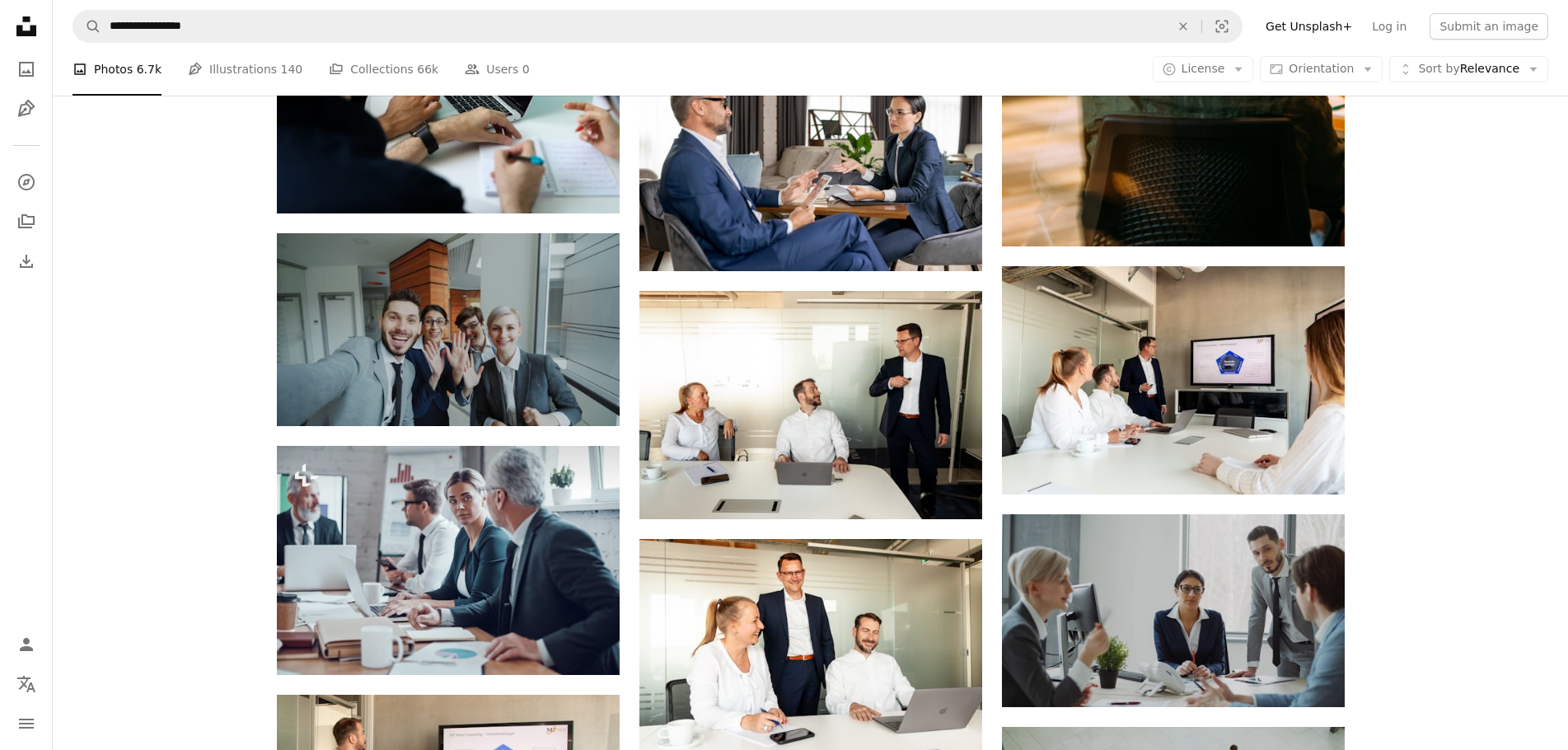
drag, startPoint x: 1418, startPoint y: 284, endPoint x: 1382, endPoint y: 381, distance: 103.5
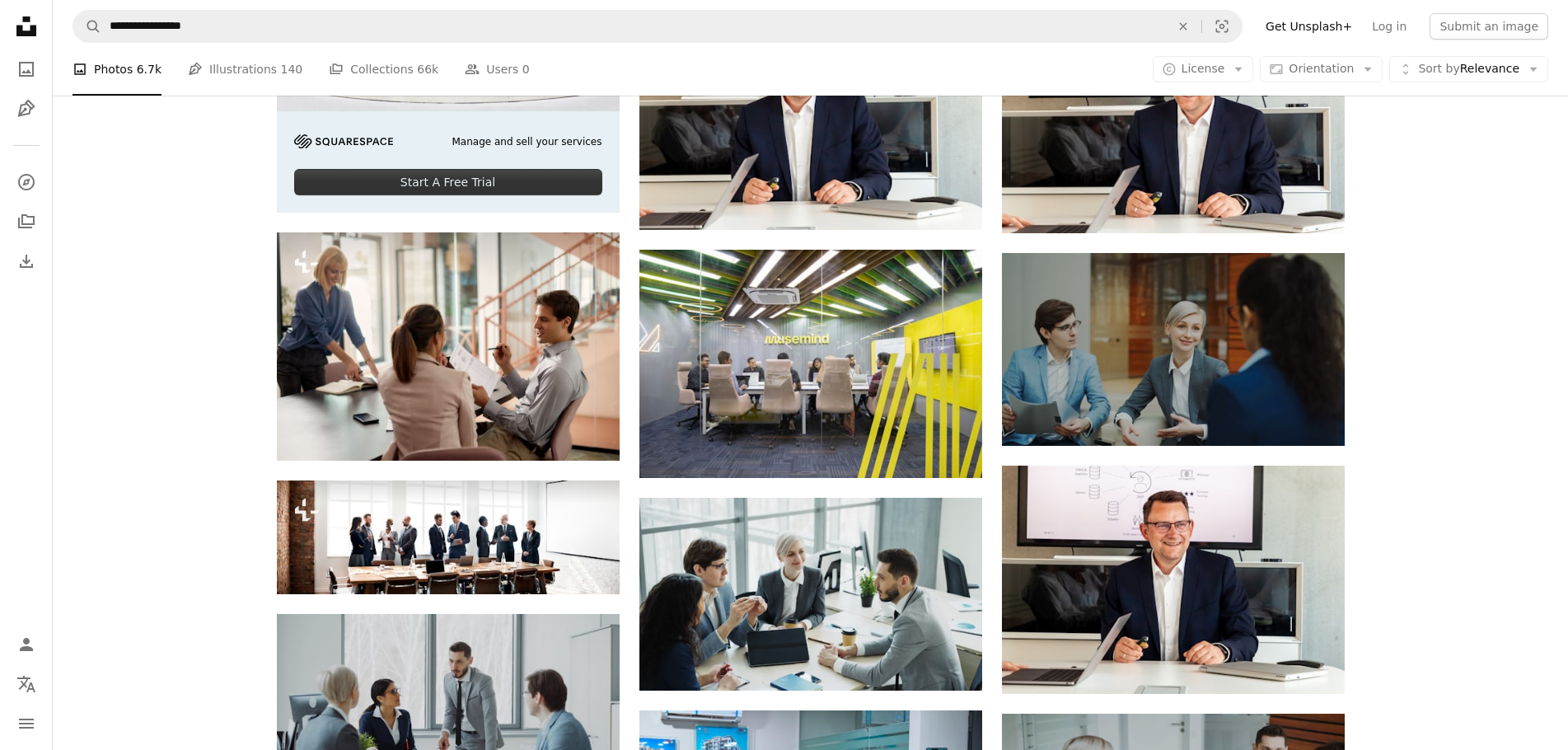
drag, startPoint x: 1524, startPoint y: 325, endPoint x: 1504, endPoint y: 395, distance: 72.8
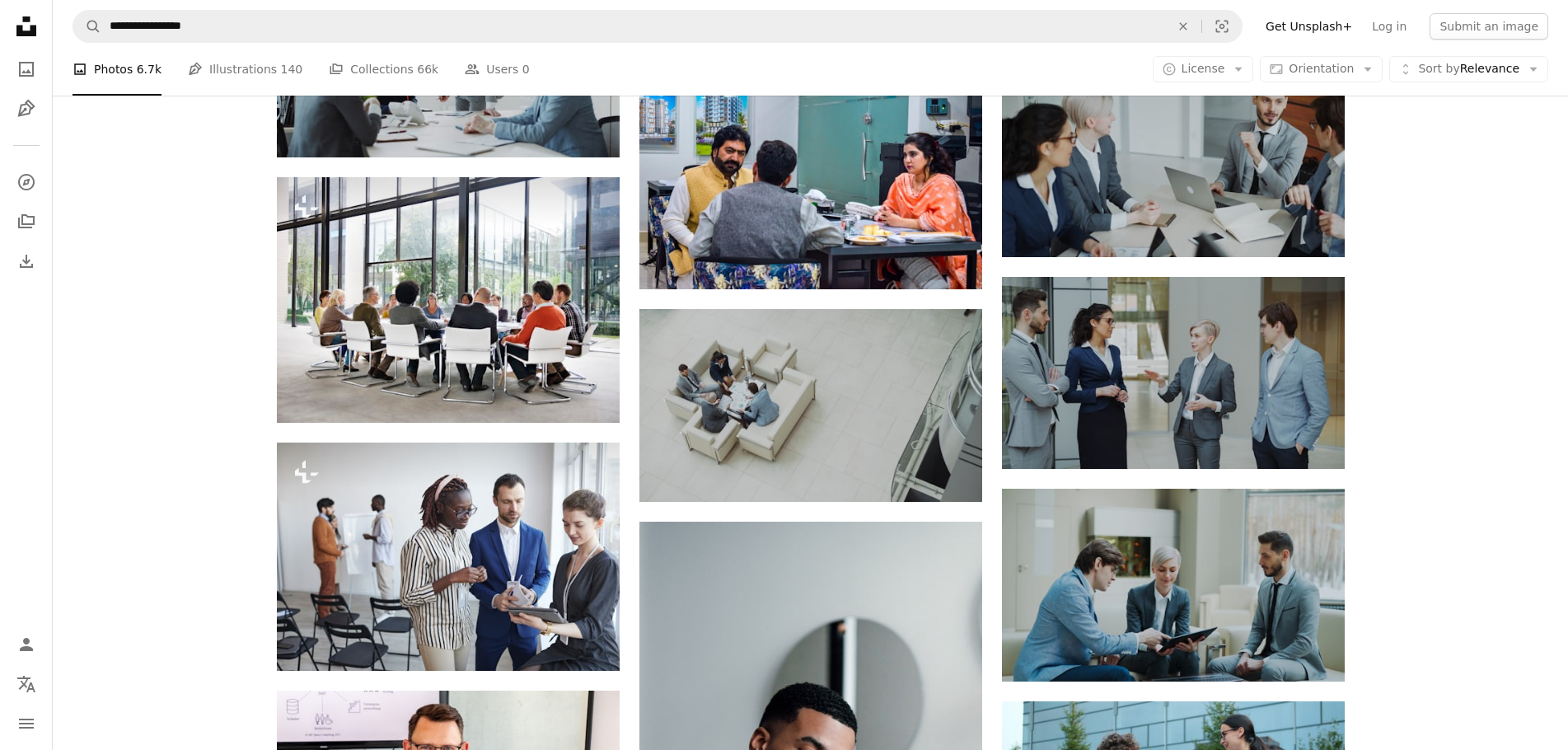
drag, startPoint x: 1499, startPoint y: 395, endPoint x: 1472, endPoint y: 463, distance: 73.2
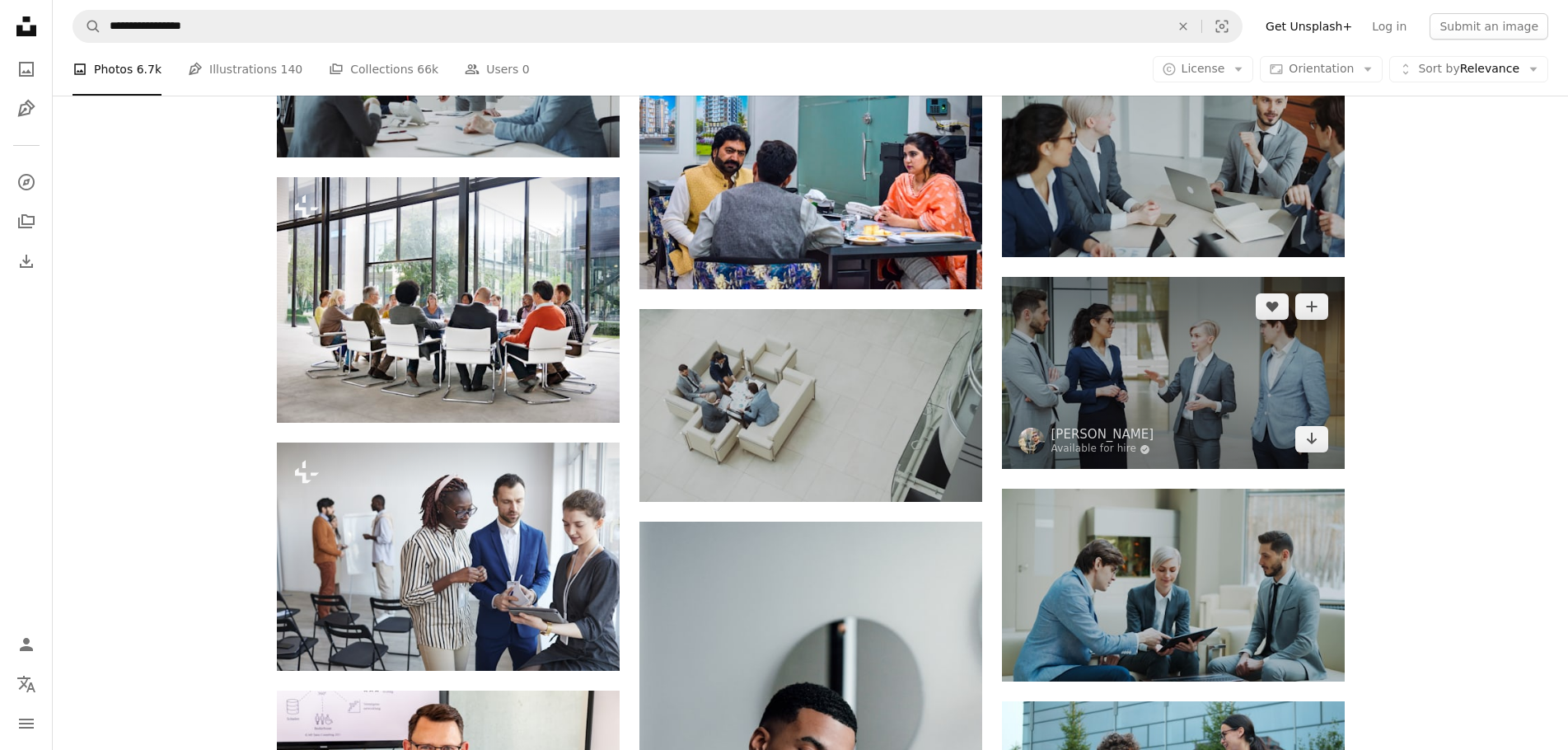
scroll to position [3547, 0]
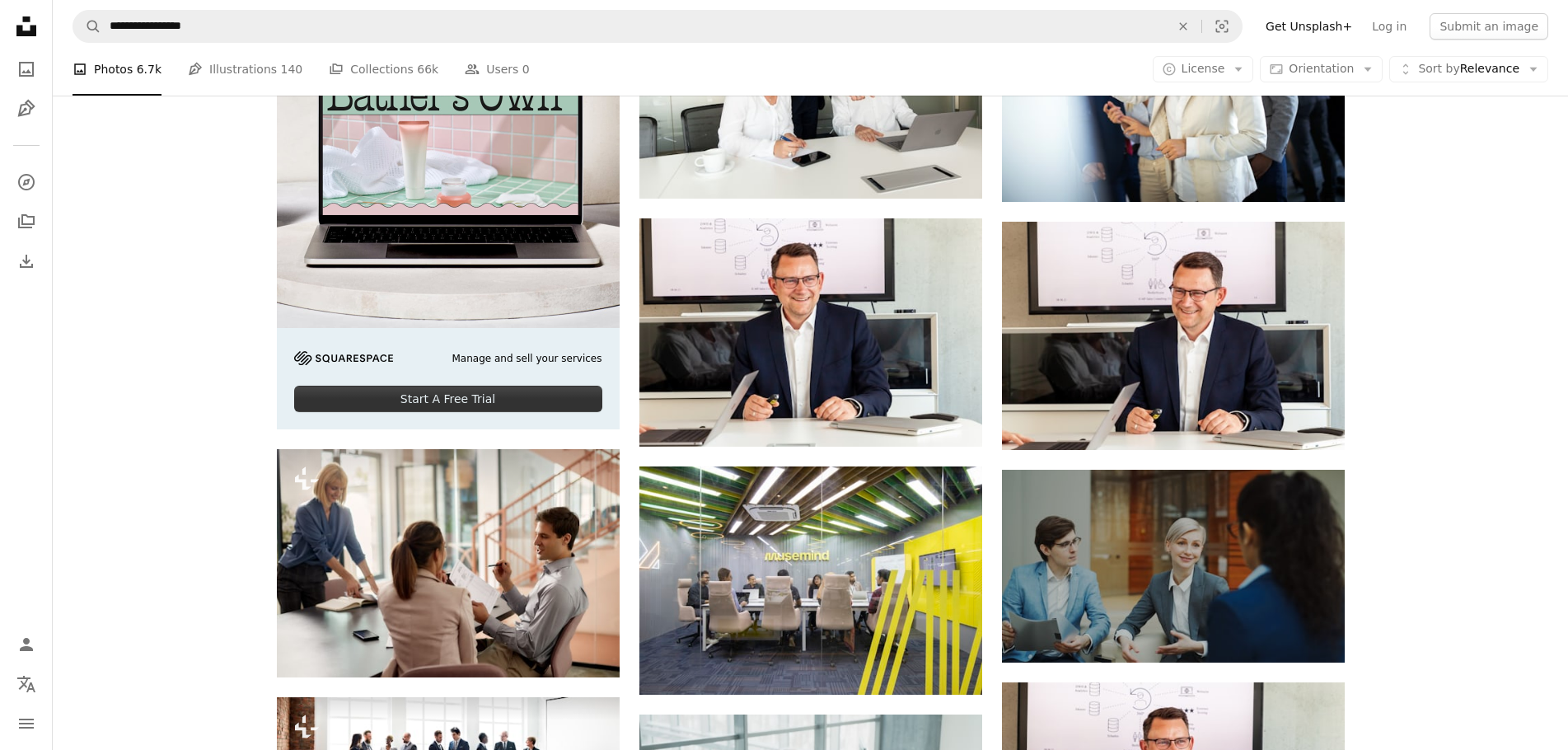
drag, startPoint x: 1402, startPoint y: 318, endPoint x: 1425, endPoint y: 211, distance: 109.4
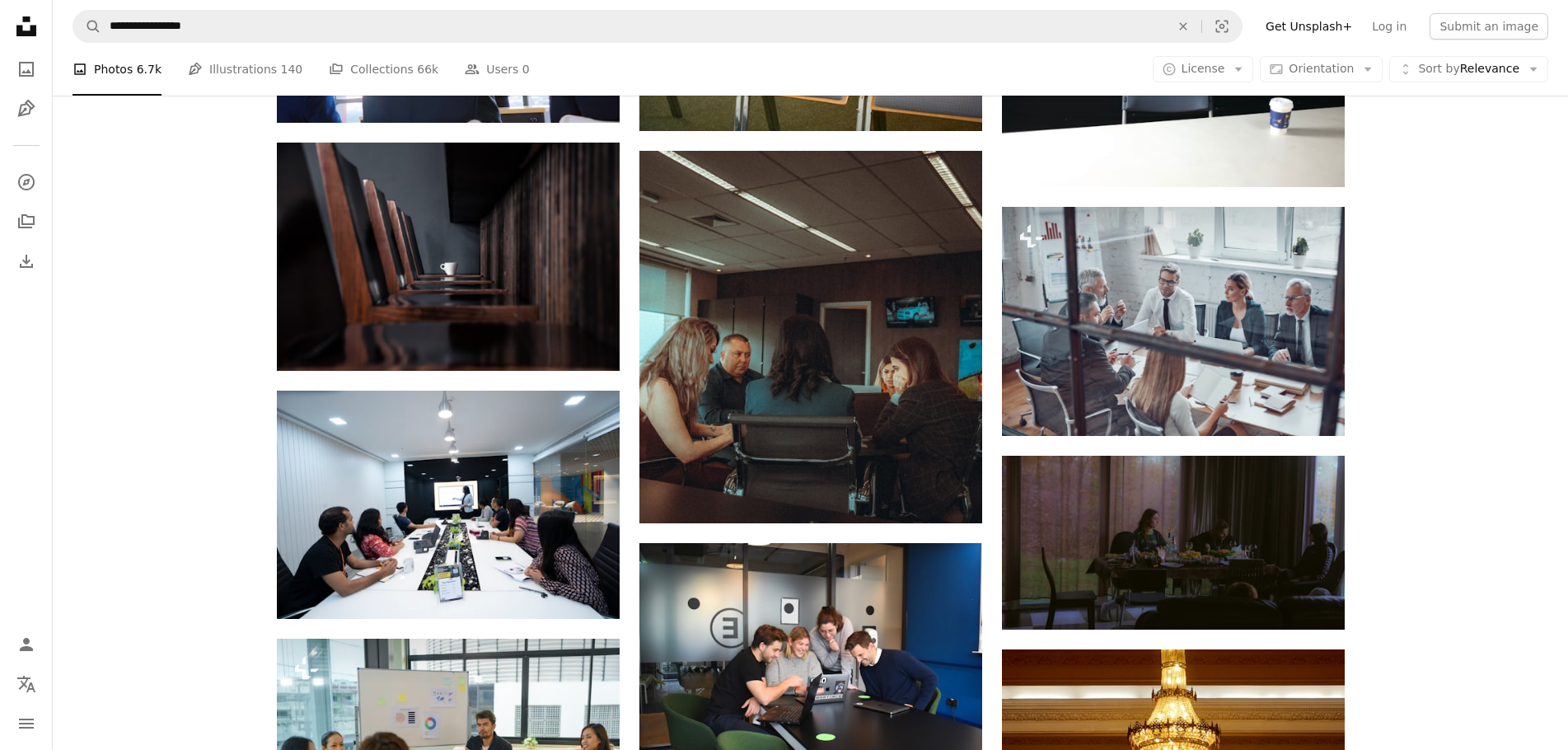
scroll to position [35402, 0]
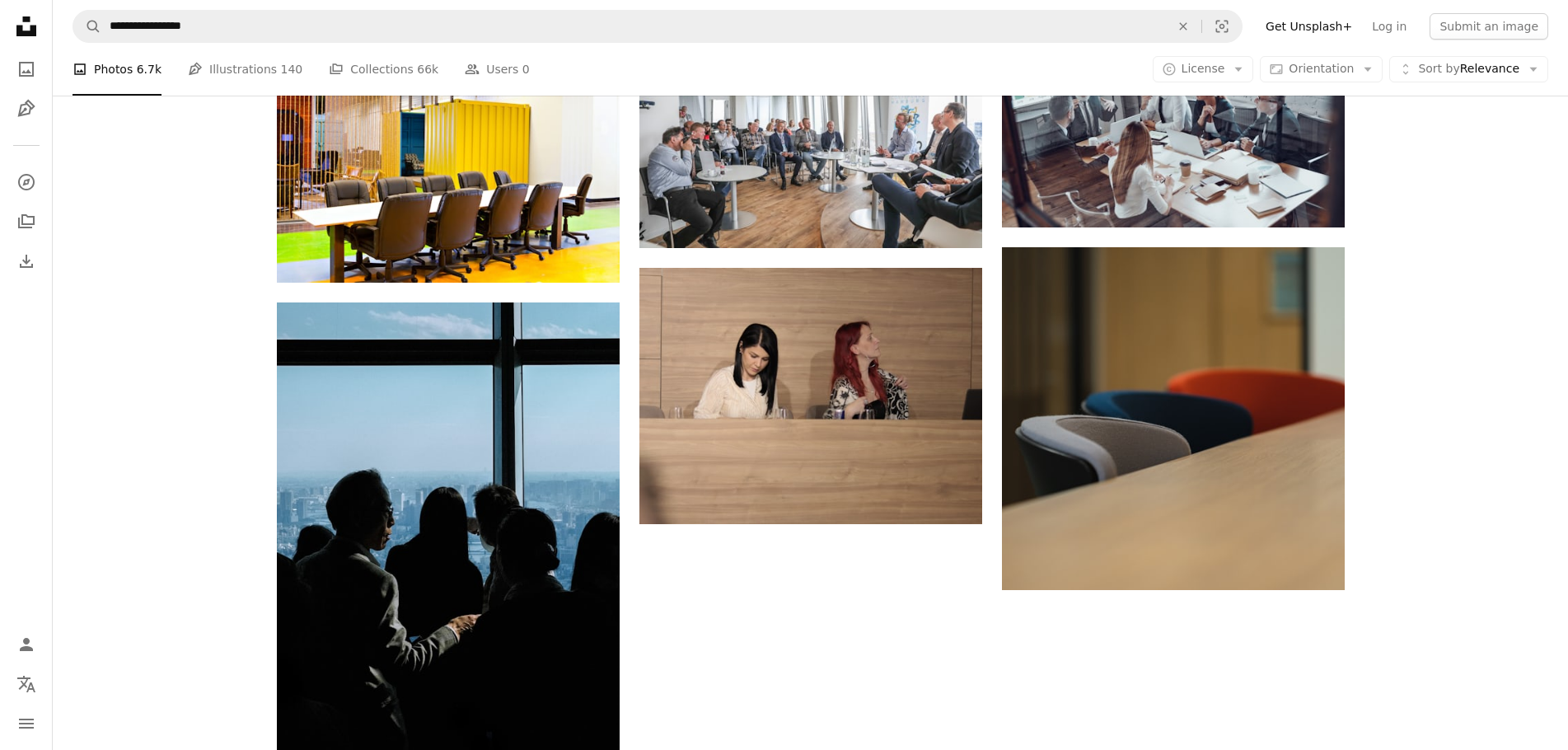
drag, startPoint x: 1369, startPoint y: 486, endPoint x: 1346, endPoint y: 662, distance: 177.5
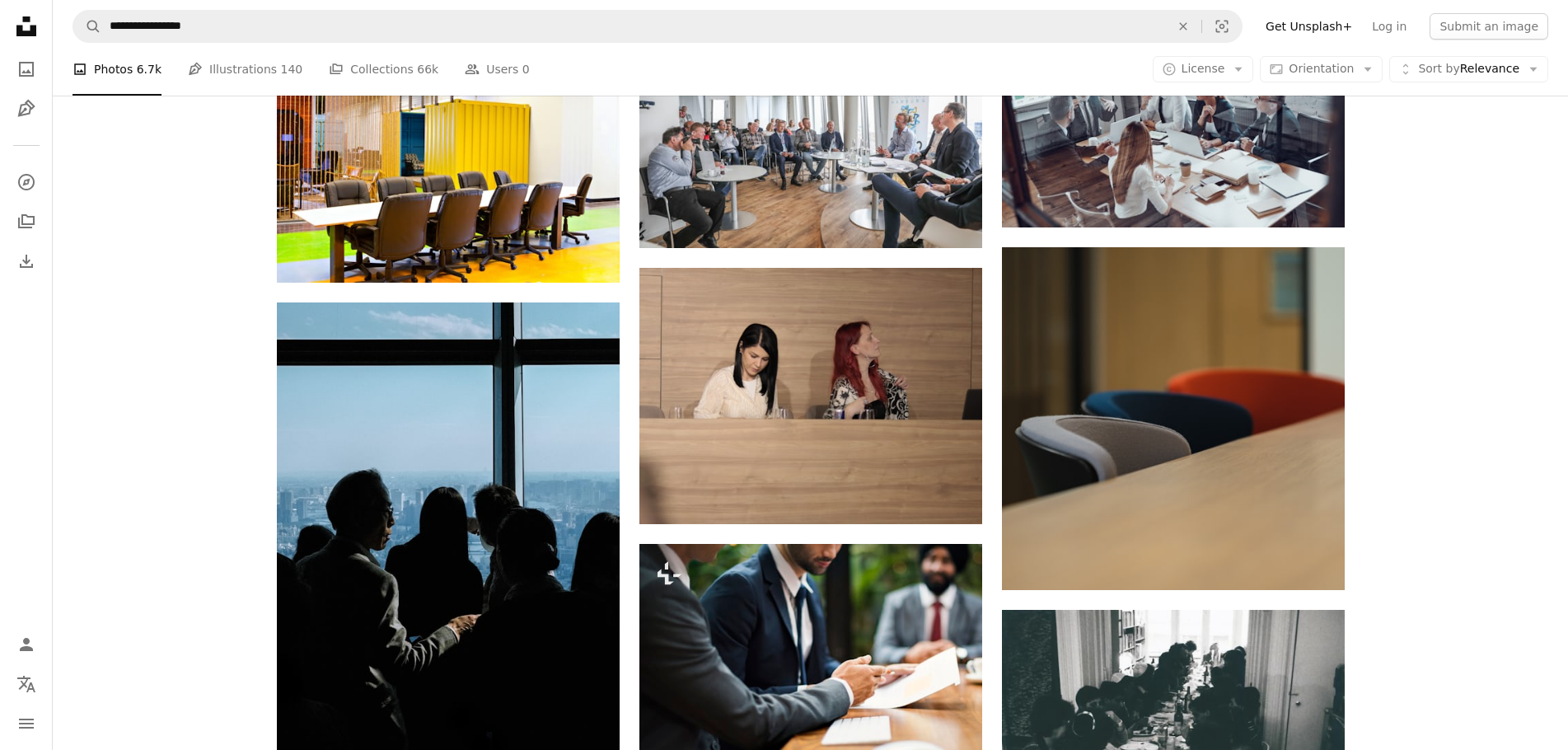
scroll to position [39758, 0]
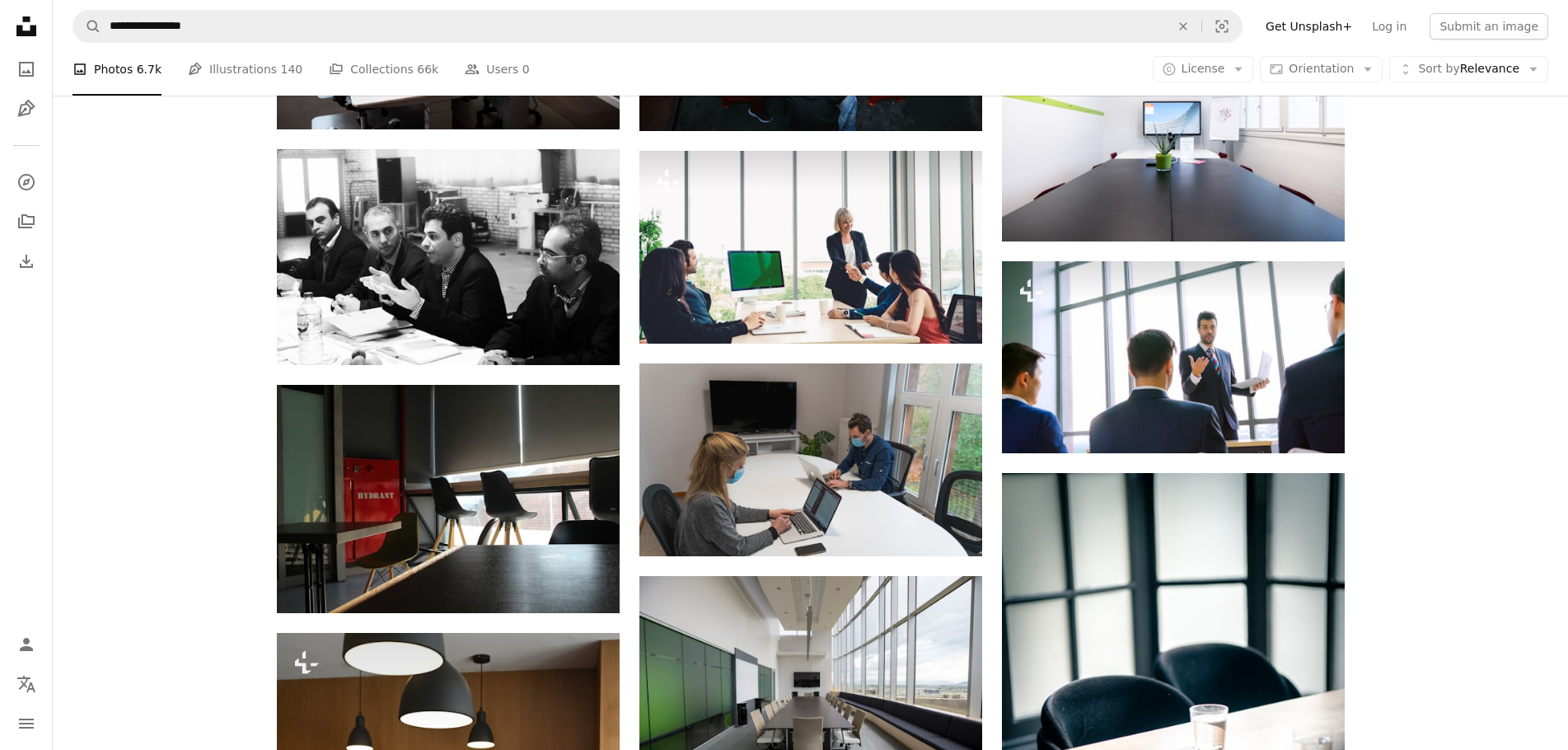
drag, startPoint x: 1396, startPoint y: 449, endPoint x: 1408, endPoint y: 522, distance: 74.0
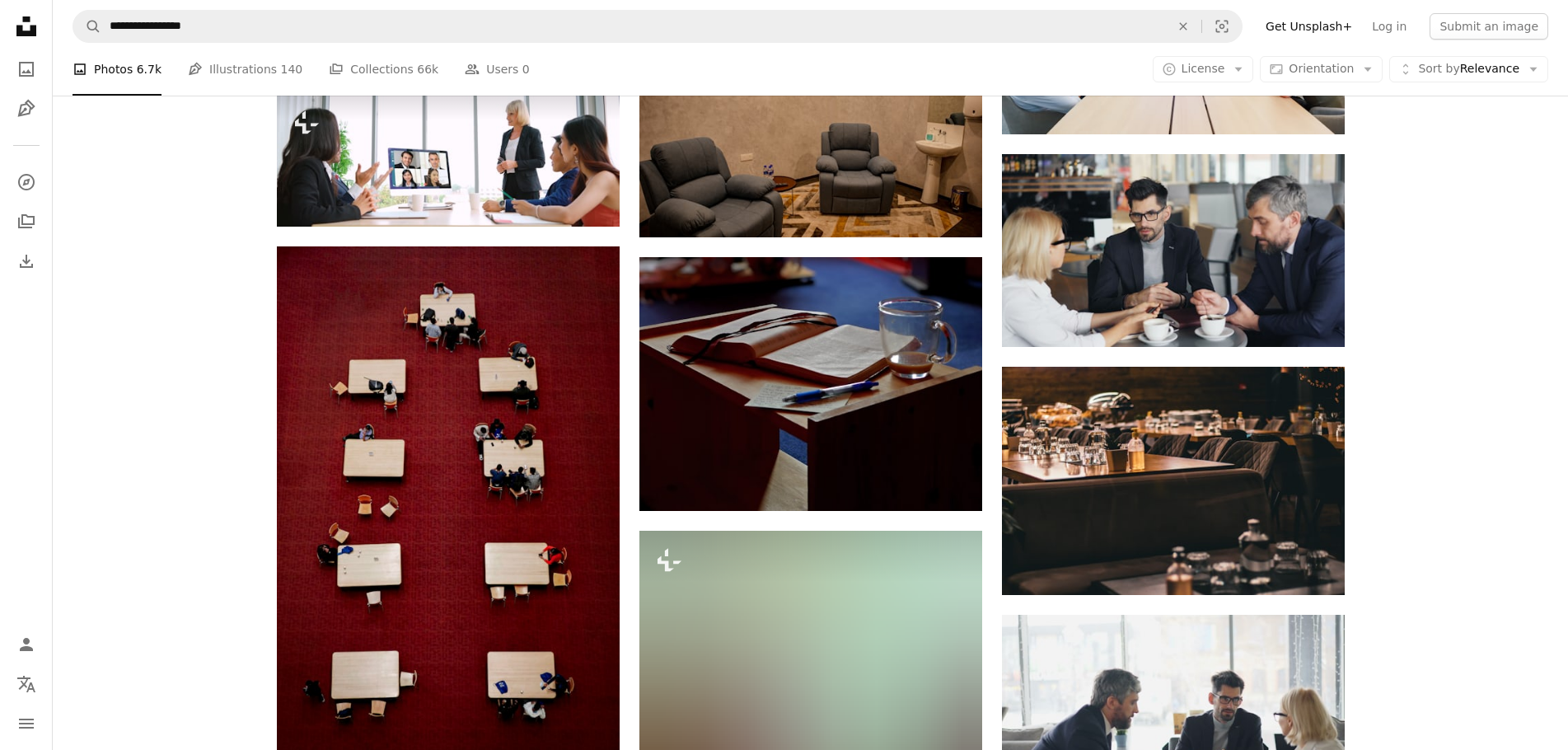
drag, startPoint x: 1413, startPoint y: 490, endPoint x: 1414, endPoint y: 552, distance: 62.0
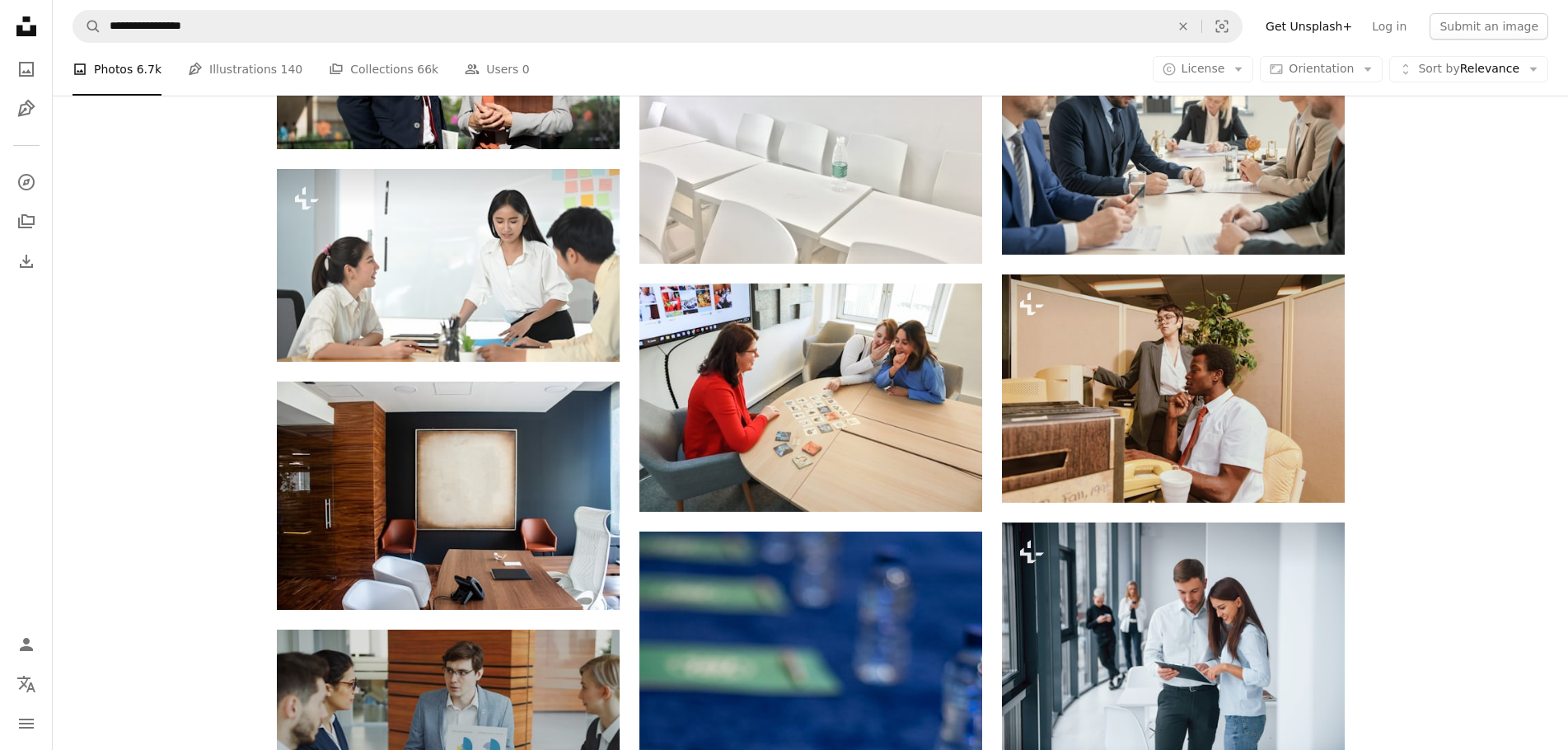
drag, startPoint x: 1405, startPoint y: 506, endPoint x: 1399, endPoint y: 542, distance: 36.5
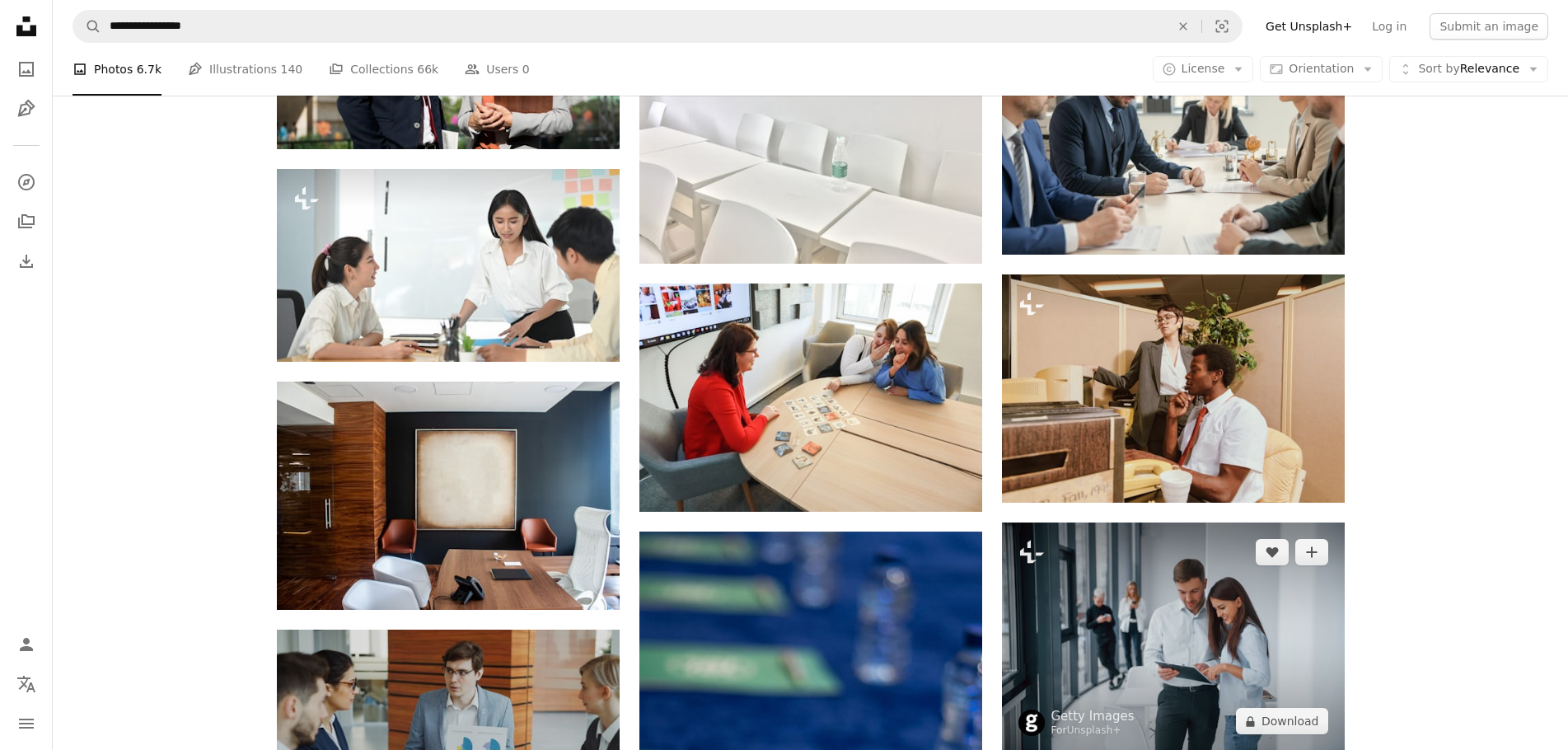
scroll to position [43330, 0]
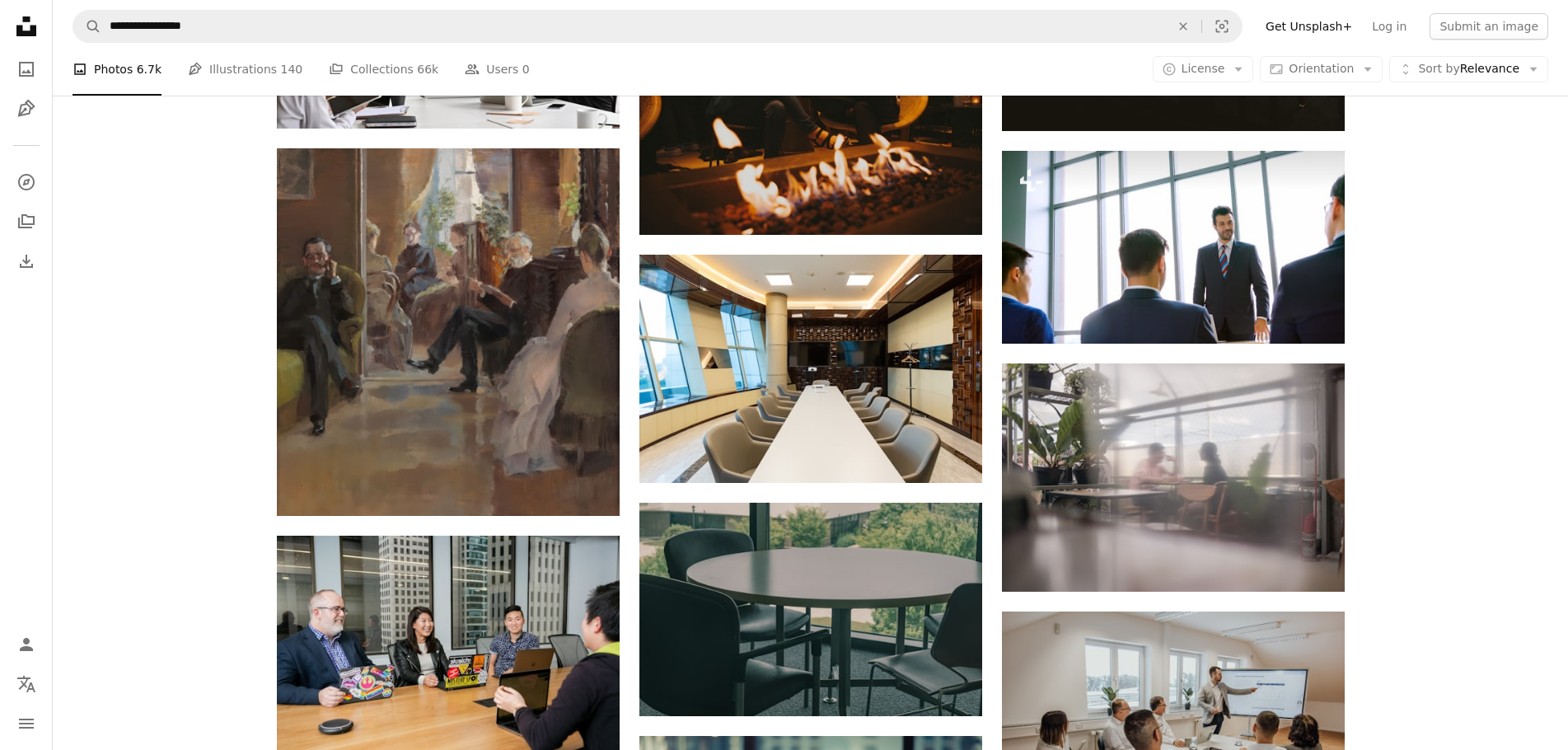
drag, startPoint x: 1435, startPoint y: 362, endPoint x: 1444, endPoint y: 459, distance: 97.4
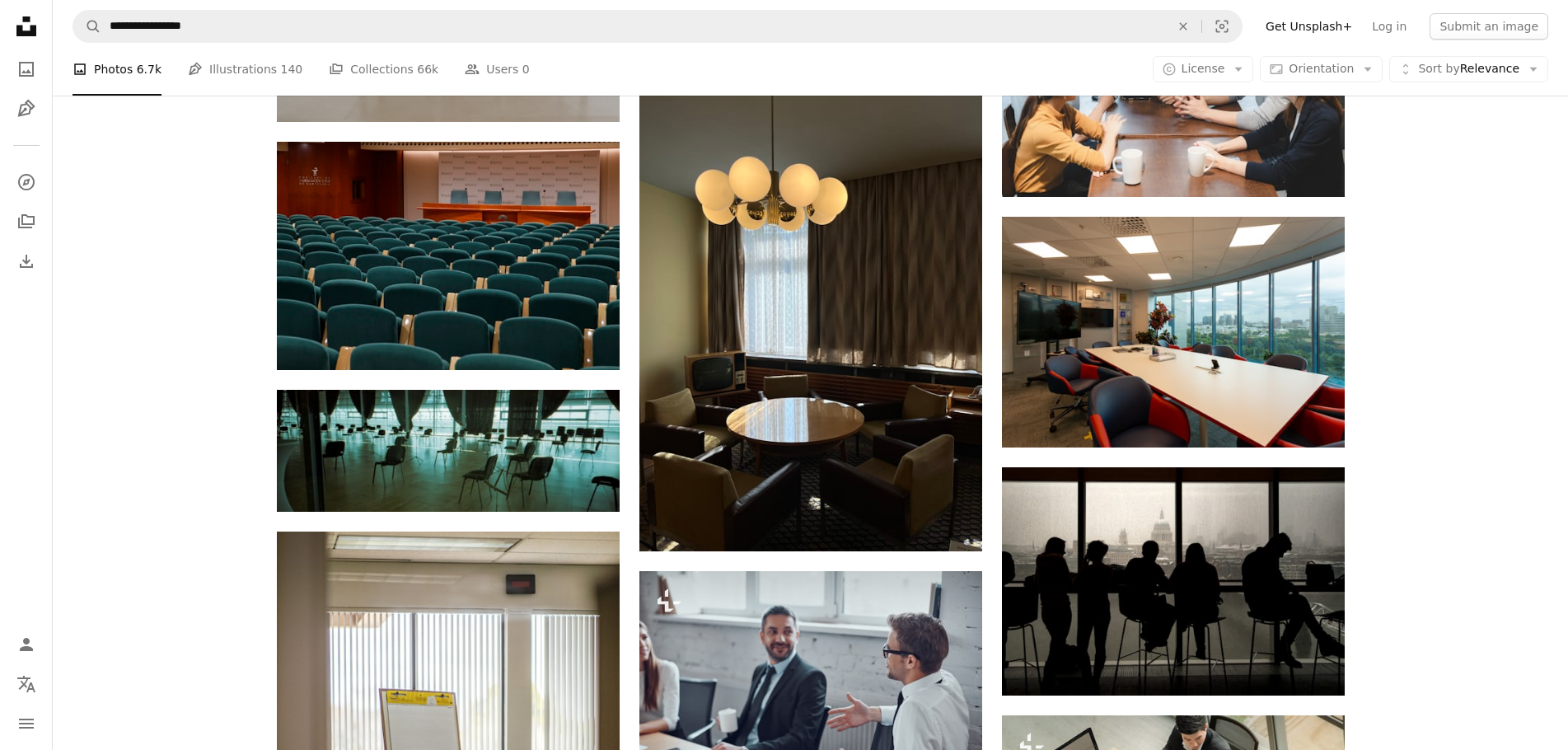
drag, startPoint x: 1414, startPoint y: 366, endPoint x: 1411, endPoint y: 427, distance: 61.1
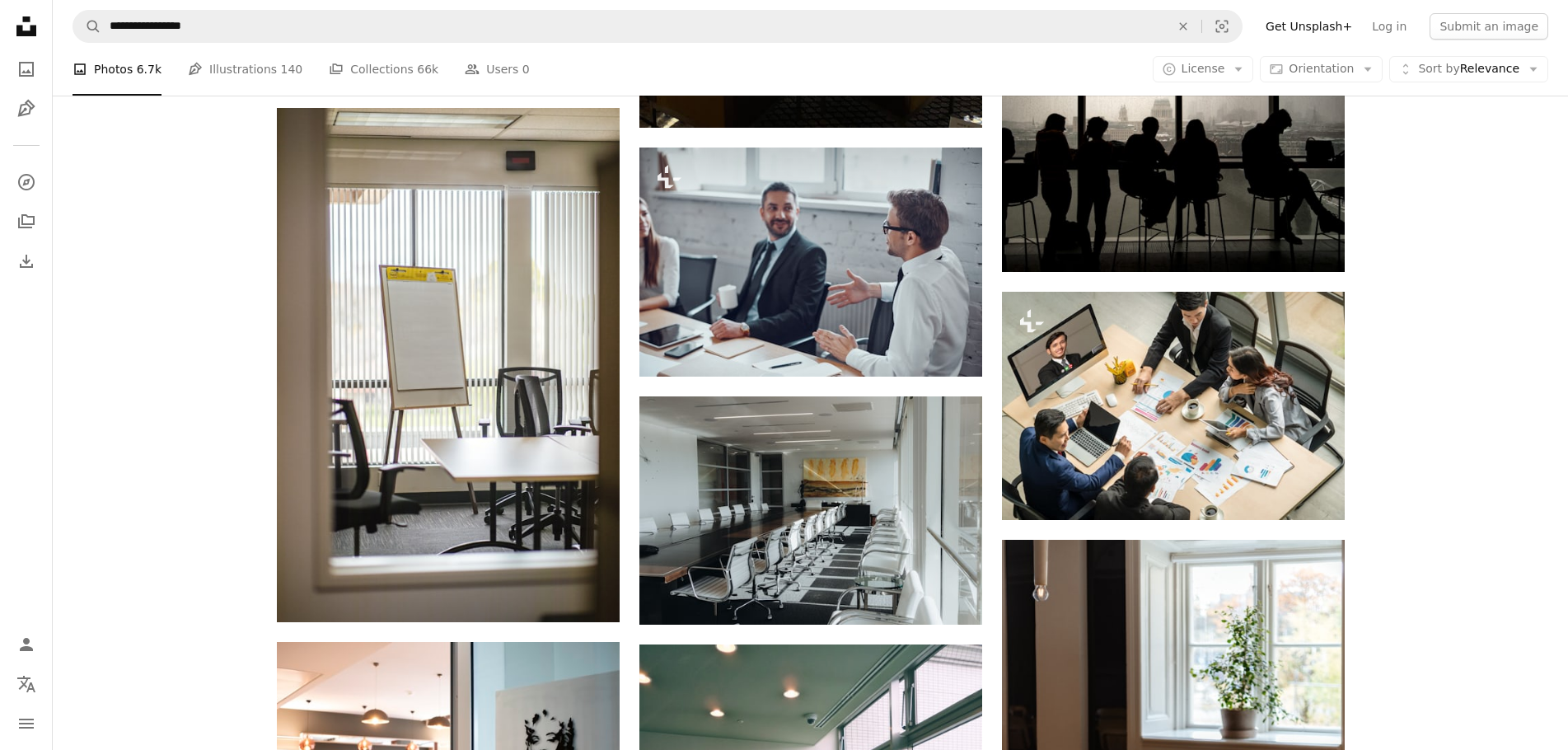
drag, startPoint x: 1406, startPoint y: 402, endPoint x: 1396, endPoint y: 474, distance: 72.7
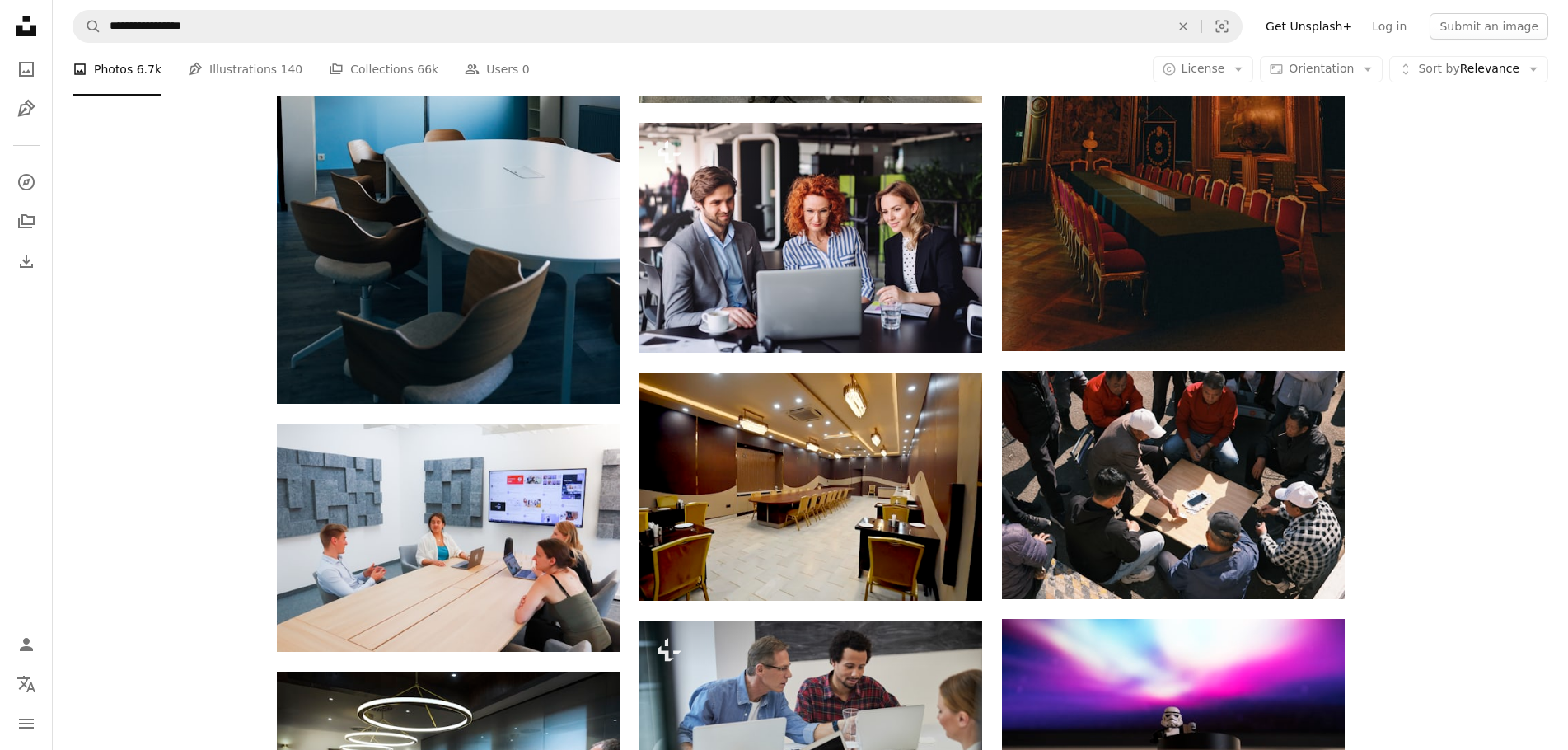
drag, startPoint x: 170, startPoint y: 331, endPoint x: 198, endPoint y: 386, distance: 61.7
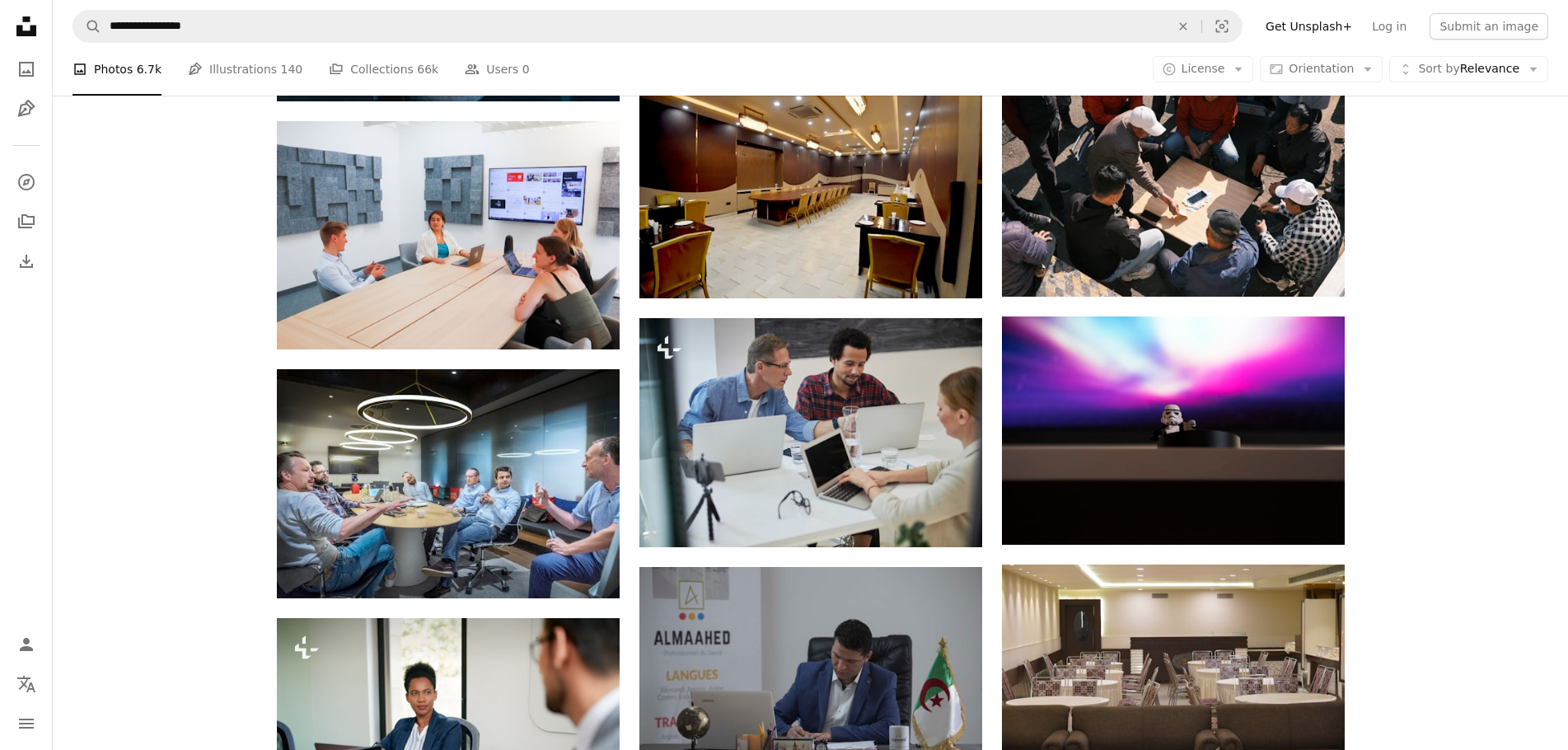
drag, startPoint x: 1366, startPoint y: 409, endPoint x: 1363, endPoint y: 487, distance: 78.1
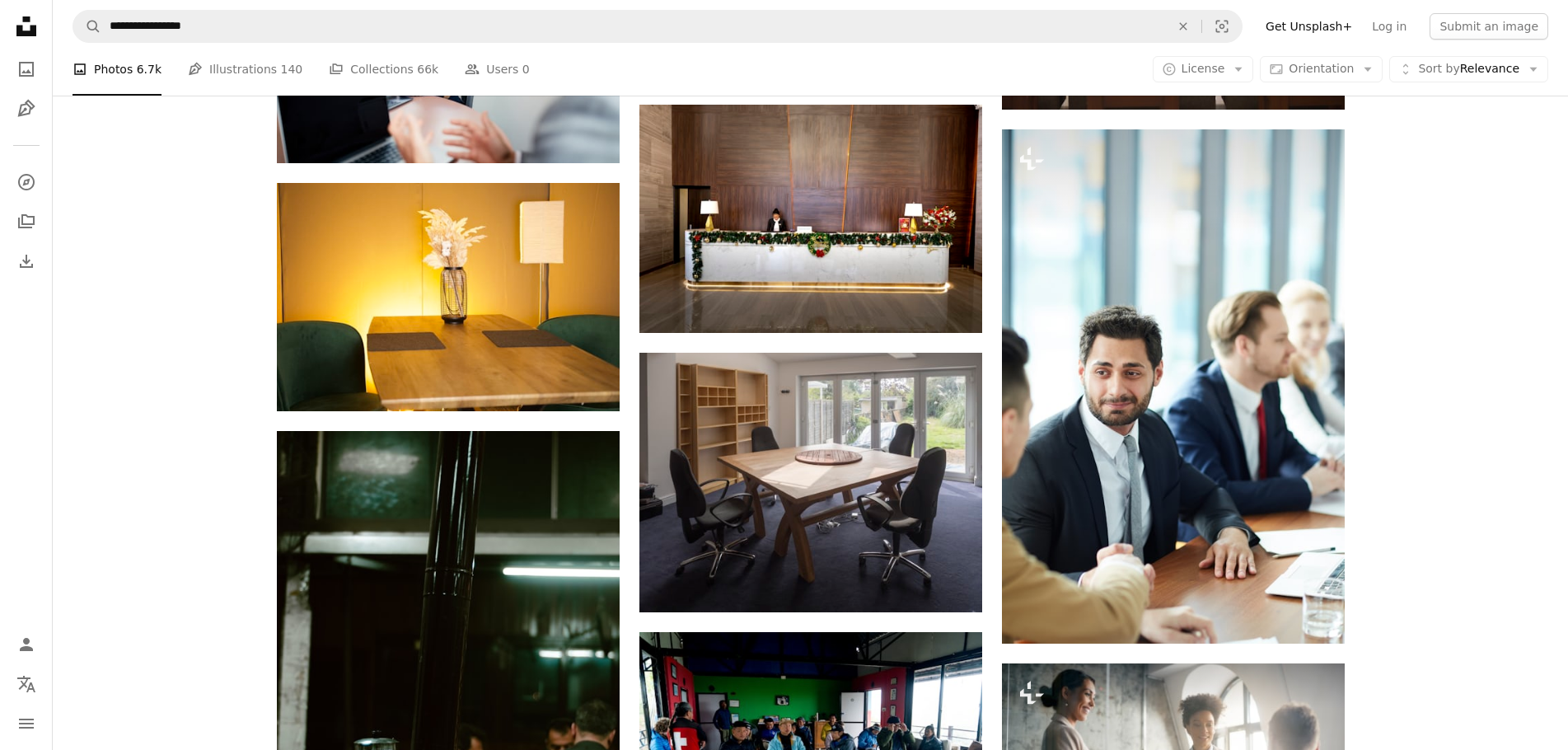
scroll to position [47967, 0]
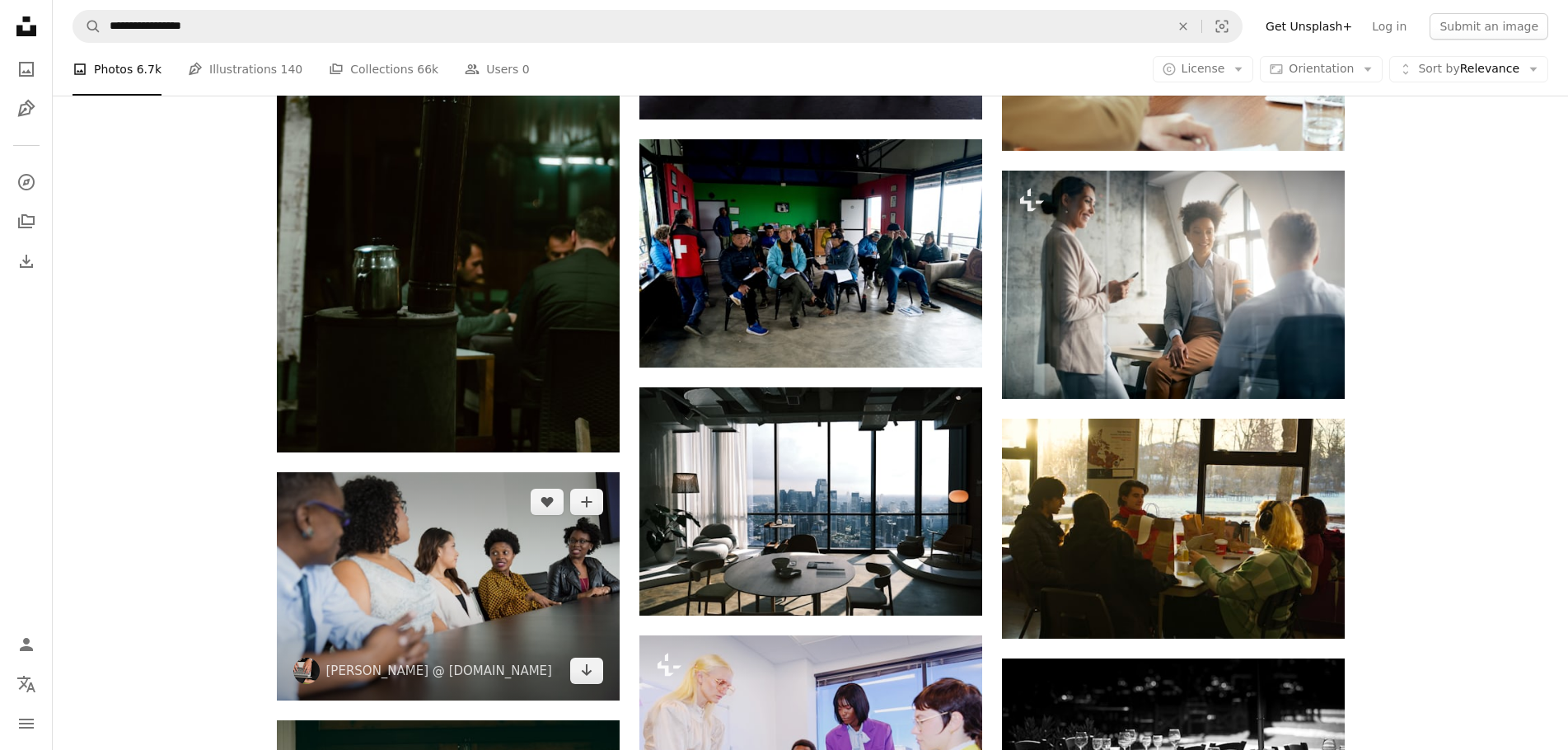
drag, startPoint x: 263, startPoint y: 465, endPoint x: 276, endPoint y: 511, distance: 47.8
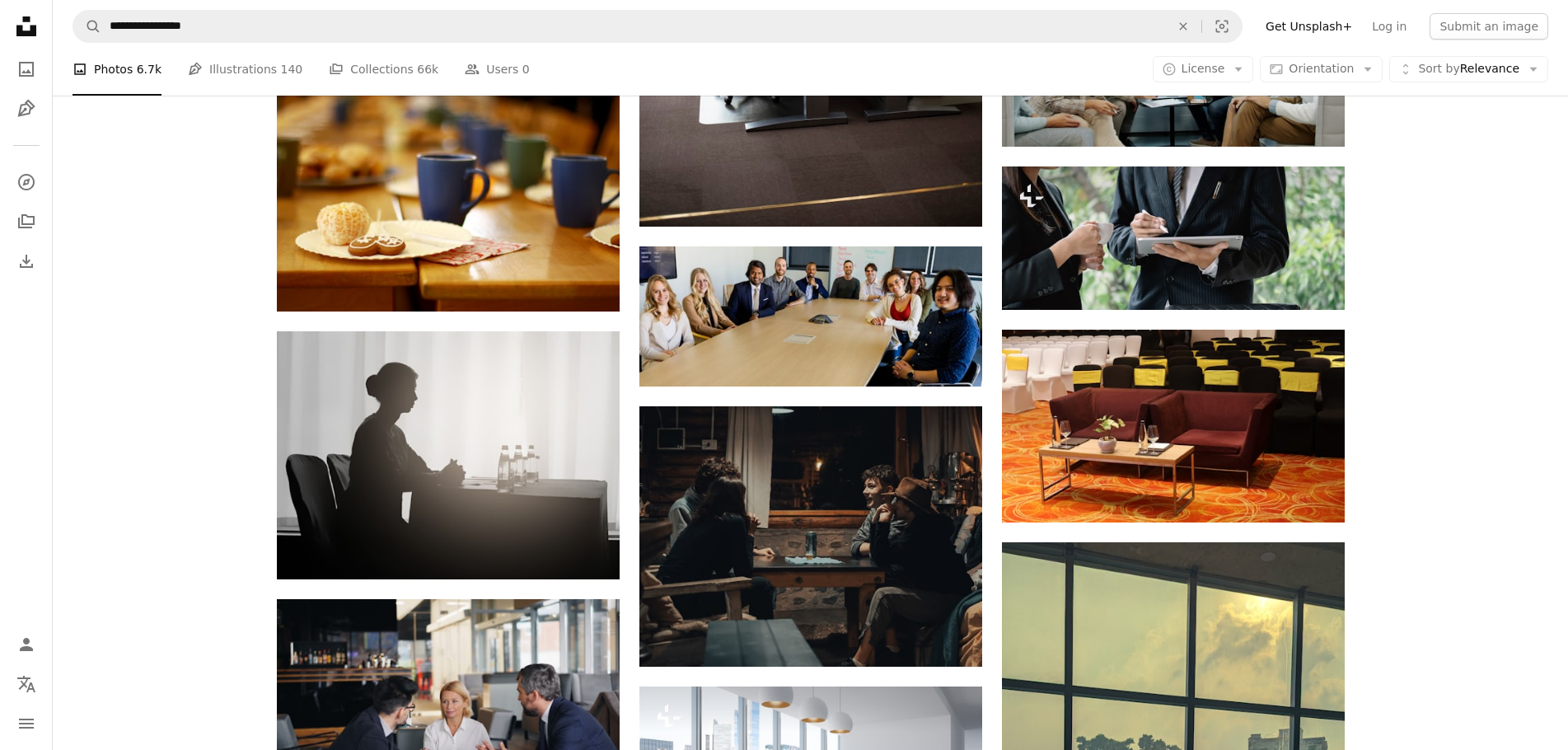
drag, startPoint x: 248, startPoint y: 469, endPoint x: 270, endPoint y: 532, distance: 66.7
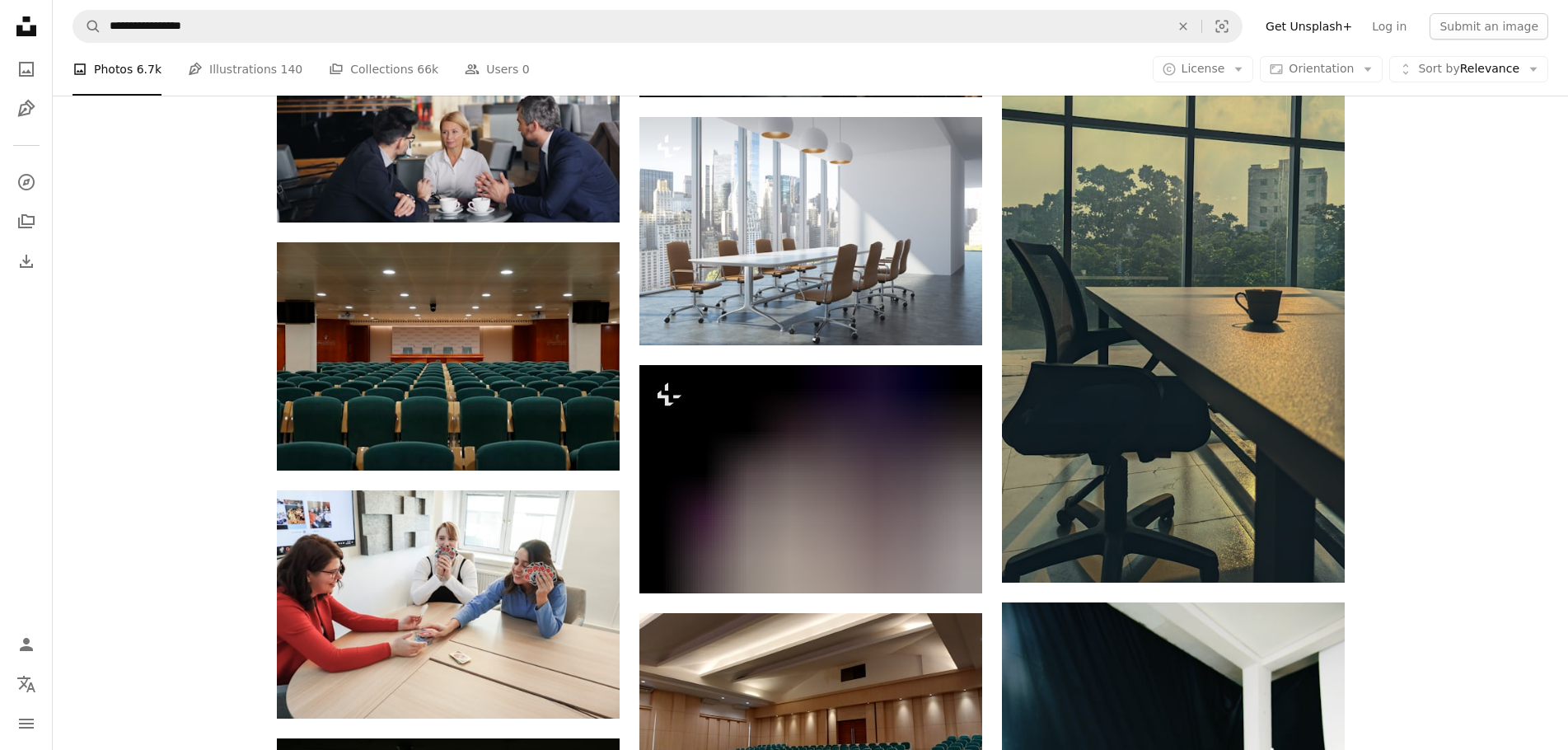
scroll to position [50176, 0]
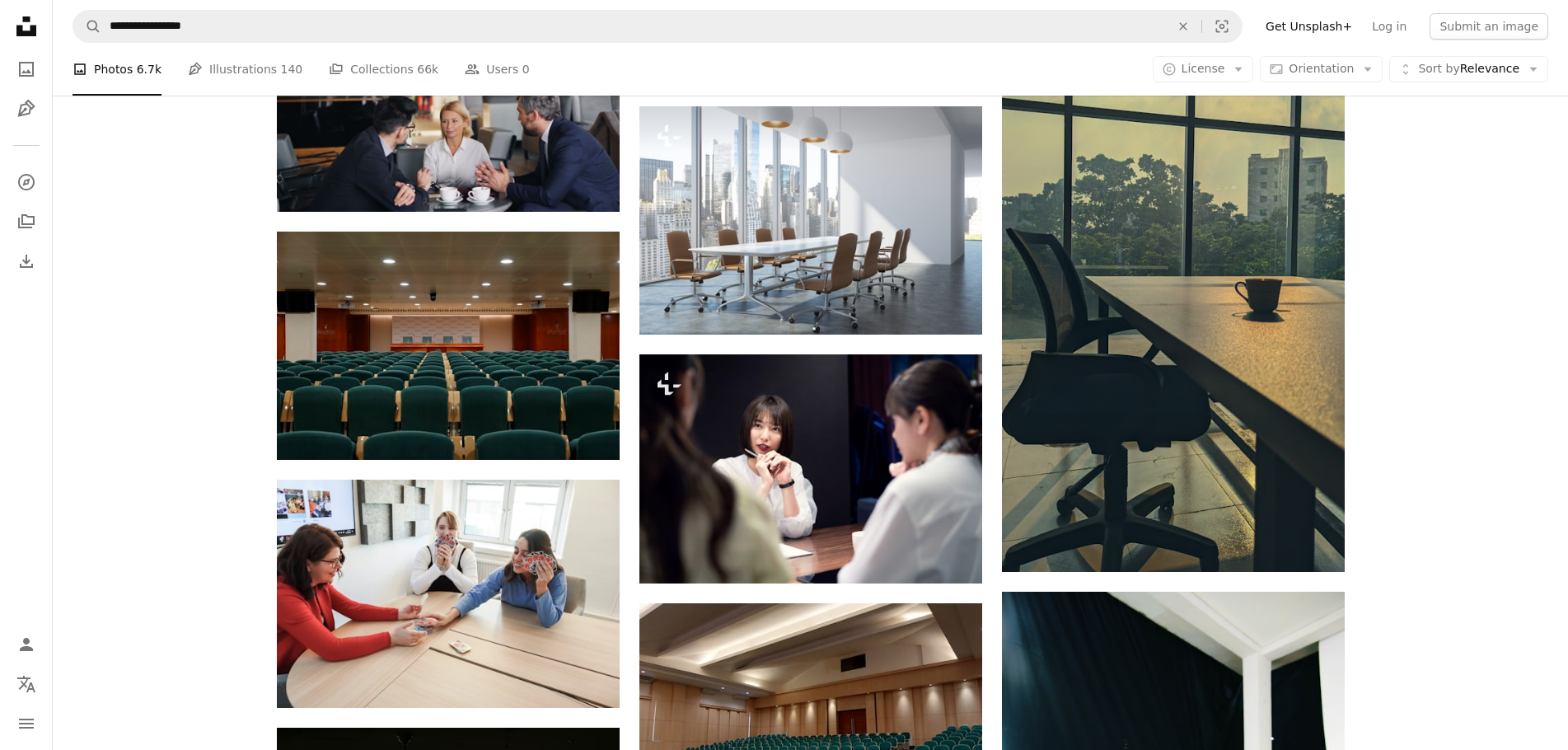
drag, startPoint x: 1455, startPoint y: 429, endPoint x: 1458, endPoint y: 488, distance: 59.1
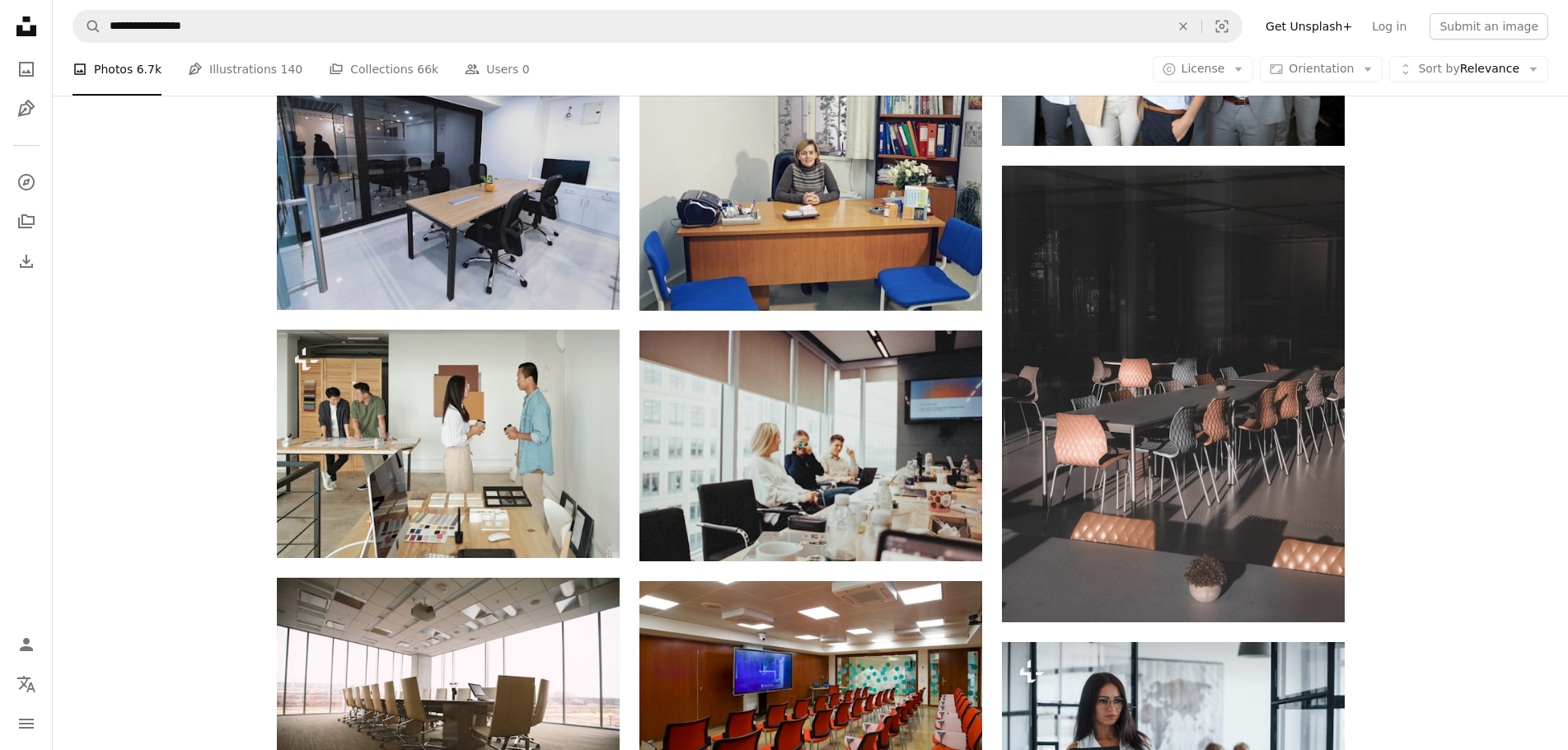
scroll to position [51388, 0]
